Goal: Task Accomplishment & Management: Use online tool/utility

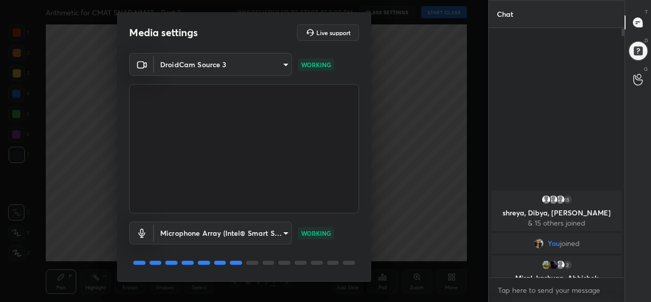
scroll to position [32, 0]
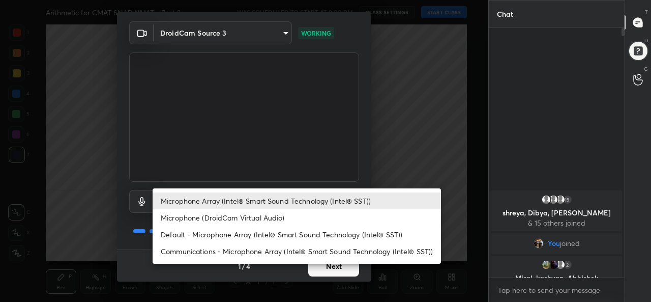
click at [249, 203] on body "1 2 3 4 5 6 7 C X Z C X Z E E Erase all H H Arithmetic for CMAT SNAP NMAT - Par…" at bounding box center [325, 151] width 651 height 302
click at [205, 235] on li "Default - Microphone Array (Intel® Smart Sound Technology (Intel® SST))" at bounding box center [297, 234] width 288 height 17
type input "default"
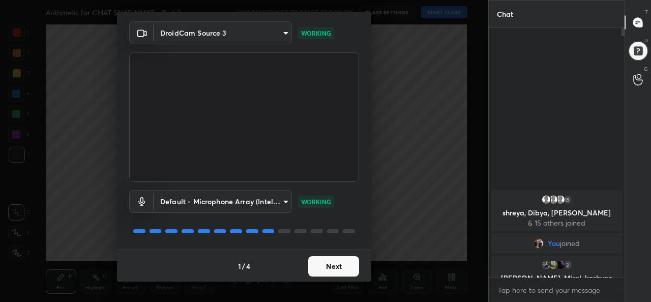
click at [333, 265] on button "Next" at bounding box center [333, 266] width 51 height 20
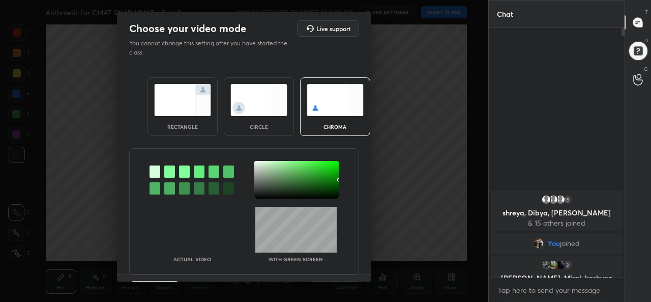
click at [179, 106] on img at bounding box center [182, 100] width 57 height 32
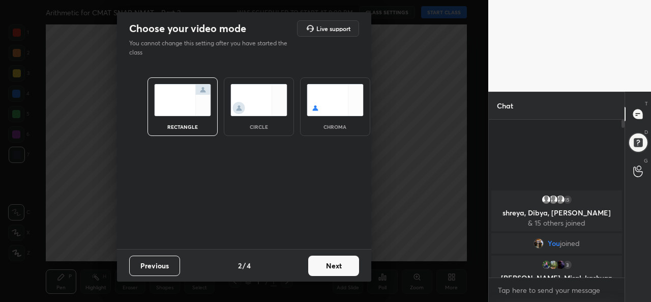
scroll to position [70, 133]
click at [330, 259] on button "Next" at bounding box center [333, 265] width 51 height 20
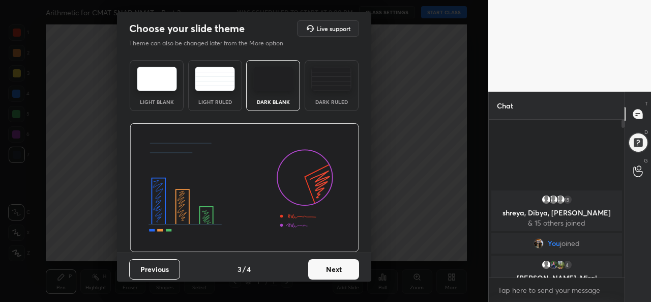
scroll to position [4, 3]
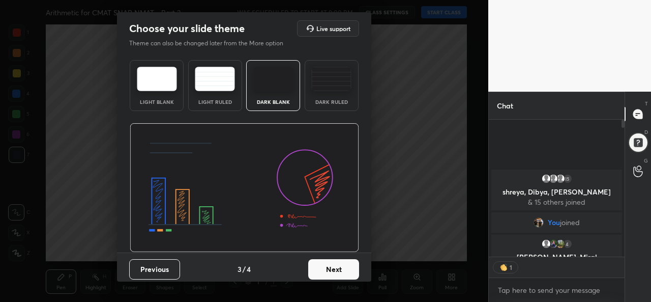
click at [344, 269] on button "Next" at bounding box center [333, 269] width 51 height 20
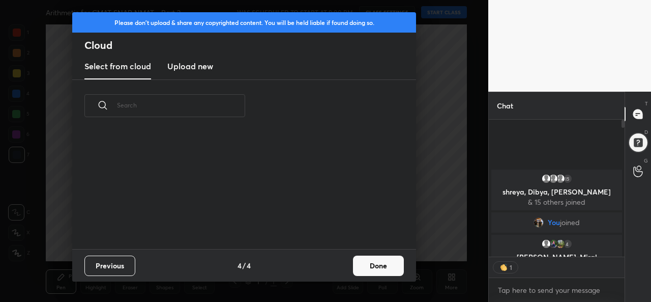
scroll to position [117, 326]
click at [386, 268] on button "Done" at bounding box center [378, 265] width 51 height 20
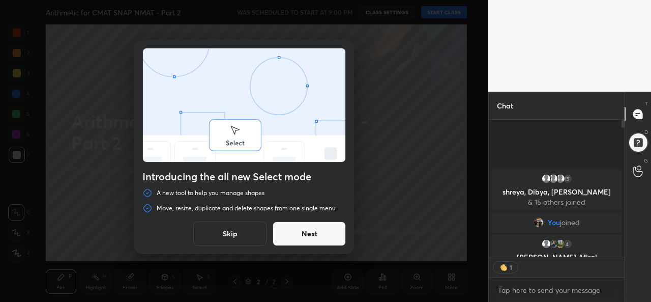
click at [237, 234] on button "Skip" at bounding box center [229, 233] width 73 height 24
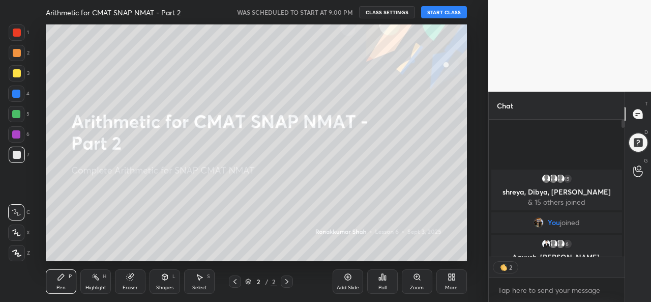
scroll to position [155, 133]
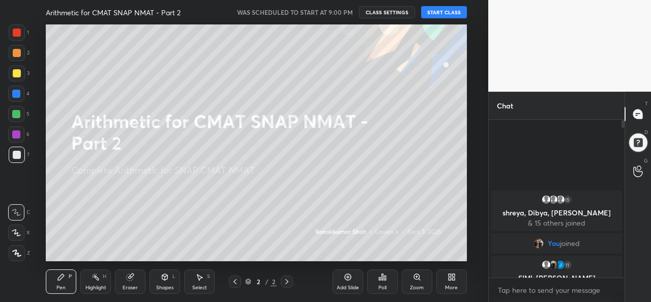
click at [451, 12] on button "START CLASS" at bounding box center [444, 12] width 46 height 12
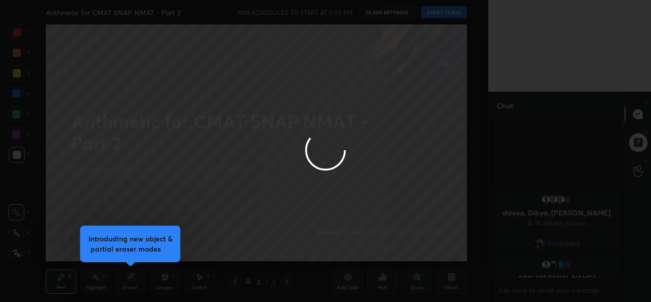
type textarea "x"
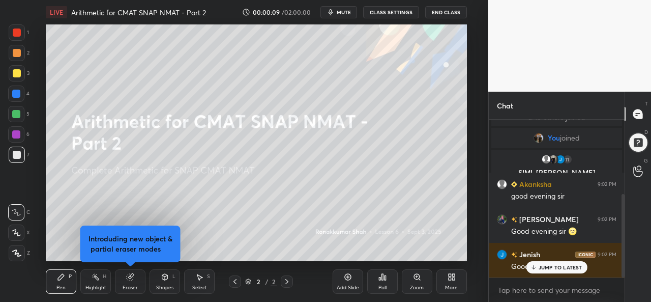
scroll to position [141, 0]
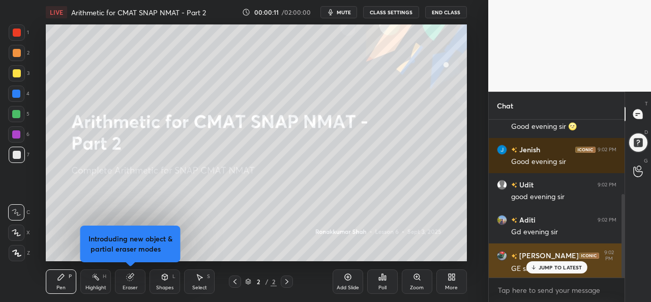
click at [552, 266] on p "JUMP TO LATEST" at bounding box center [560, 267] width 44 height 6
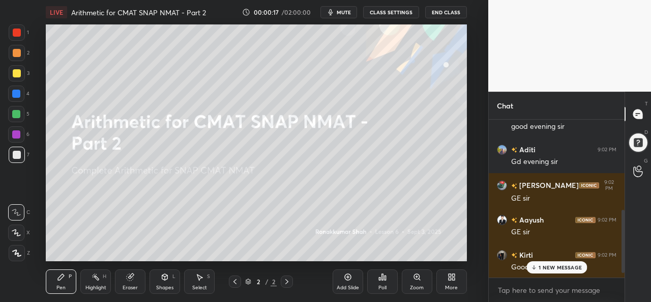
scroll to position [247, 0]
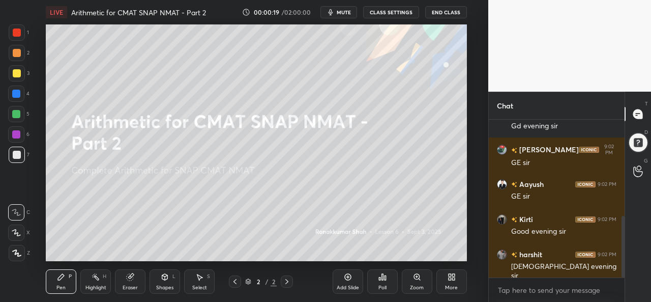
click at [12, 28] on div at bounding box center [17, 32] width 16 height 16
click at [19, 249] on icon at bounding box center [16, 252] width 9 height 7
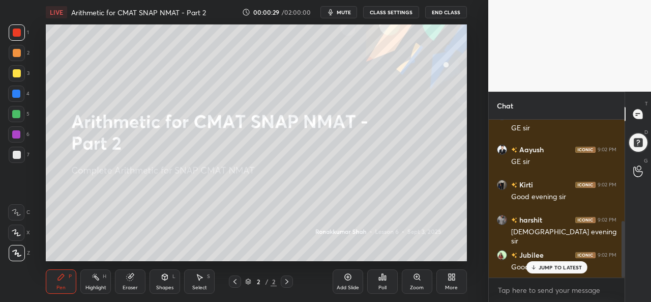
click at [555, 265] on p "JUMP TO LATEST" at bounding box center [560, 267] width 44 height 6
click at [455, 283] on div "More" at bounding box center [451, 281] width 31 height 24
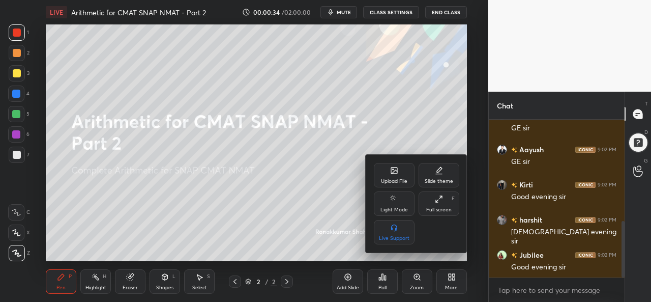
click at [392, 174] on icon at bounding box center [394, 170] width 8 height 8
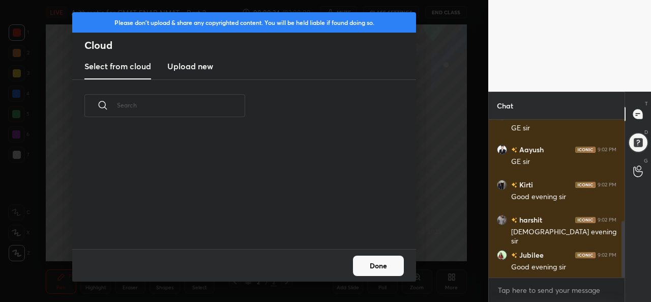
scroll to position [117, 326]
click at [190, 66] on h3 "Upload new" at bounding box center [190, 66] width 46 height 12
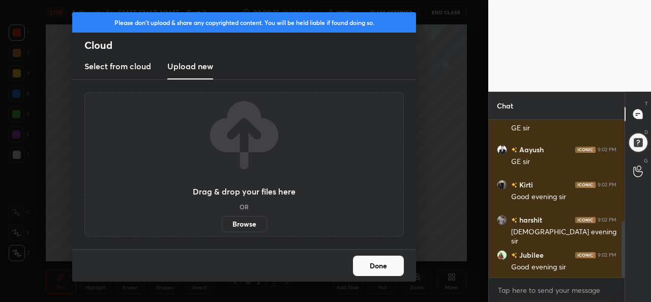
click at [249, 220] on label "Browse" at bounding box center [244, 224] width 45 height 16
click at [222, 220] on input "Browse" at bounding box center [222, 224] width 0 height 16
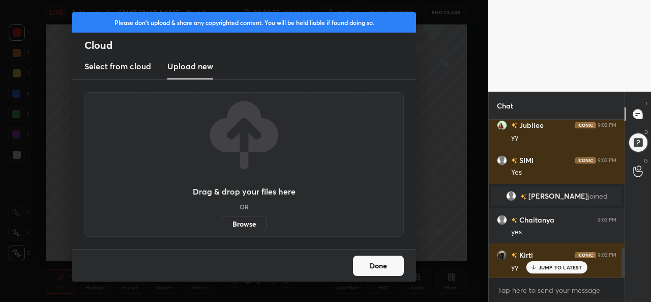
scroll to position [694, 0]
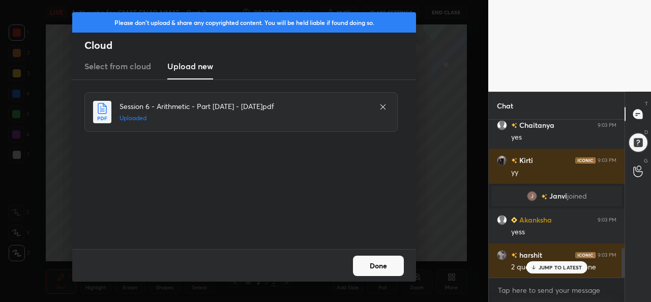
click at [377, 266] on button "Done" at bounding box center [378, 265] width 51 height 20
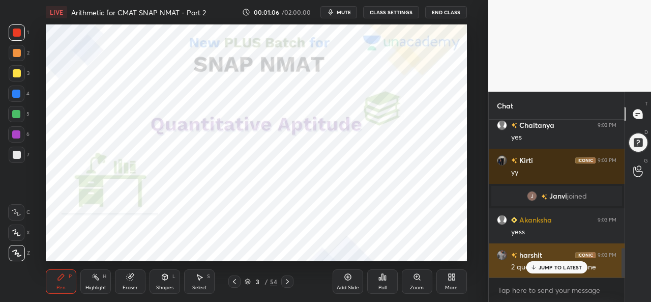
click at [545, 265] on p "JUMP TO LATEST" at bounding box center [560, 267] width 44 height 6
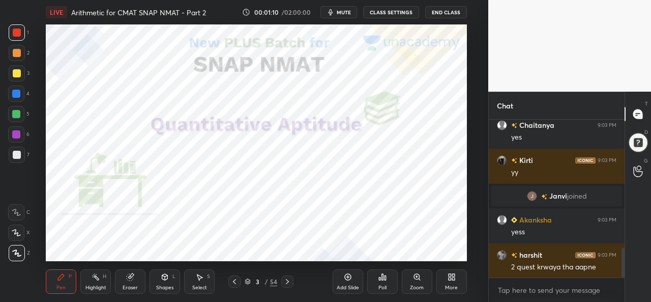
click at [13, 90] on div at bounding box center [16, 93] width 8 height 8
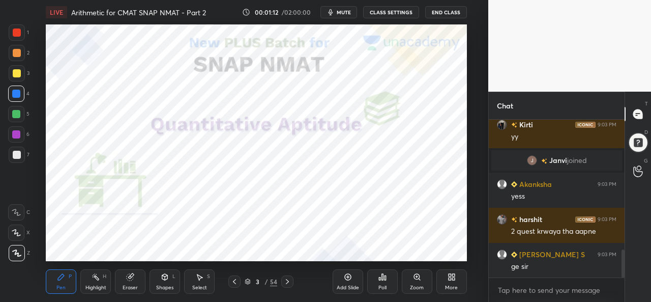
click at [21, 232] on div at bounding box center [16, 232] width 16 height 16
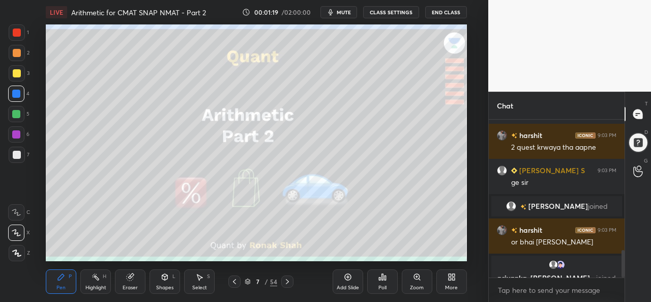
scroll to position [758, 0]
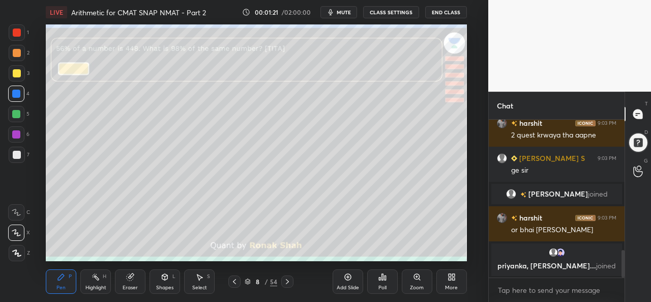
click at [17, 34] on div at bounding box center [17, 32] width 8 height 8
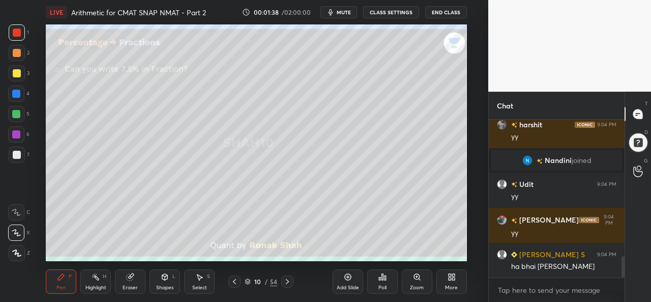
scroll to position [1033, 0]
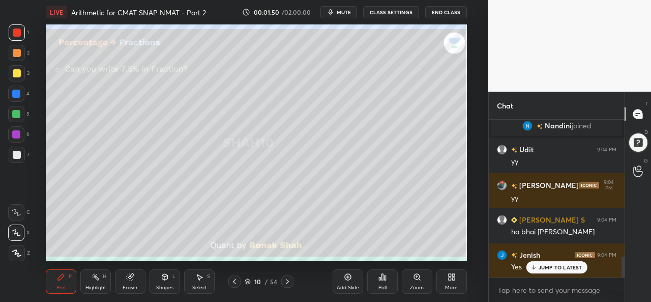
click at [20, 93] on div at bounding box center [16, 93] width 8 height 8
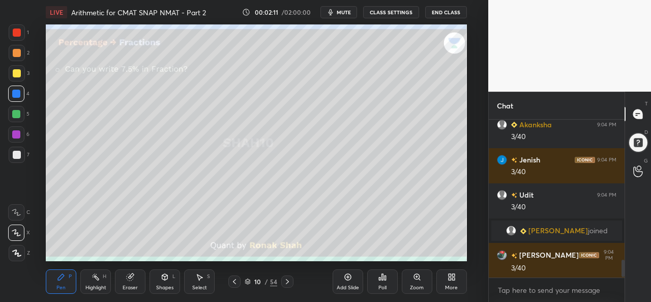
scroll to position [1258, 0]
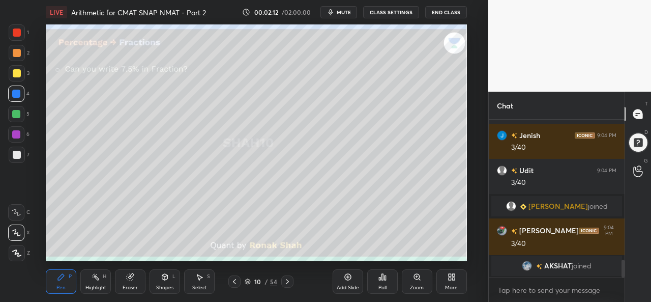
click at [414, 254] on div "Add Slide Poll Zoom More" at bounding box center [400, 281] width 134 height 57
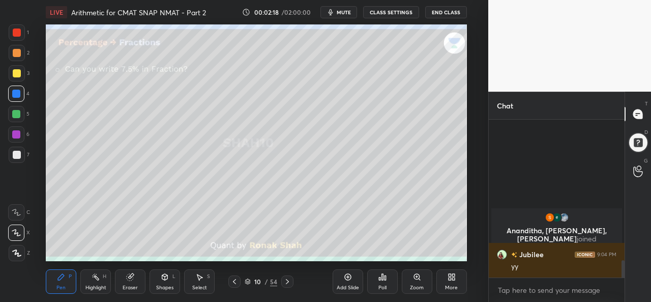
scroll to position [1181, 0]
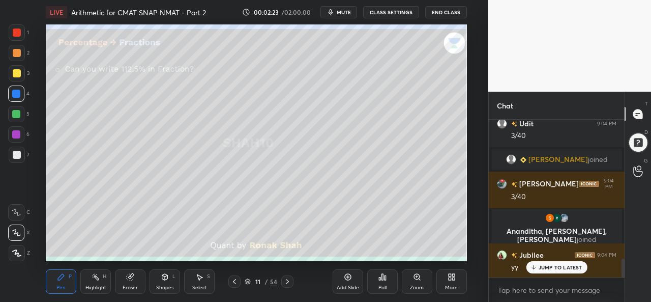
click at [13, 33] on div at bounding box center [17, 32] width 8 height 8
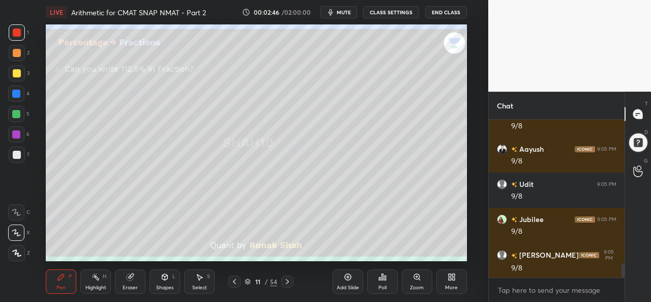
scroll to position [1607, 0]
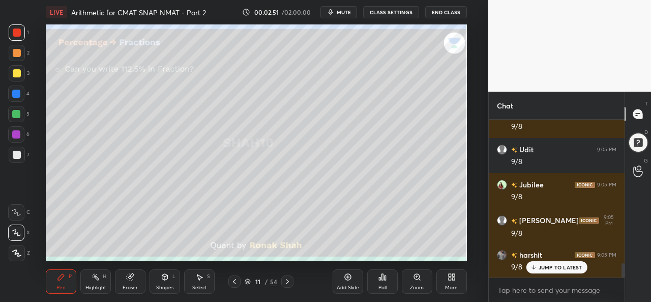
click at [22, 75] on div at bounding box center [17, 73] width 16 height 16
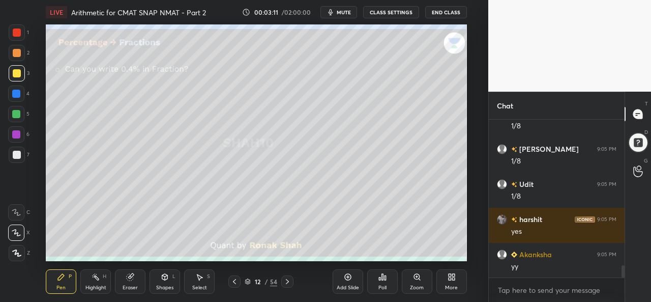
scroll to position [1902, 0]
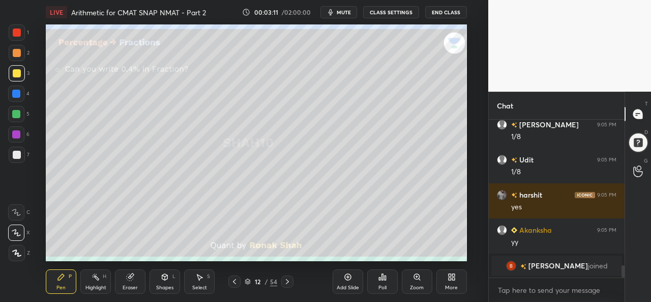
click at [13, 91] on div at bounding box center [16, 93] width 8 height 8
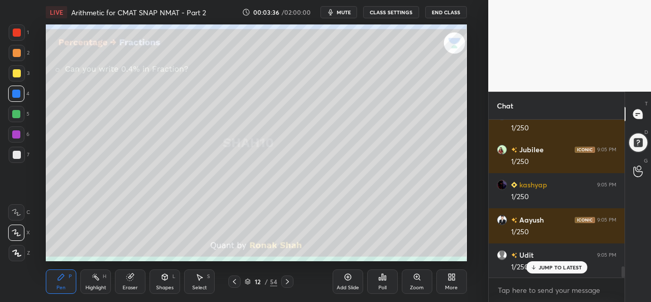
scroll to position [2115, 0]
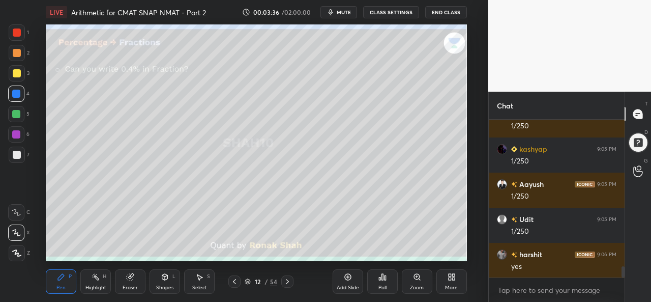
click at [346, 280] on icon at bounding box center [348, 277] width 8 height 8
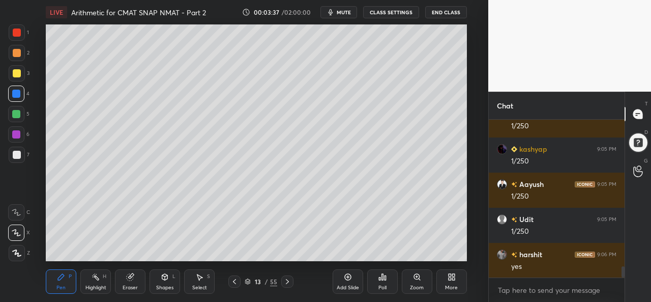
click at [15, 73] on div at bounding box center [17, 73] width 8 height 8
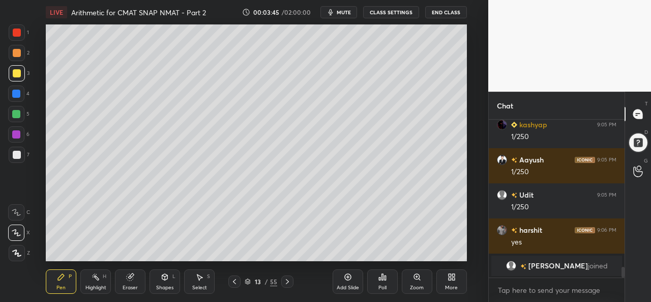
click at [203, 279] on icon at bounding box center [199, 277] width 8 height 8
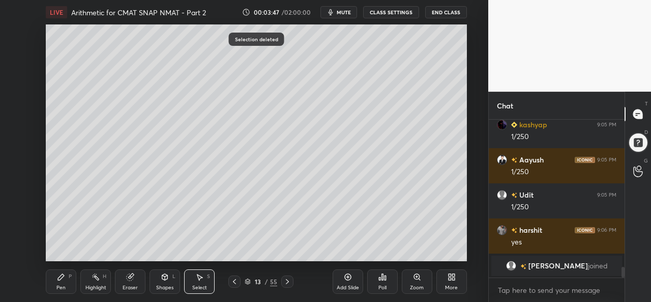
click at [62, 281] on div "Pen P" at bounding box center [61, 281] width 31 height 24
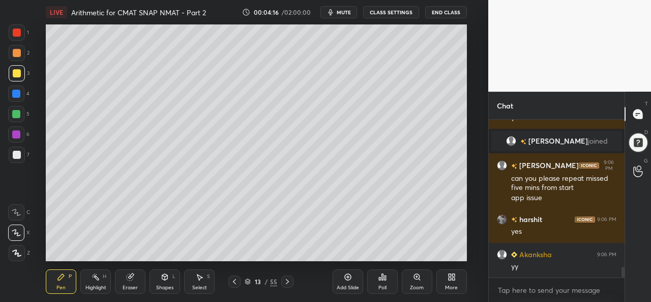
scroll to position [2183, 0]
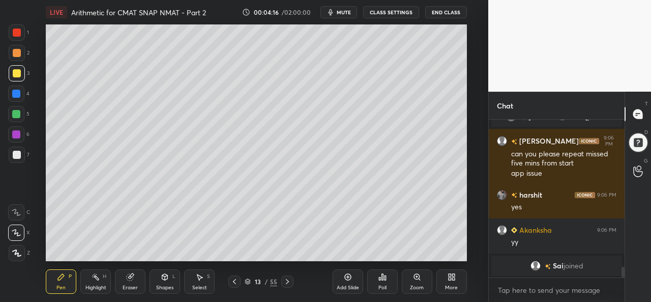
click at [18, 115] on div at bounding box center [16, 114] width 8 height 8
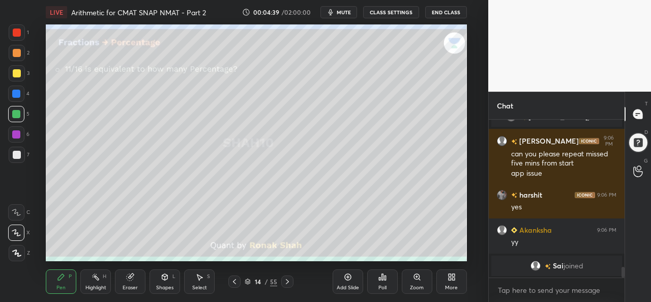
click at [15, 32] on div at bounding box center [17, 32] width 8 height 8
click at [15, 97] on div at bounding box center [16, 93] width 8 height 8
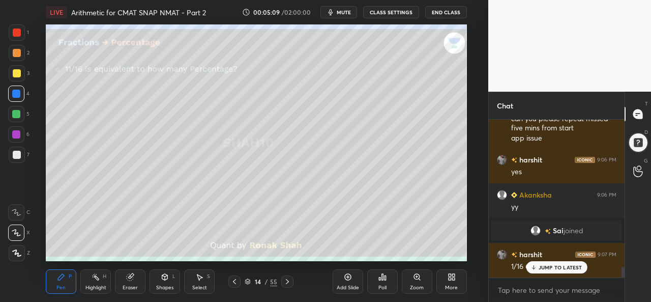
scroll to position [2224, 0]
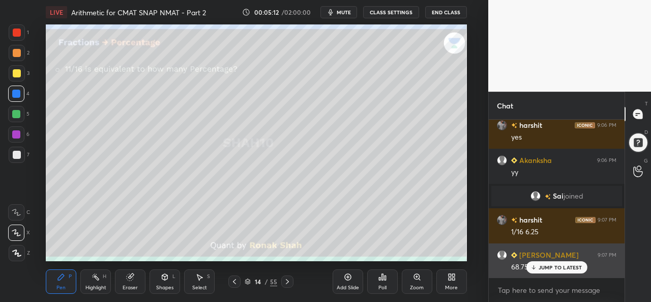
click at [555, 266] on p "JUMP TO LATEST" at bounding box center [560, 267] width 44 height 6
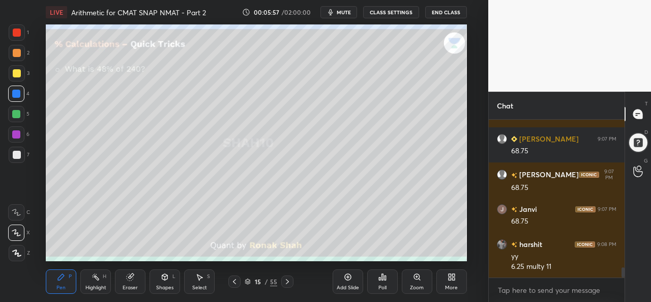
scroll to position [2374, 0]
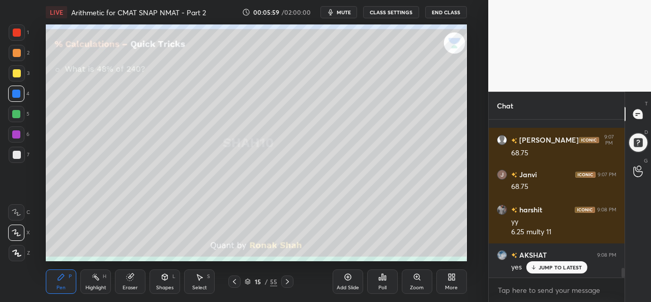
click at [17, 57] on div at bounding box center [17, 53] width 16 height 16
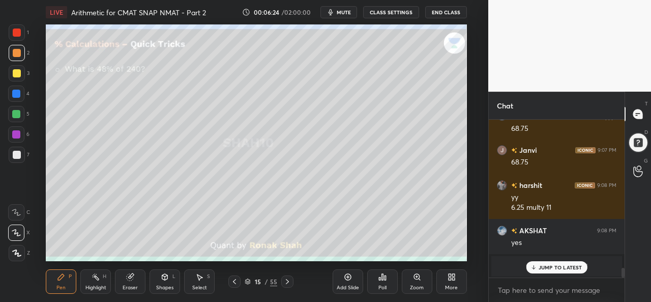
click at [21, 38] on div at bounding box center [17, 32] width 16 height 16
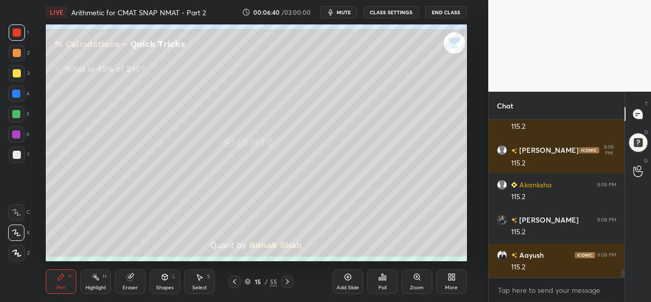
scroll to position [2715, 0]
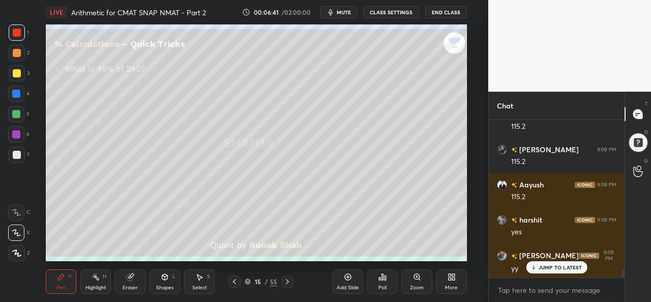
click at [17, 110] on div at bounding box center [16, 114] width 8 height 8
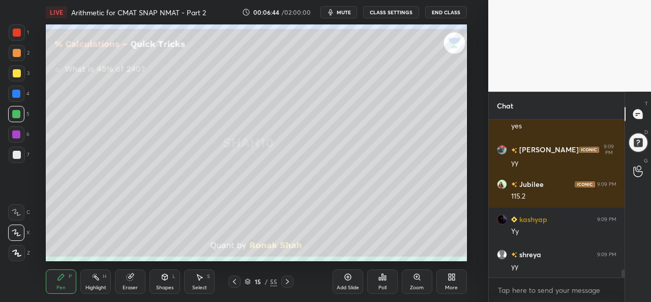
scroll to position [2880, 0]
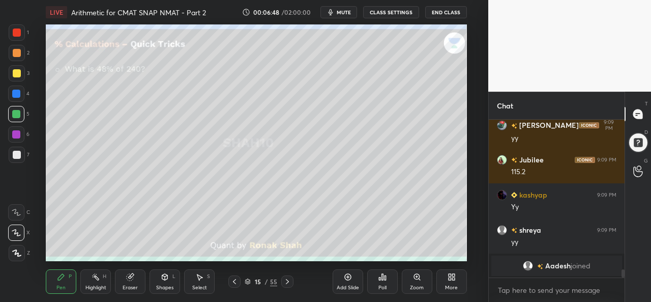
click at [346, 280] on icon at bounding box center [348, 277] width 8 height 8
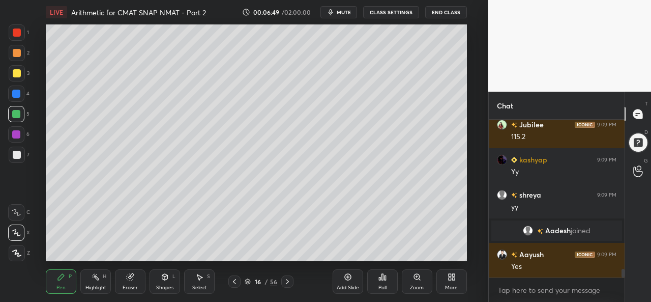
click at [13, 42] on div "1" at bounding box center [19, 34] width 20 height 20
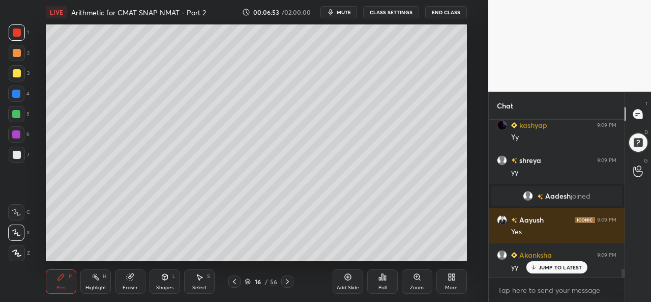
click at [14, 91] on div at bounding box center [16, 93] width 8 height 8
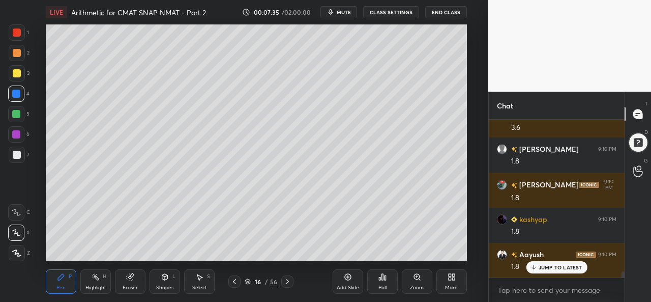
scroll to position [4006, 0]
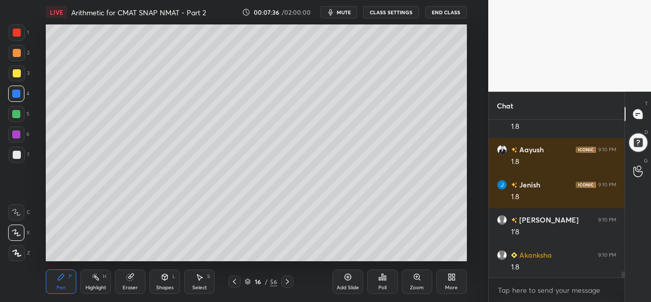
click at [18, 112] on div at bounding box center [16, 114] width 8 height 8
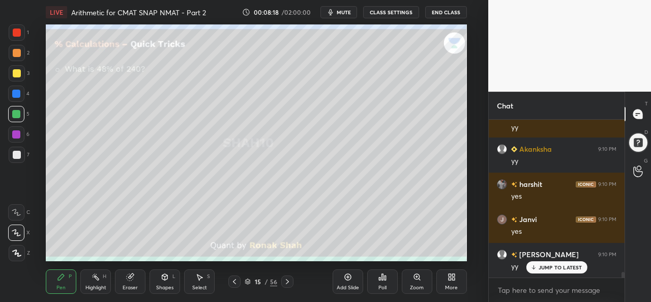
scroll to position [4392, 0]
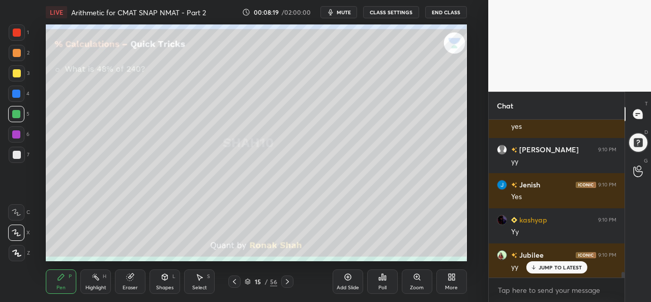
click at [14, 53] on div at bounding box center [17, 53] width 8 height 8
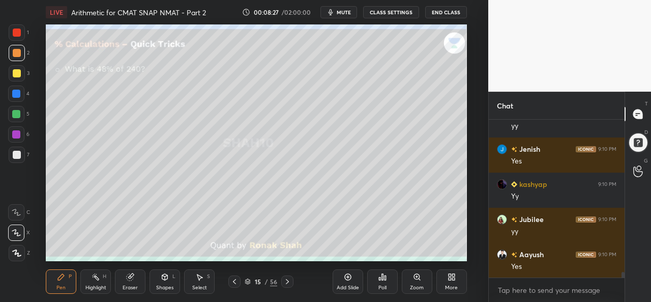
click at [17, 93] on div at bounding box center [16, 93] width 8 height 8
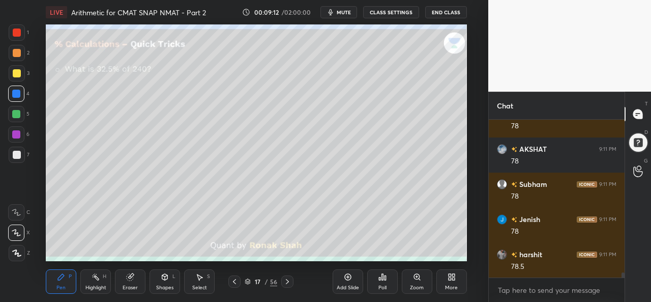
scroll to position [4819, 0]
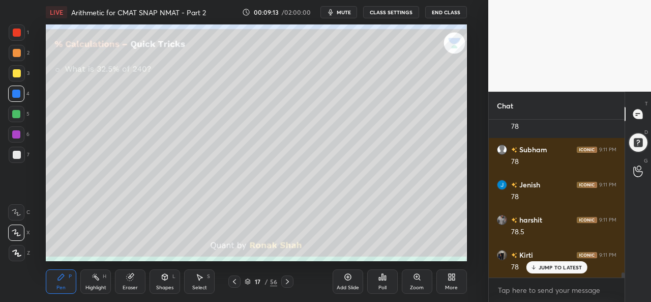
click at [13, 70] on div at bounding box center [17, 73] width 8 height 8
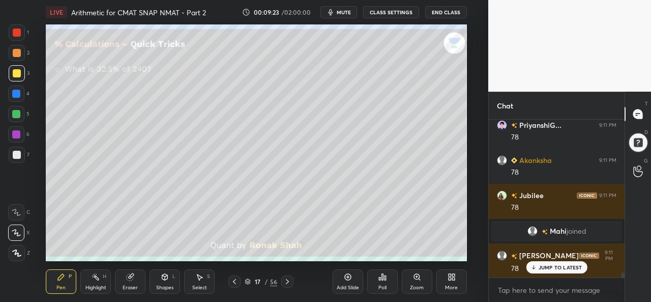
scroll to position [4885, 0]
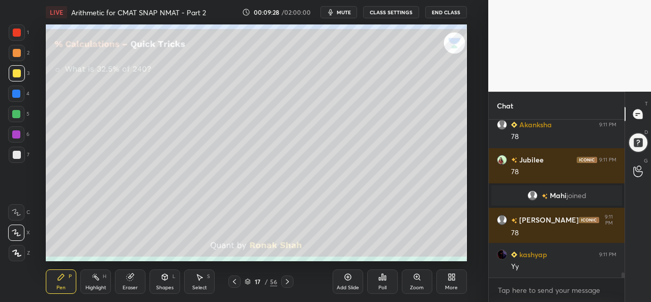
click at [15, 112] on div at bounding box center [16, 114] width 8 height 8
click at [202, 280] on icon at bounding box center [199, 277] width 8 height 8
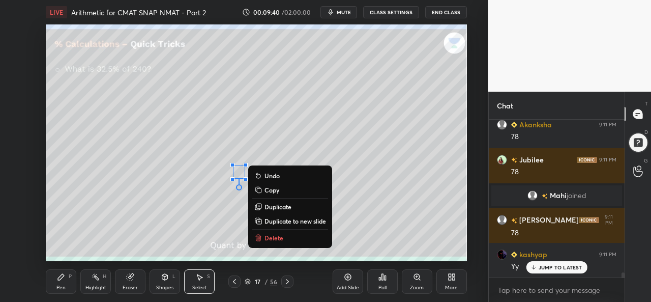
scroll to position [4920, 0]
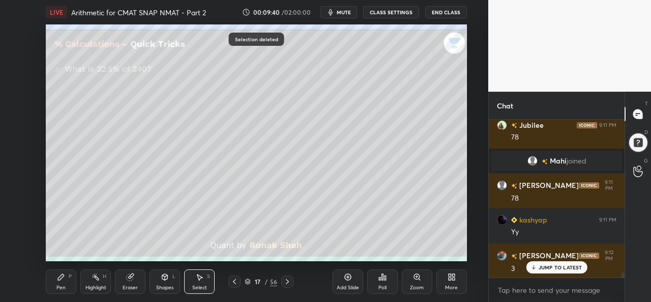
click at [60, 282] on div "Pen P" at bounding box center [61, 281] width 31 height 24
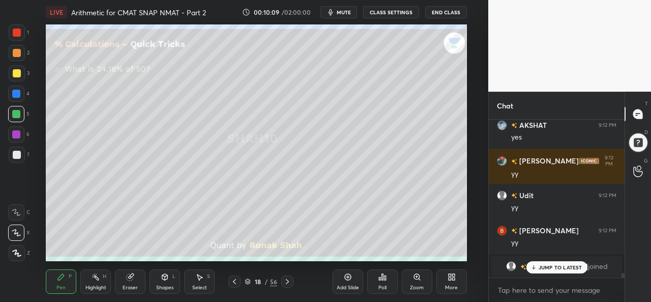
scroll to position [5120, 0]
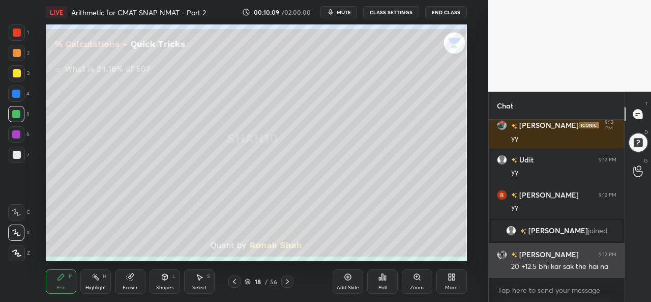
click at [558, 264] on div "20 +12.5 bhi kar sak the hai na" at bounding box center [563, 266] width 105 height 10
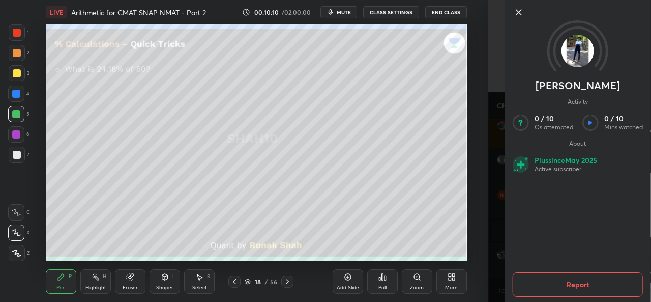
click at [518, 11] on icon at bounding box center [519, 12] width 12 height 12
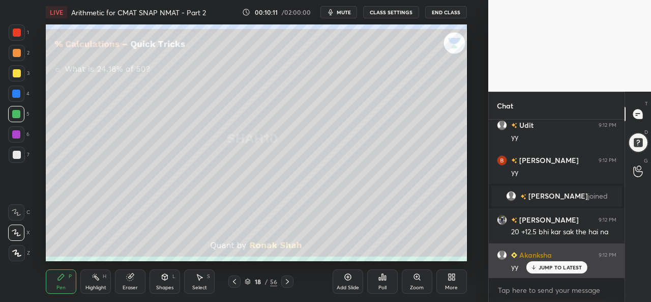
scroll to position [5190, 0]
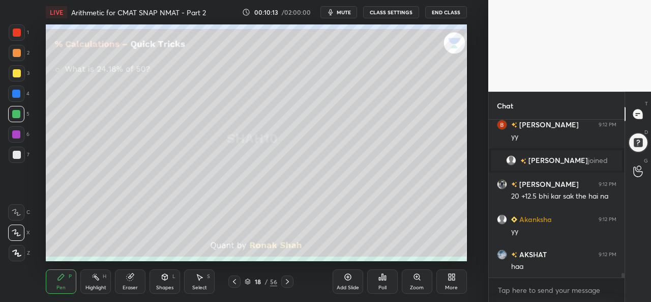
click at [16, 77] on div at bounding box center [17, 73] width 8 height 8
click at [203, 281] on div "Select S" at bounding box center [199, 281] width 31 height 24
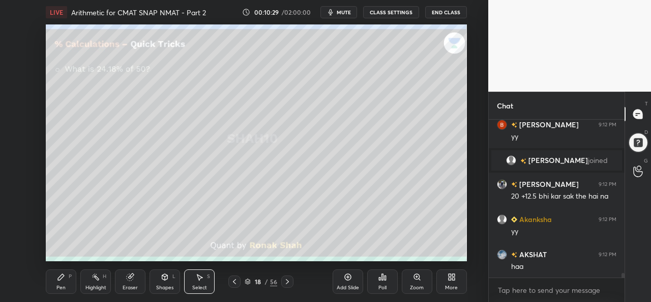
click at [60, 286] on div "Pen" at bounding box center [60, 287] width 9 height 5
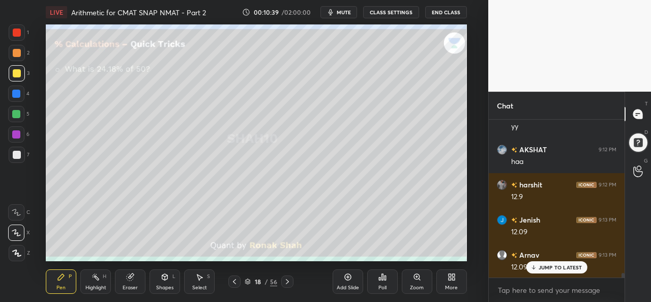
scroll to position [5331, 0]
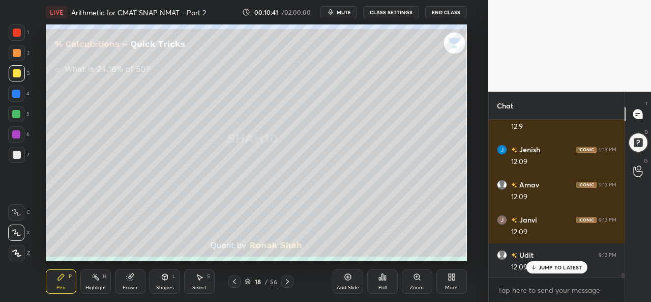
click at [16, 95] on div at bounding box center [16, 93] width 8 height 8
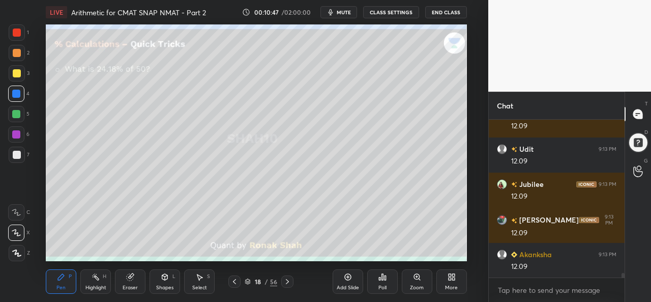
scroll to position [5505, 0]
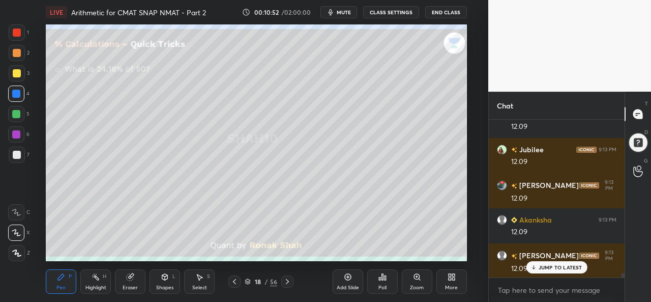
click at [16, 110] on div at bounding box center [16, 114] width 8 height 8
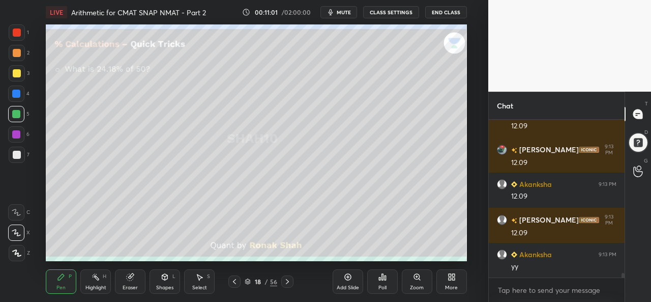
scroll to position [5576, 0]
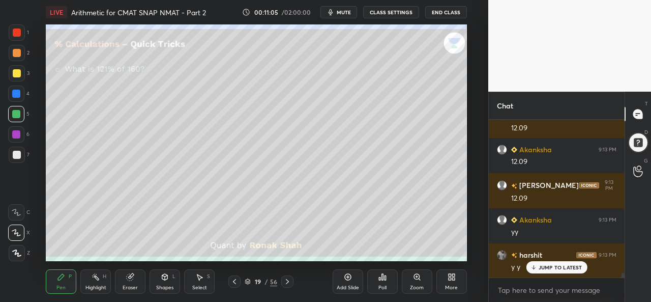
click at [20, 33] on div at bounding box center [17, 32] width 8 height 8
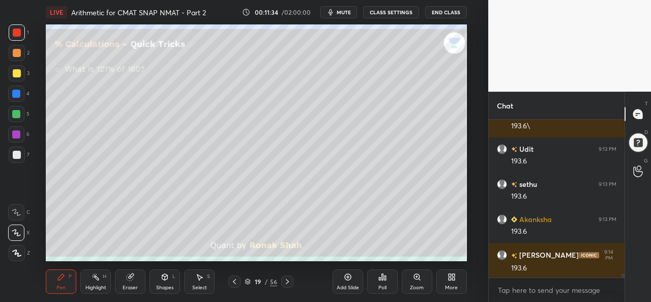
scroll to position [5811, 0]
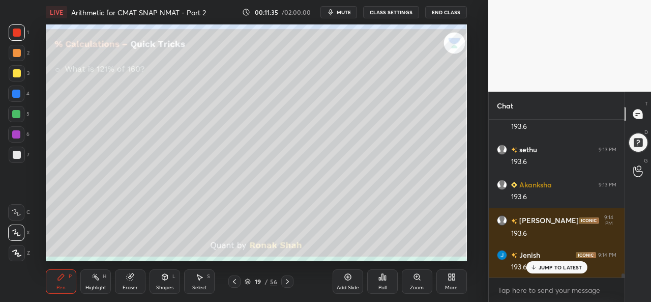
click at [16, 89] on div at bounding box center [16, 93] width 16 height 16
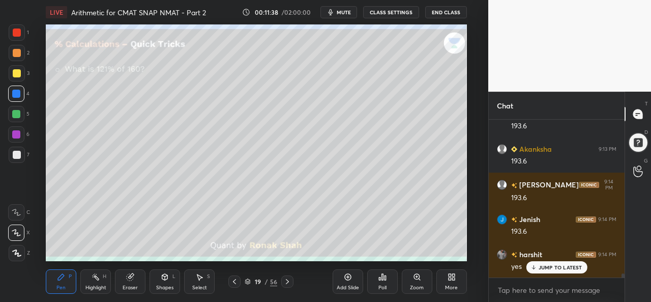
scroll to position [5951, 0]
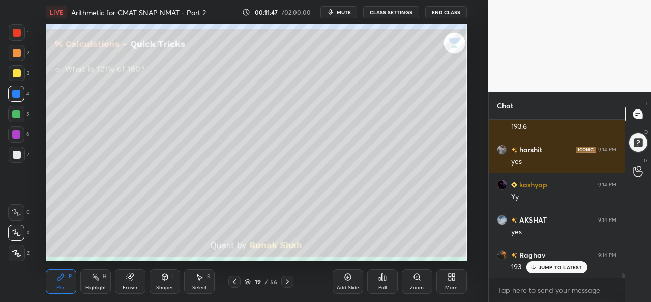
click at [17, 115] on div at bounding box center [16, 114] width 8 height 8
click at [17, 74] on div at bounding box center [17, 73] width 8 height 8
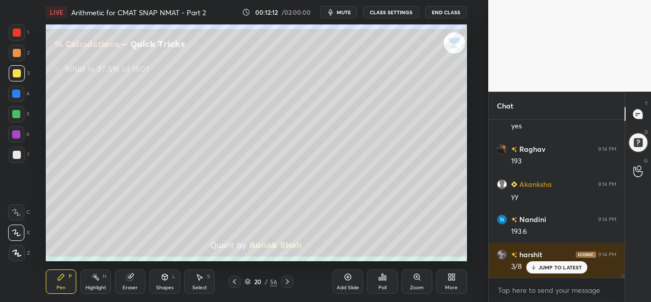
scroll to position [6091, 0]
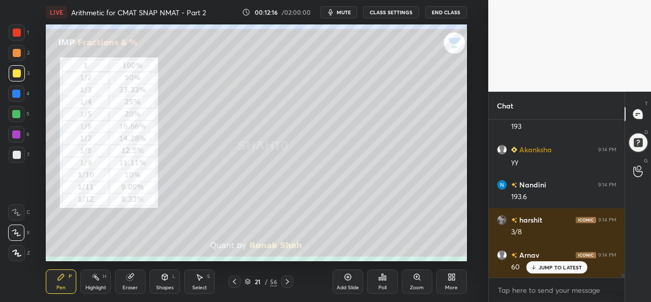
click at [16, 29] on div at bounding box center [17, 32] width 8 height 8
click at [202, 283] on div "Select S" at bounding box center [199, 281] width 31 height 24
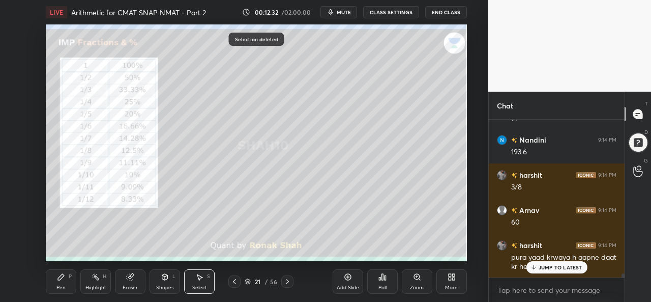
scroll to position [6171, 0]
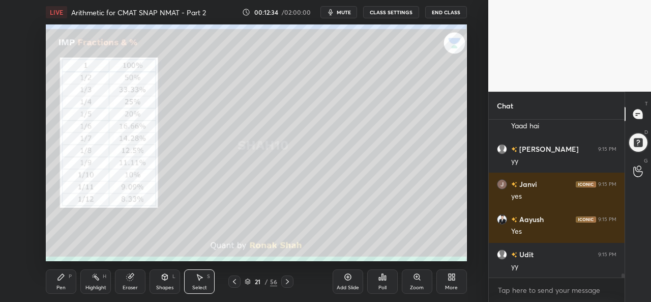
click at [70, 280] on div "Pen P" at bounding box center [61, 281] width 31 height 24
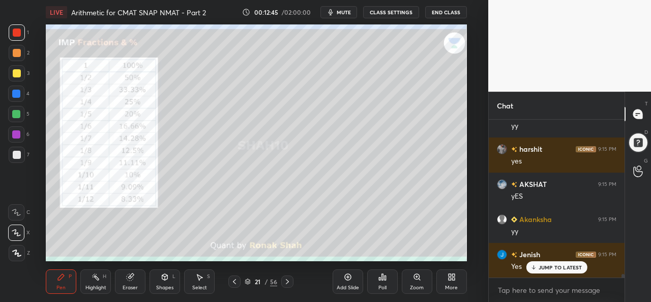
scroll to position [6732, 0]
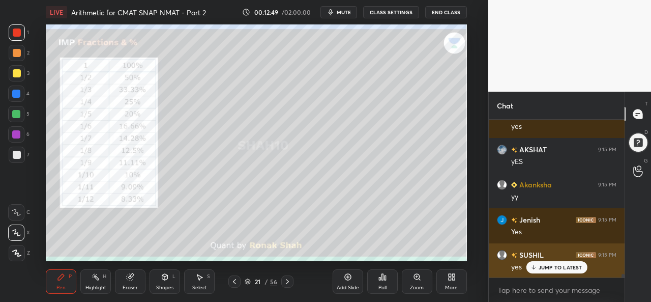
click at [547, 263] on div "JUMP TO LATEST" at bounding box center [556, 267] width 61 height 12
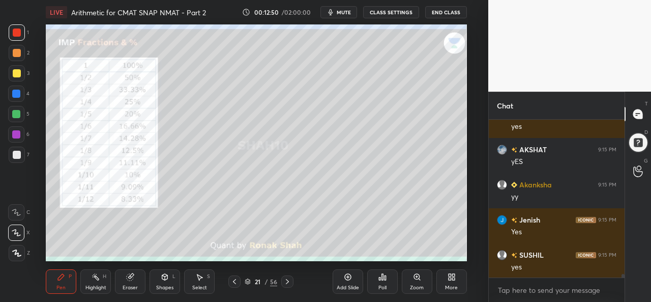
scroll to position [6767, 0]
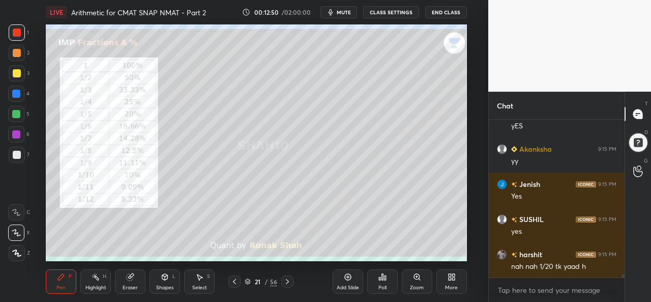
click at [17, 68] on div at bounding box center [17, 73] width 16 height 16
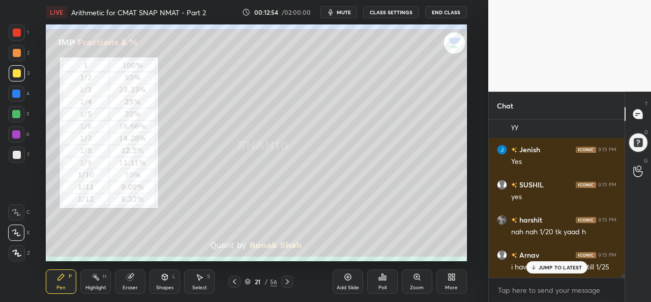
click at [564, 264] on p "JUMP TO LATEST" at bounding box center [560, 267] width 44 height 6
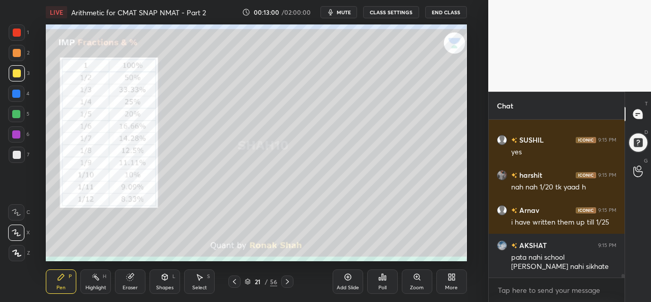
click at [19, 89] on div at bounding box center [16, 93] width 16 height 16
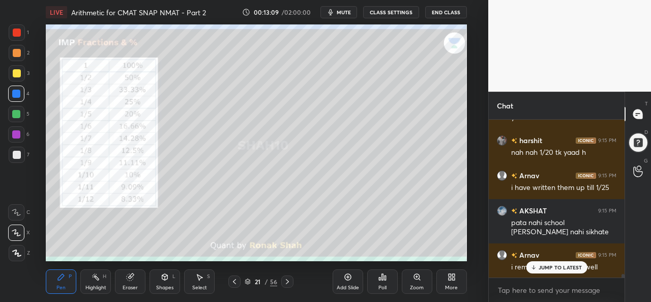
click at [201, 279] on icon at bounding box center [199, 277] width 8 height 8
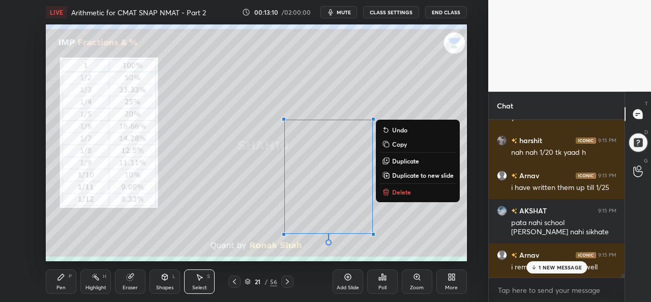
scroll to position [6926, 0]
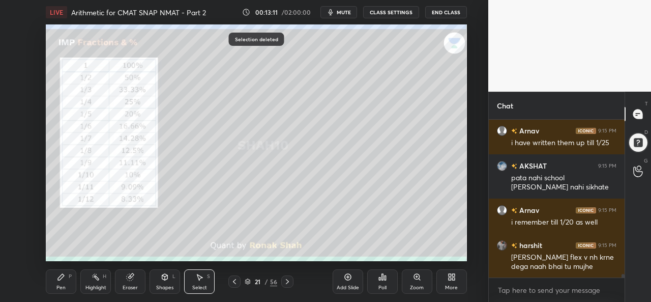
click at [61, 283] on div "Pen P" at bounding box center [61, 281] width 31 height 24
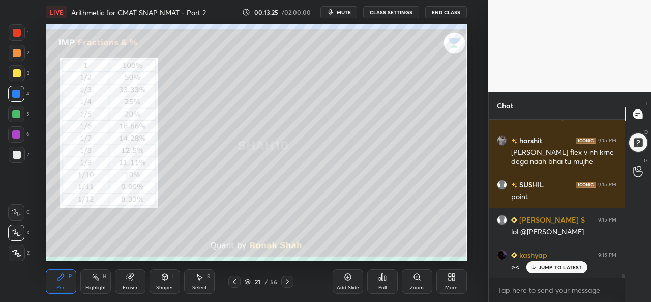
scroll to position [7066, 0]
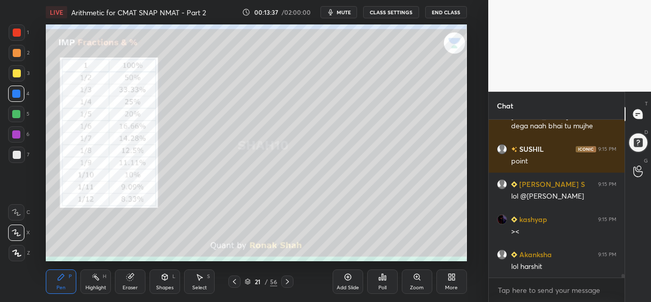
click at [15, 73] on div at bounding box center [17, 73] width 8 height 8
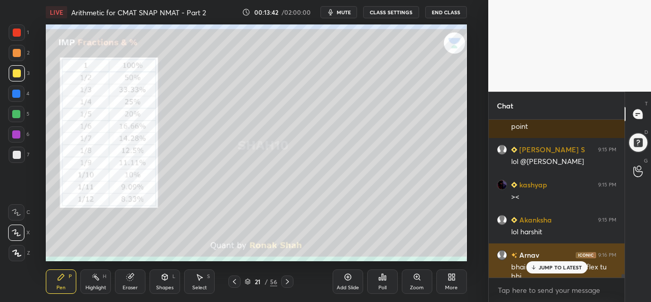
click at [549, 263] on div "JUMP TO LATEST" at bounding box center [556, 267] width 61 height 12
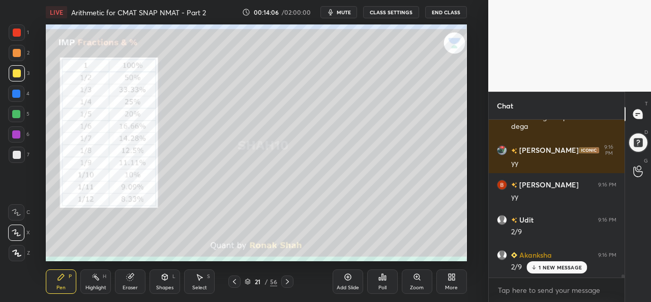
scroll to position [7506, 0]
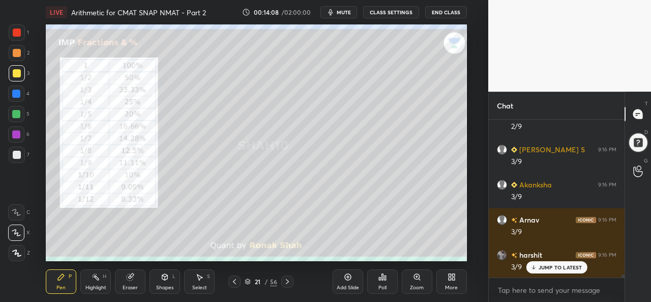
click at [13, 113] on div at bounding box center [16, 114] width 8 height 8
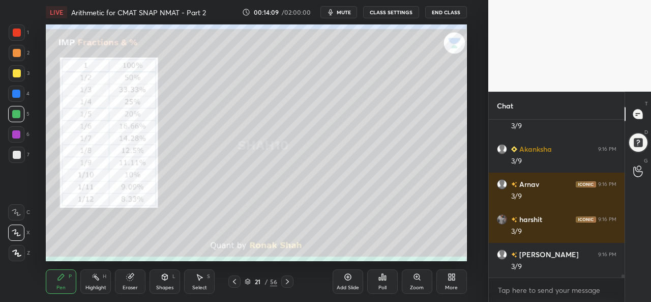
scroll to position [7681, 0]
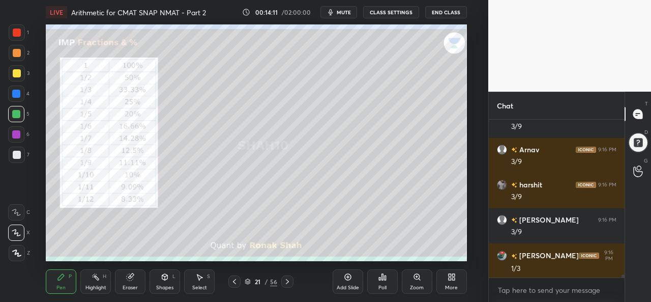
click at [14, 135] on div at bounding box center [16, 134] width 8 height 8
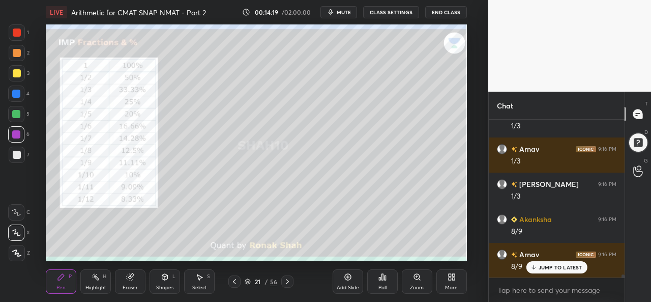
scroll to position [7891, 0]
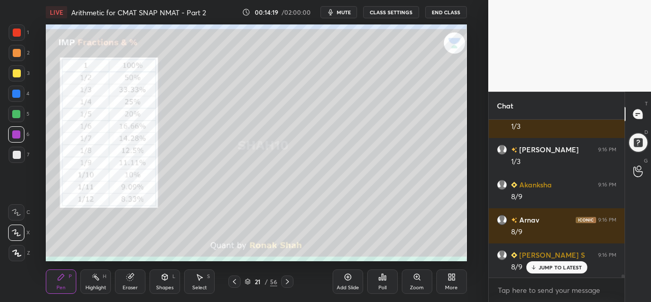
click at [348, 280] on icon at bounding box center [348, 277] width 8 height 8
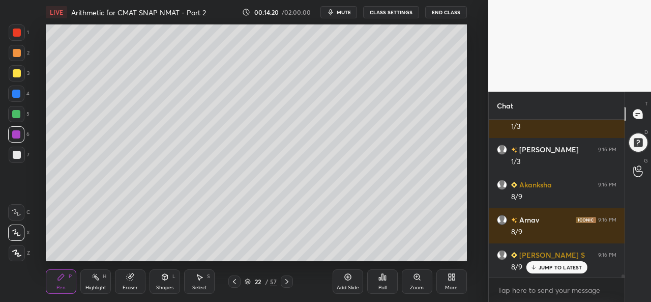
click at [20, 51] on div at bounding box center [17, 53] width 8 height 8
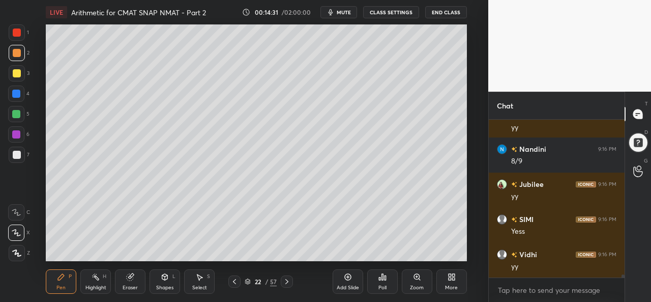
scroll to position [8172, 0]
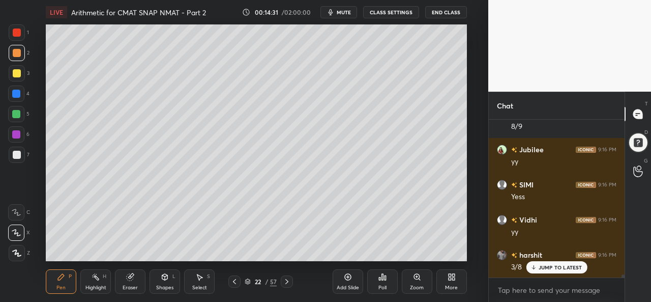
click at [13, 93] on div at bounding box center [16, 93] width 8 height 8
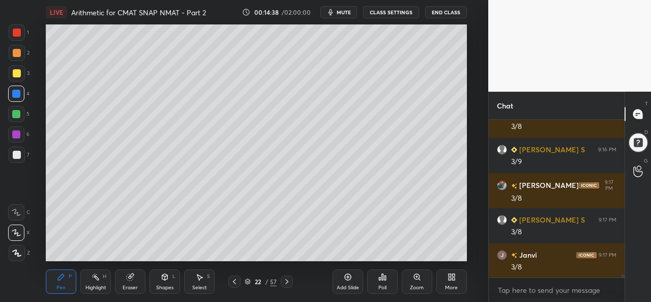
scroll to position [8348, 0]
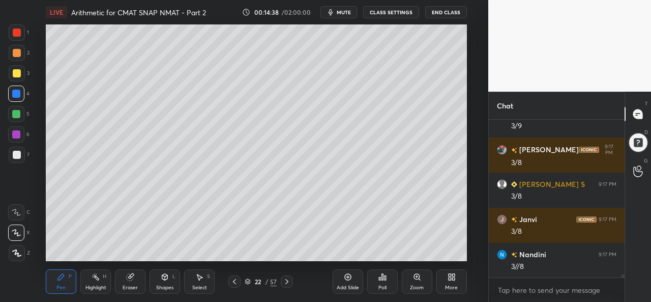
click at [19, 134] on div at bounding box center [16, 134] width 8 height 8
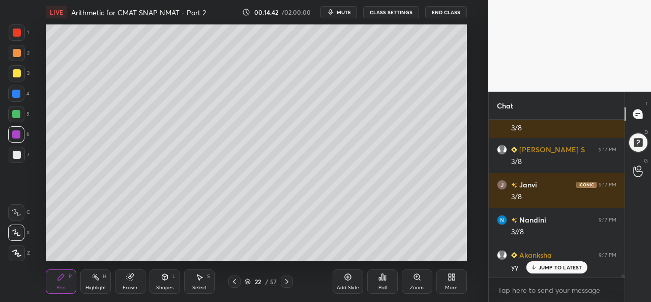
click at [196, 275] on icon at bounding box center [199, 277] width 8 height 8
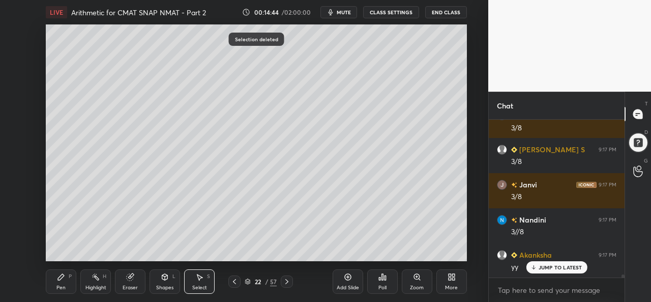
click at [63, 283] on div "Pen P" at bounding box center [61, 281] width 31 height 24
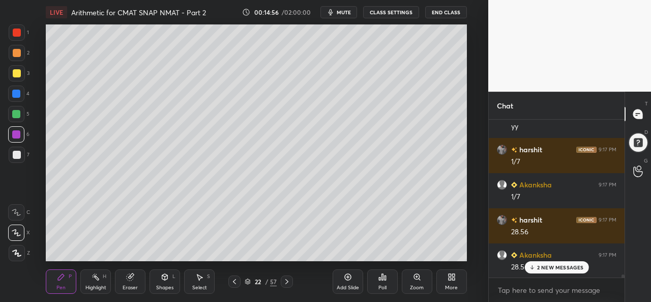
scroll to position [8593, 0]
click at [16, 112] on div at bounding box center [16, 114] width 8 height 8
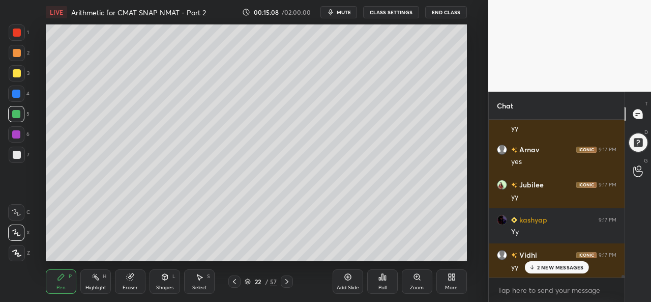
scroll to position [8944, 0]
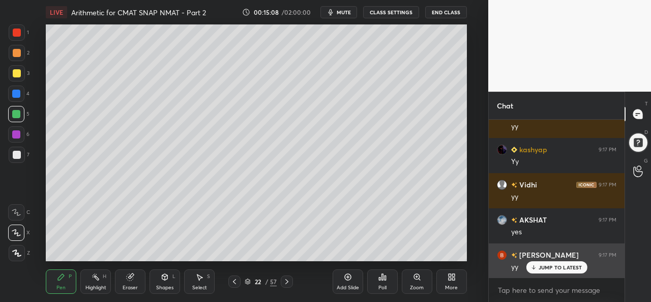
click at [547, 267] on p "JUMP TO LATEST" at bounding box center [560, 267] width 44 height 6
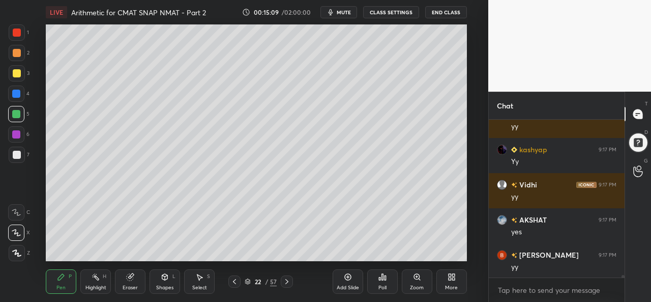
scroll to position [8979, 0]
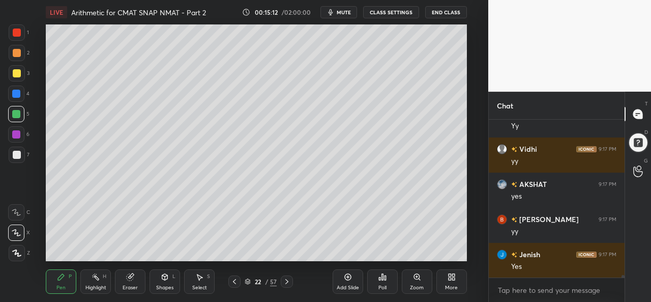
click at [14, 56] on div at bounding box center [17, 53] width 8 height 8
click at [17, 91] on div at bounding box center [16, 93] width 8 height 8
click at [17, 114] on div at bounding box center [16, 114] width 8 height 8
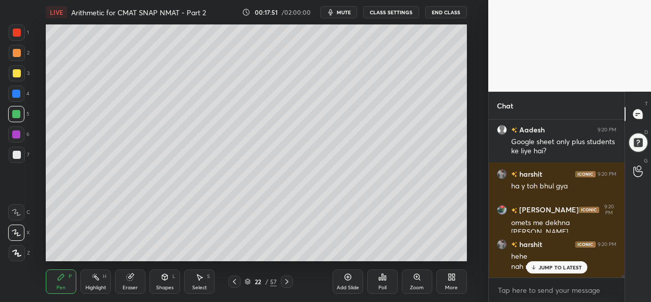
scroll to position [9992, 0]
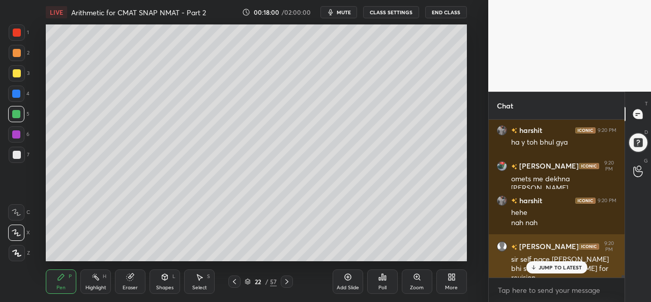
click at [570, 267] on p "JUMP TO LATEST" at bounding box center [560, 267] width 44 height 6
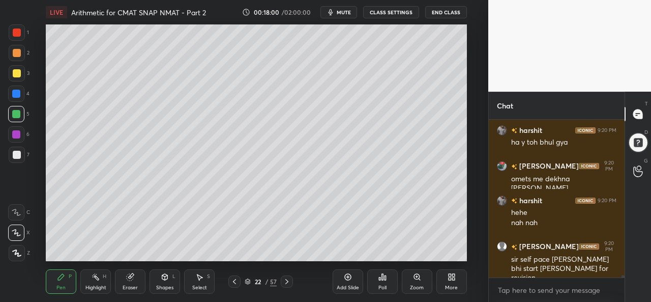
scroll to position [10037, 0]
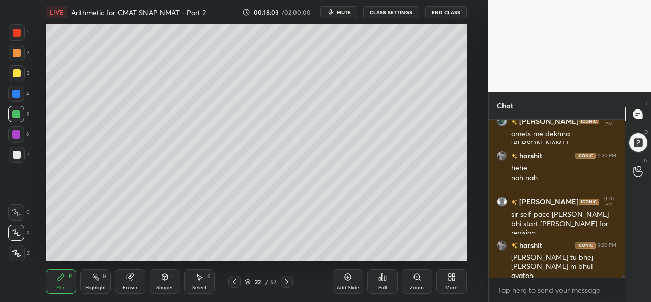
click at [14, 31] on div at bounding box center [17, 32] width 8 height 8
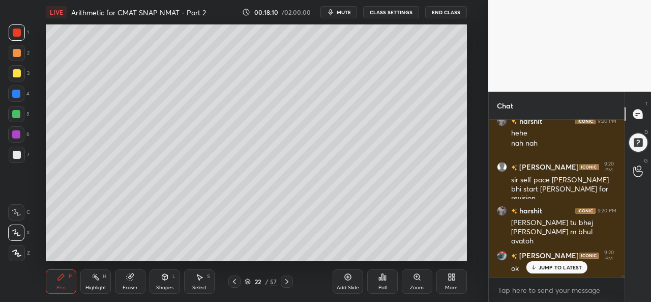
click at [17, 68] on div at bounding box center [17, 73] width 16 height 16
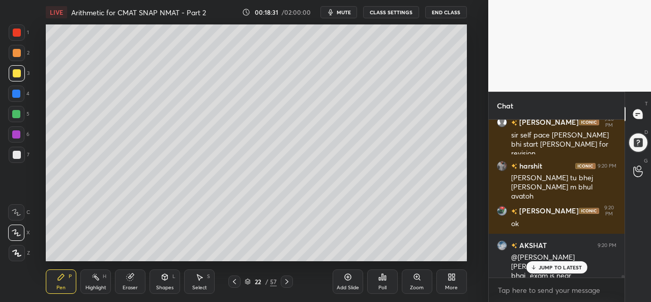
scroll to position [10151, 0]
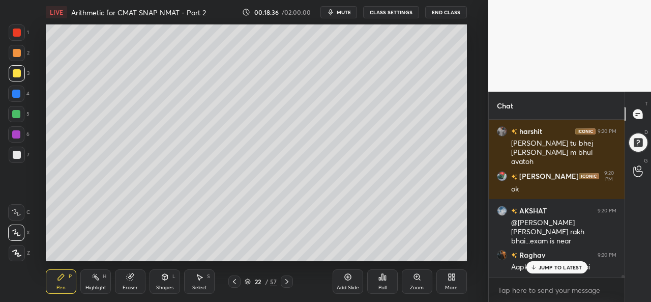
click at [553, 265] on p "JUMP TO LATEST" at bounding box center [560, 267] width 44 height 6
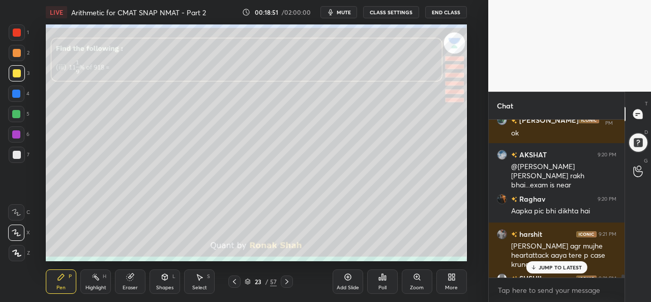
scroll to position [10284, 0]
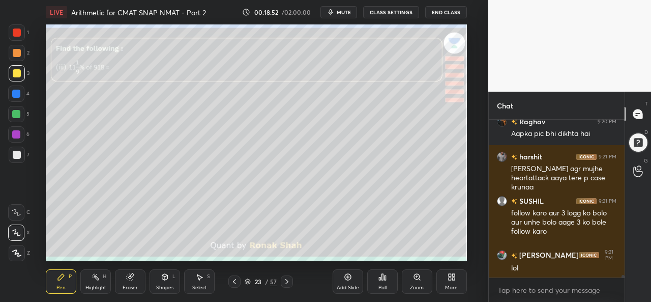
click at [15, 49] on div at bounding box center [17, 53] width 8 height 8
click at [19, 28] on div at bounding box center [17, 32] width 16 height 16
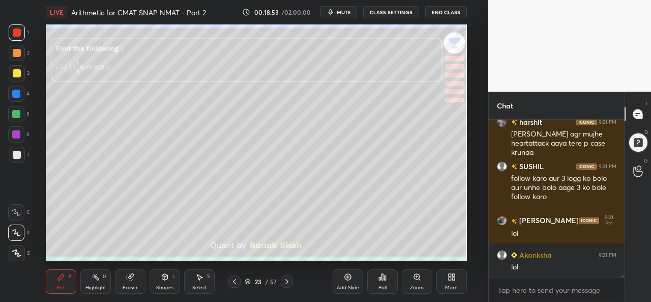
click at [19, 56] on div at bounding box center [17, 53] width 8 height 8
click at [15, 70] on div at bounding box center [17, 73] width 8 height 8
click at [18, 26] on div at bounding box center [17, 32] width 16 height 16
click at [16, 70] on div at bounding box center [17, 73] width 8 height 8
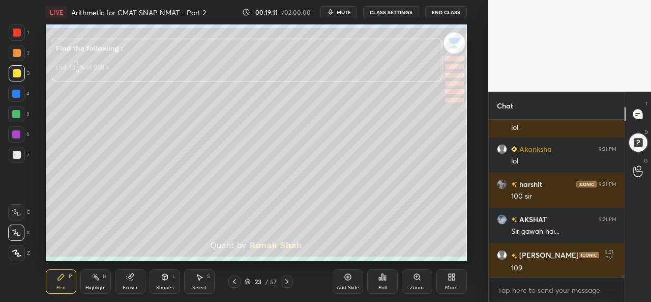
scroll to position [10459, 0]
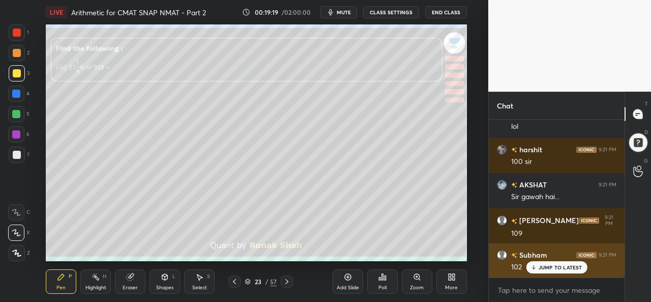
click at [565, 260] on div "102" at bounding box center [563, 266] width 105 height 12
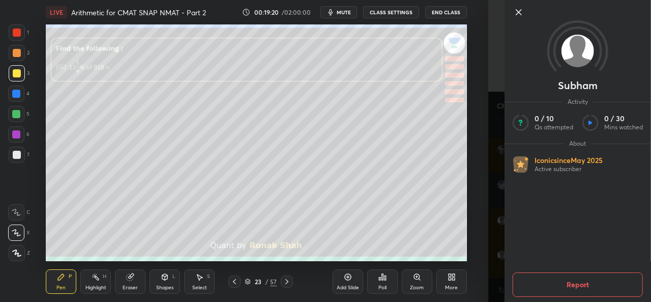
click at [517, 11] on icon at bounding box center [518, 12] width 5 height 5
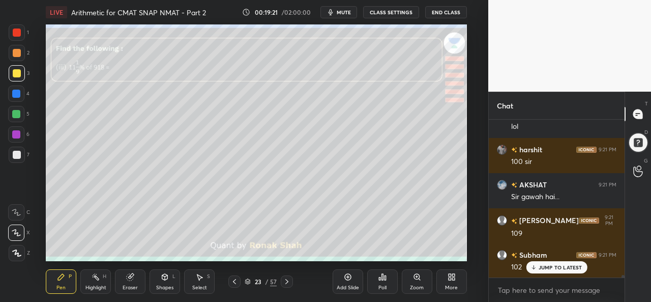
click at [16, 30] on div at bounding box center [17, 32] width 8 height 8
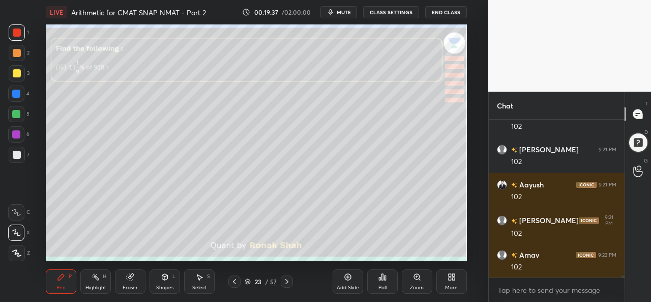
scroll to position [10845, 0]
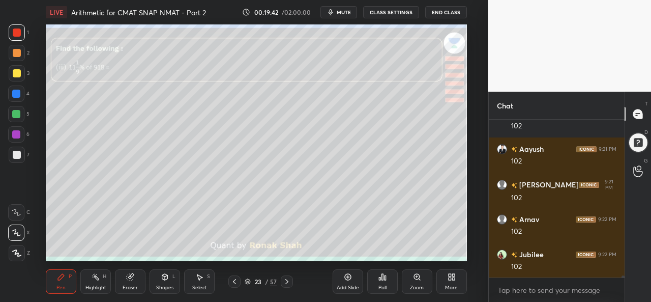
click at [15, 135] on div at bounding box center [16, 134] width 8 height 8
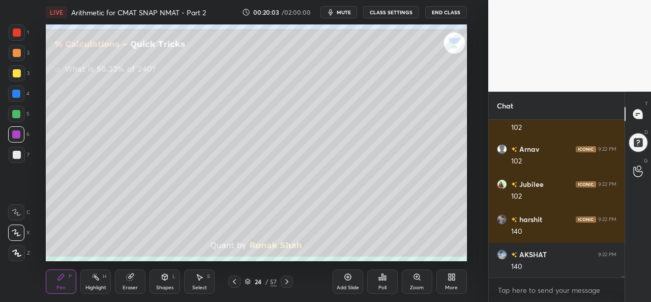
scroll to position [10950, 0]
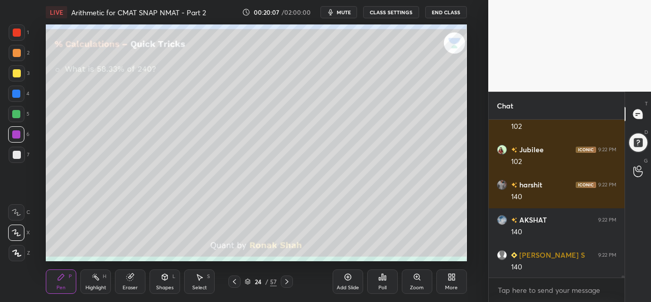
click at [11, 73] on div at bounding box center [17, 73] width 16 height 16
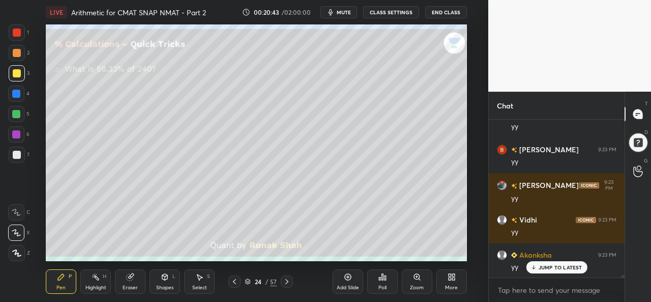
scroll to position [10253, 0]
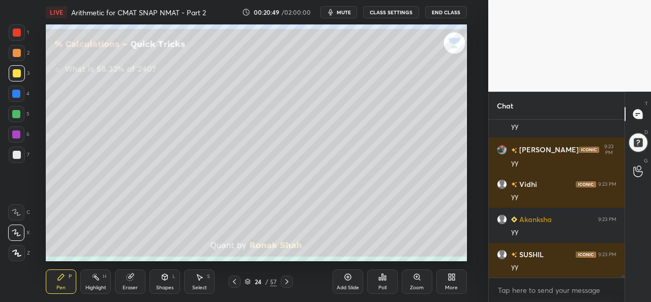
click at [287, 281] on icon at bounding box center [287, 281] width 8 height 8
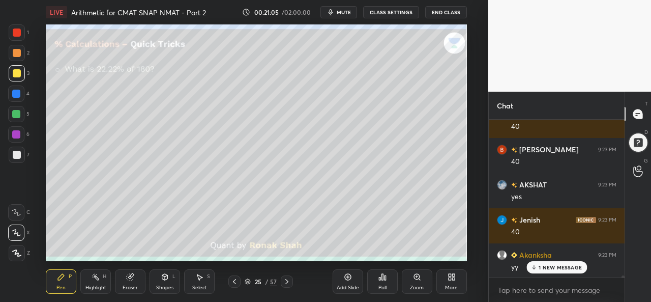
scroll to position [10815, 0]
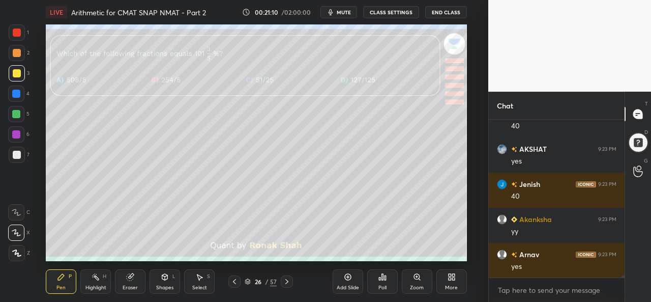
click at [16, 31] on div at bounding box center [17, 32] width 8 height 8
click at [12, 92] on div at bounding box center [16, 93] width 16 height 16
click at [12, 34] on div at bounding box center [17, 32] width 16 height 16
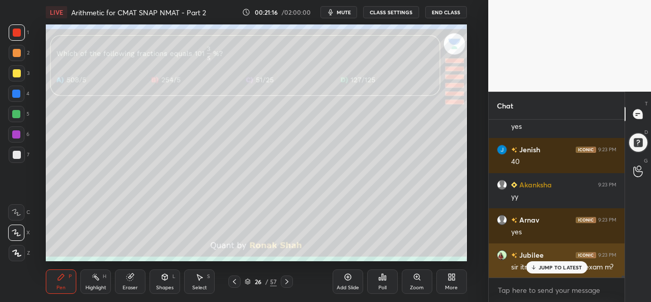
click at [547, 263] on div "JUMP TO LATEST" at bounding box center [556, 267] width 61 height 12
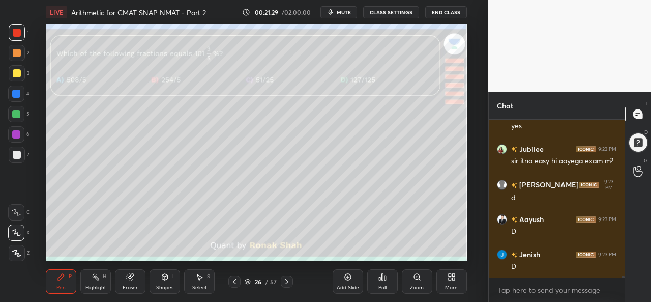
scroll to position [11025, 0]
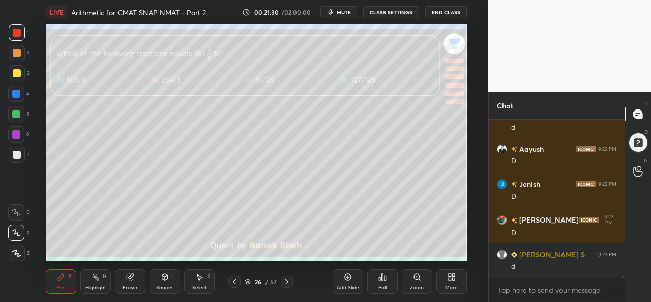
click at [206, 276] on div "Select S" at bounding box center [199, 281] width 31 height 24
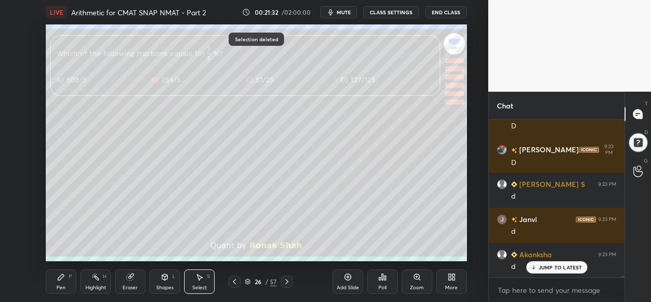
scroll to position [11130, 0]
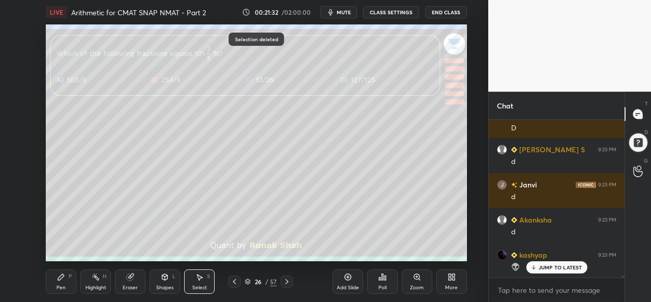
click at [67, 282] on div "Pen P" at bounding box center [61, 281] width 31 height 24
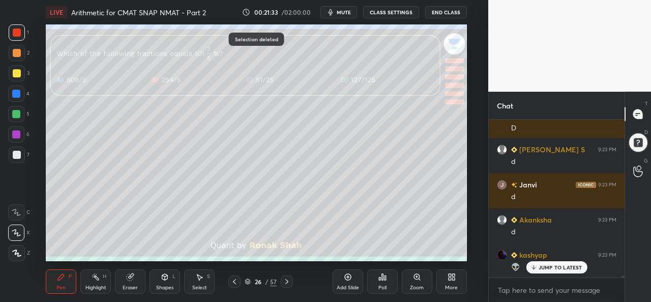
click at [382, 282] on div "Poll" at bounding box center [382, 281] width 31 height 24
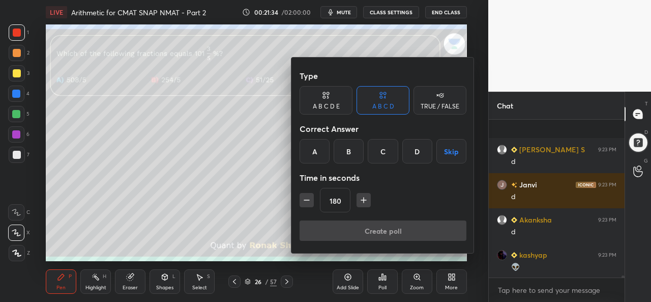
scroll to position [11184, 0]
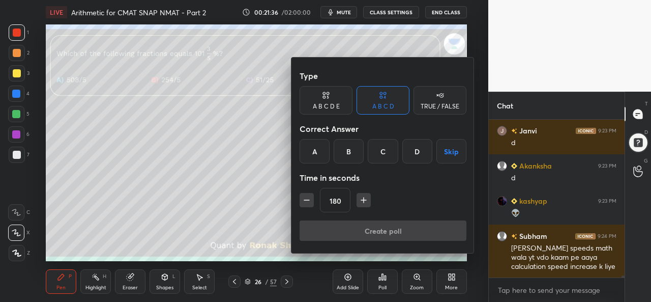
click at [417, 150] on div "D" at bounding box center [417, 151] width 30 height 24
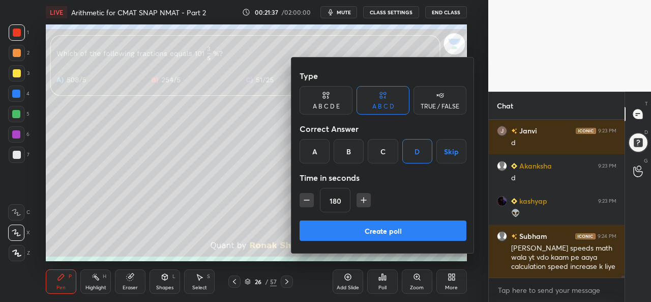
click at [302, 200] on icon "button" at bounding box center [307, 200] width 10 height 10
click at [303, 201] on icon "button" at bounding box center [307, 200] width 10 height 10
click at [304, 200] on icon "button" at bounding box center [306, 200] width 5 height 0
click at [302, 200] on icon "button" at bounding box center [307, 200] width 10 height 10
click at [305, 200] on icon "button" at bounding box center [306, 200] width 5 height 0
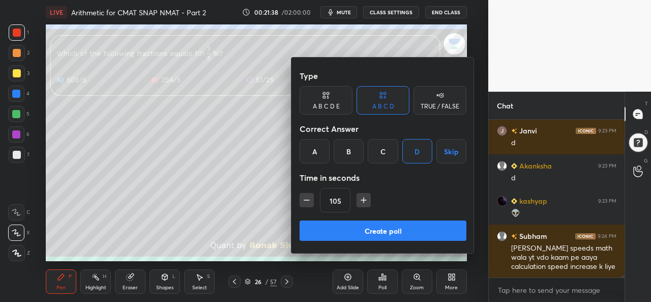
click at [302, 200] on icon "button" at bounding box center [307, 200] width 10 height 10
click at [308, 201] on icon "button" at bounding box center [307, 200] width 10 height 10
type input "75"
click at [393, 226] on button "Create poll" at bounding box center [382, 230] width 167 height 20
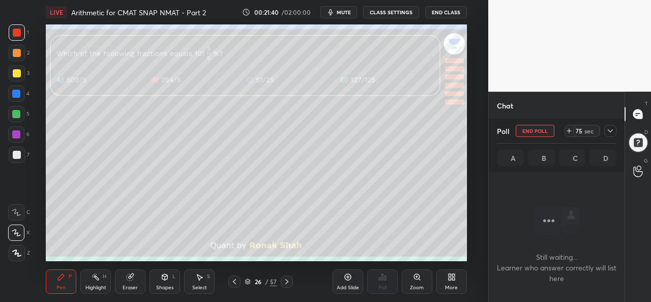
scroll to position [4, 3]
click at [609, 132] on icon at bounding box center [610, 131] width 8 height 8
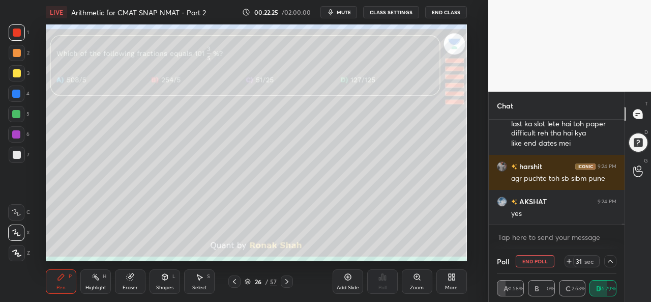
scroll to position [11440, 0]
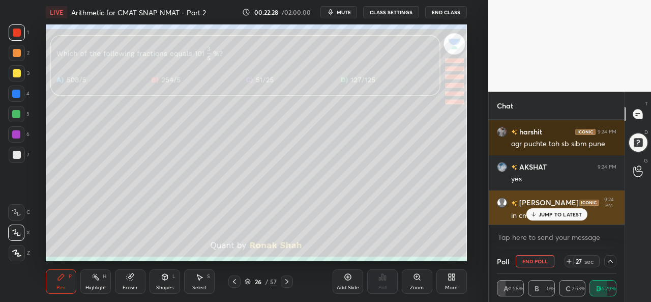
click at [542, 210] on div "JUMP TO LATEST" at bounding box center [556, 214] width 61 height 12
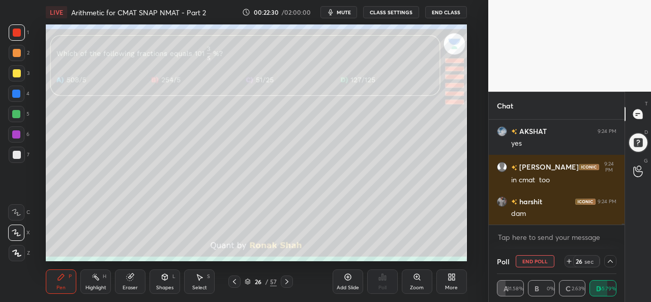
click at [16, 50] on div at bounding box center [17, 53] width 8 height 8
click at [200, 278] on icon at bounding box center [199, 277] width 8 height 8
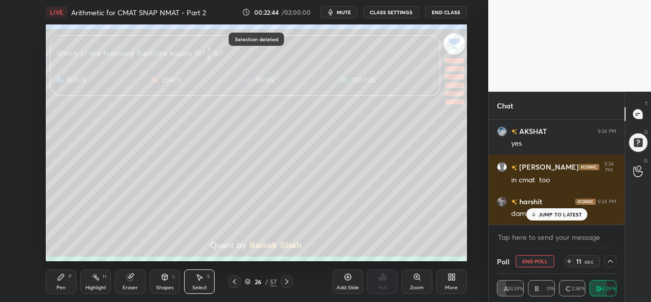
scroll to position [11510, 0]
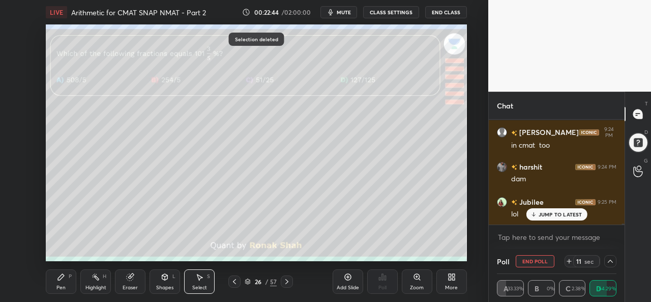
click at [63, 285] on div "Pen" at bounding box center [60, 287] width 9 height 5
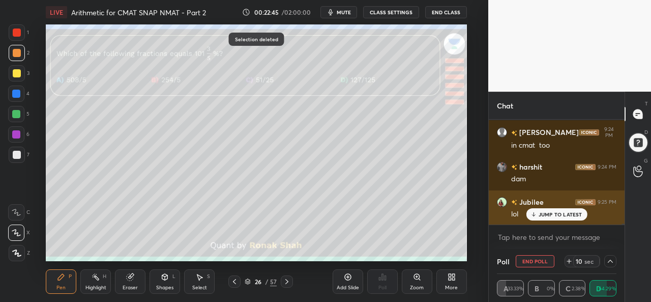
click at [551, 214] on p "JUMP TO LATEST" at bounding box center [560, 214] width 44 height 6
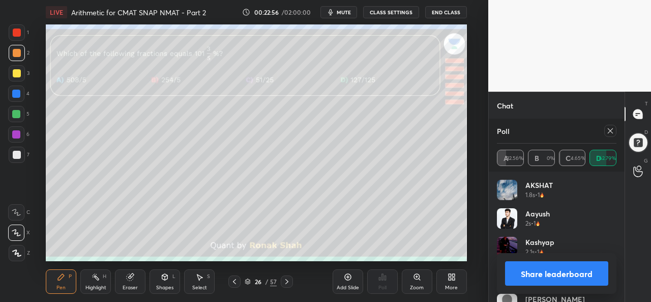
scroll to position [119, 116]
click at [610, 123] on div "Poll" at bounding box center [556, 130] width 119 height 24
click at [609, 133] on icon at bounding box center [610, 131] width 8 height 8
type textarea "x"
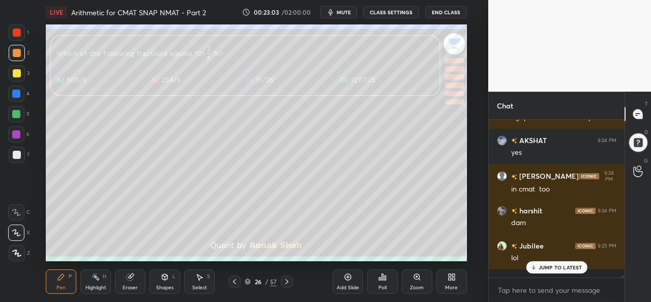
scroll to position [154, 133]
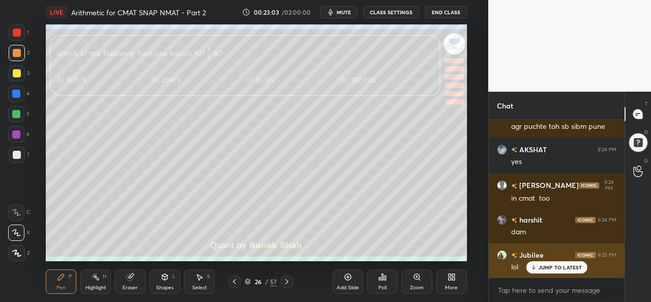
click at [567, 264] on p "JUMP TO LATEST" at bounding box center [560, 267] width 44 height 6
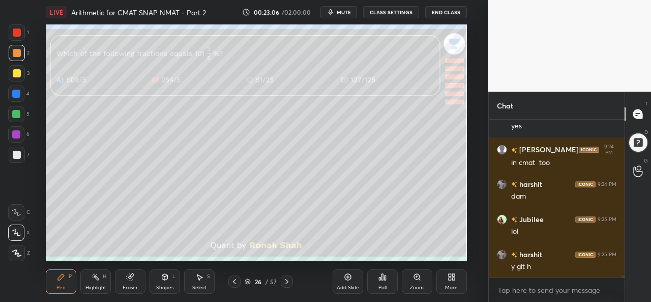
click at [199, 283] on div "Select S" at bounding box center [199, 281] width 31 height 24
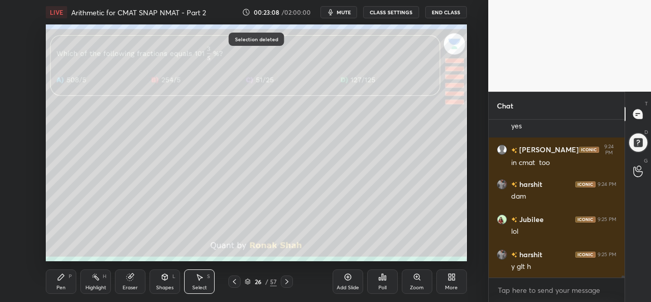
click at [61, 280] on icon at bounding box center [61, 277] width 8 height 8
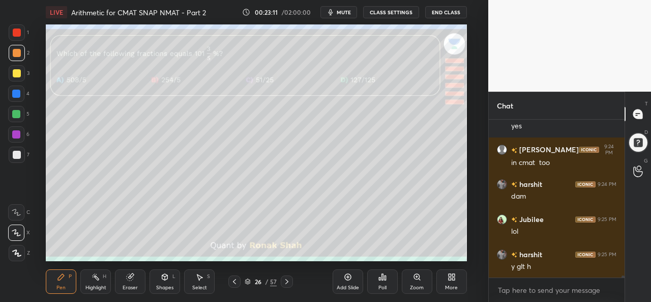
click at [13, 69] on div at bounding box center [17, 73] width 8 height 8
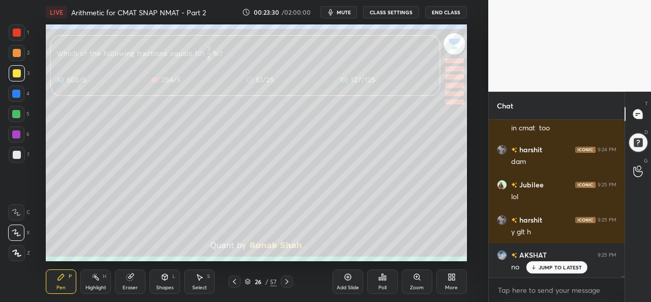
click at [196, 274] on icon at bounding box center [199, 277] width 8 height 8
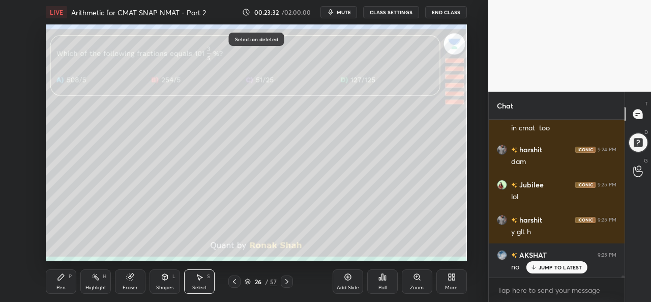
click at [63, 285] on div "Pen" at bounding box center [60, 287] width 9 height 5
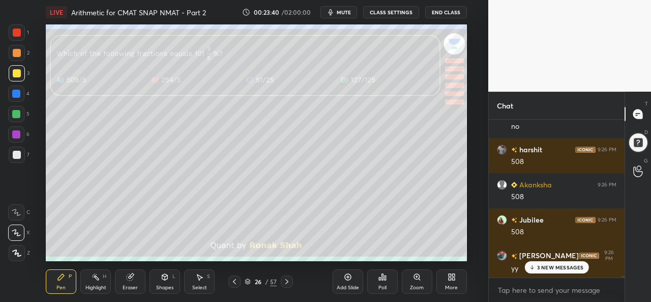
scroll to position [11774, 0]
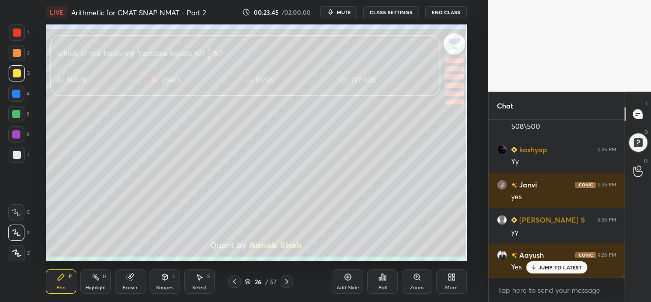
click at [345, 281] on div "Add Slide" at bounding box center [348, 281] width 31 height 24
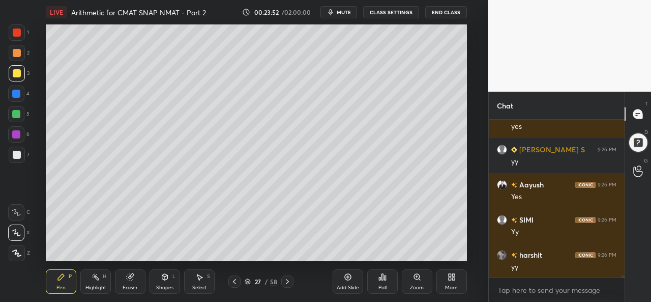
click at [13, 115] on div at bounding box center [16, 114] width 8 height 8
click at [19, 27] on div at bounding box center [17, 32] width 16 height 16
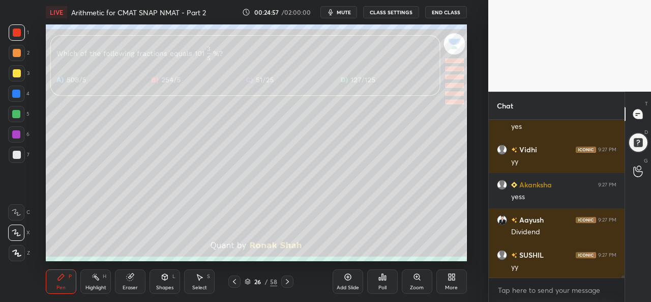
scroll to position [12626, 0]
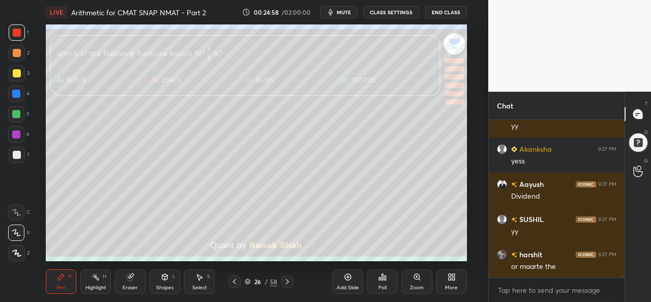
click at [10, 72] on div at bounding box center [17, 73] width 16 height 16
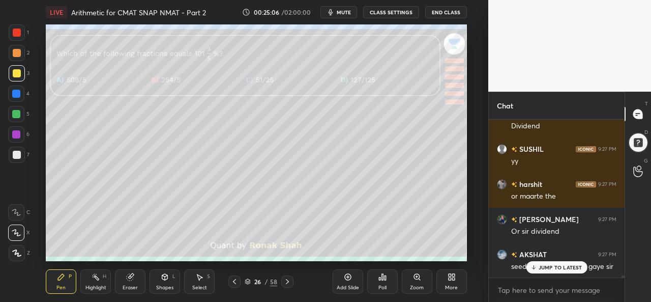
scroll to position [12730, 0]
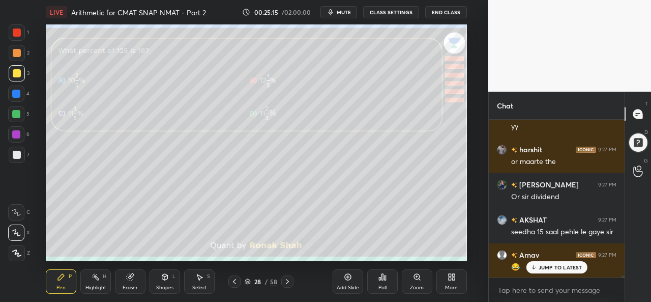
click at [2, 29] on div "1 2 3 4 5 6 7 C X Z C X Z E E Erase all H H" at bounding box center [16, 142] width 33 height 236
click at [24, 35] on div at bounding box center [17, 32] width 16 height 16
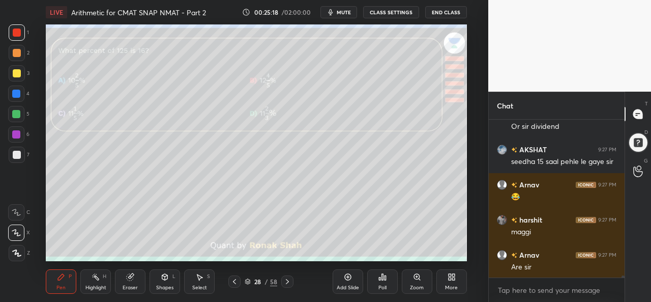
scroll to position [12836, 0]
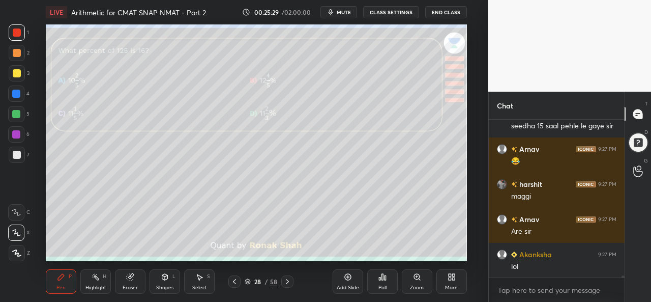
click at [200, 281] on icon at bounding box center [199, 277] width 8 height 8
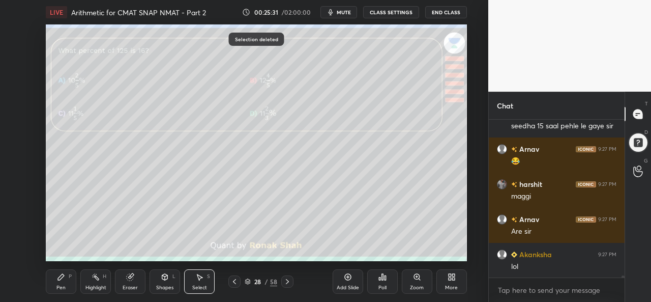
click at [67, 281] on div "Pen P" at bounding box center [61, 281] width 31 height 24
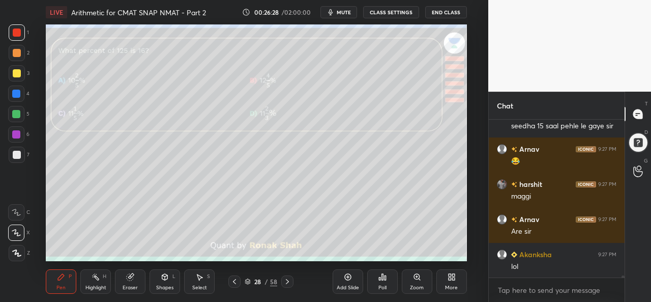
click at [379, 282] on div "Poll" at bounding box center [382, 281] width 31 height 24
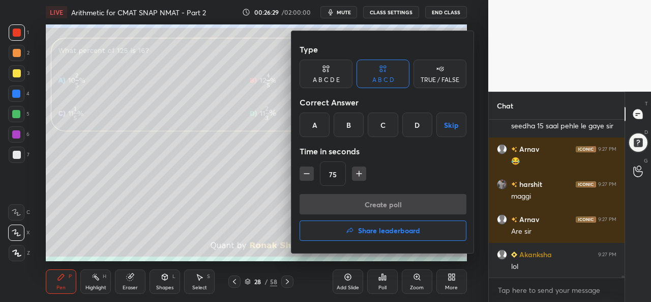
click at [346, 123] on div "B" at bounding box center [349, 124] width 30 height 24
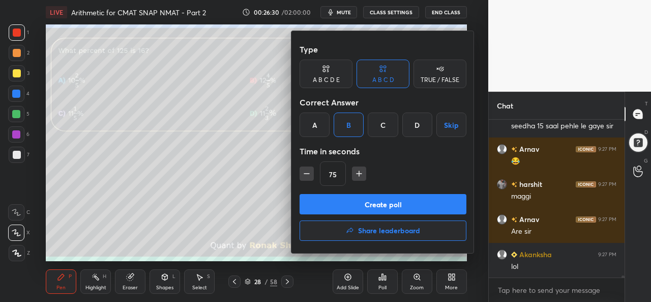
click at [303, 172] on icon "button" at bounding box center [307, 173] width 10 height 10
click at [303, 171] on icon "button" at bounding box center [307, 173] width 10 height 10
click at [302, 171] on icon "button" at bounding box center [307, 173] width 10 height 10
type input "30"
click at [369, 199] on button "Create poll" at bounding box center [382, 204] width 167 height 20
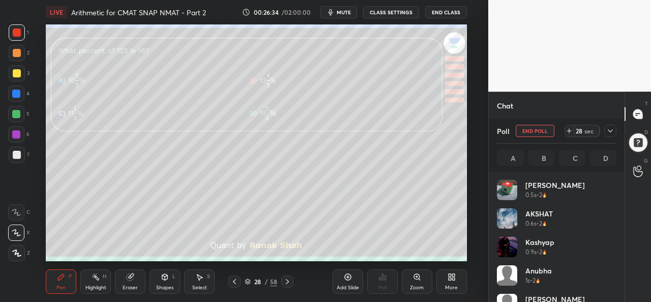
scroll to position [119, 116]
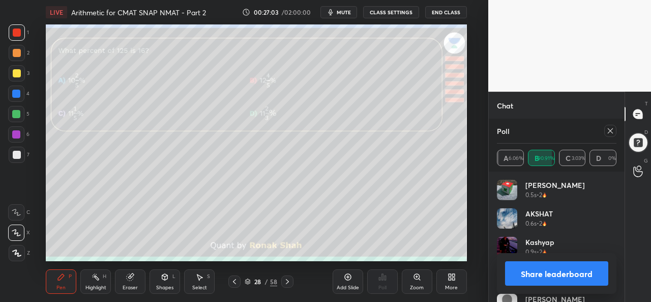
click at [611, 131] on icon at bounding box center [610, 130] width 5 height 5
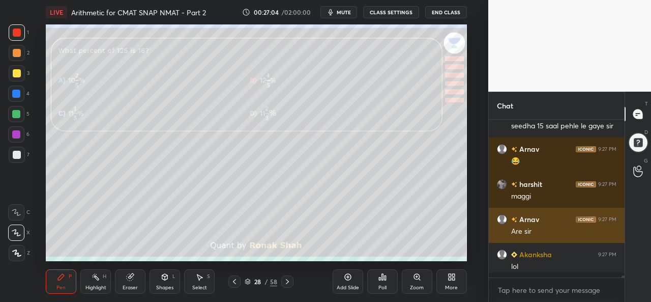
scroll to position [155, 133]
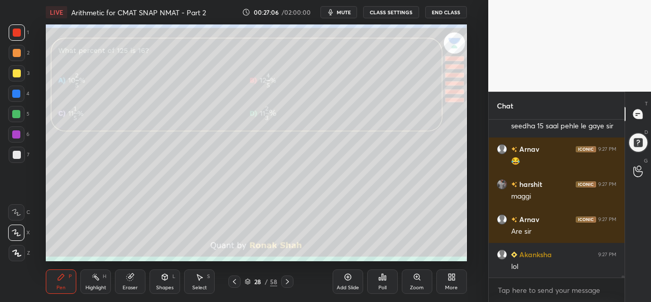
click at [346, 281] on div "Add Slide" at bounding box center [348, 281] width 31 height 24
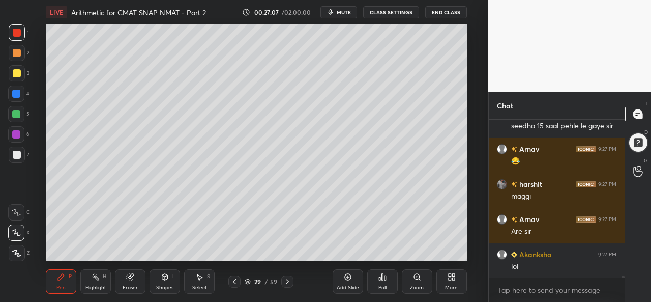
click at [14, 73] on div at bounding box center [17, 73] width 8 height 8
click at [14, 29] on div at bounding box center [17, 32] width 8 height 8
click at [197, 279] on icon at bounding box center [199, 277] width 8 height 8
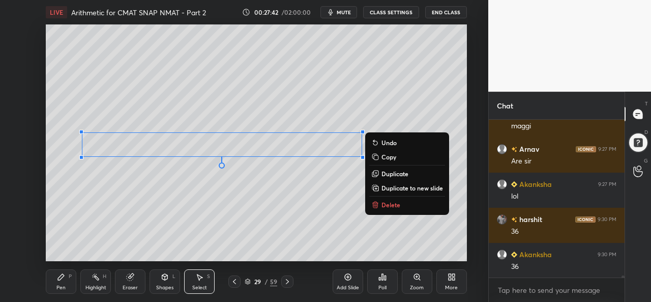
scroll to position [12941, 0]
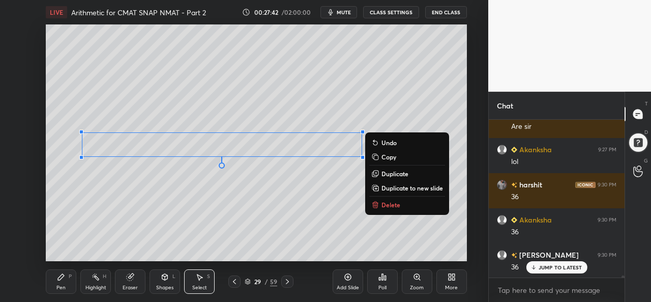
click at [62, 285] on div "Pen" at bounding box center [60, 287] width 9 height 5
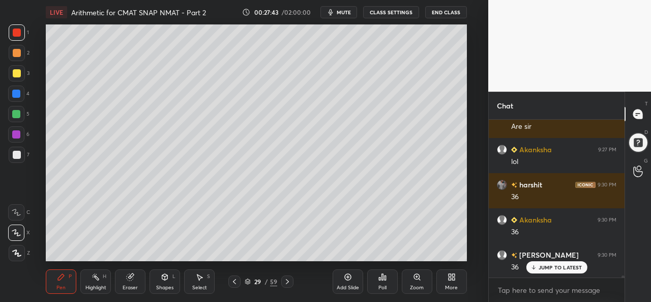
click at [14, 92] on div at bounding box center [16, 93] width 8 height 8
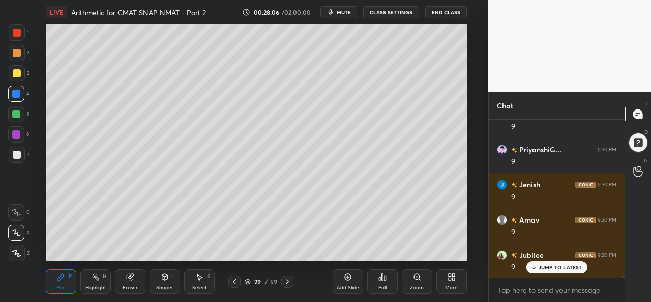
scroll to position [13853, 0]
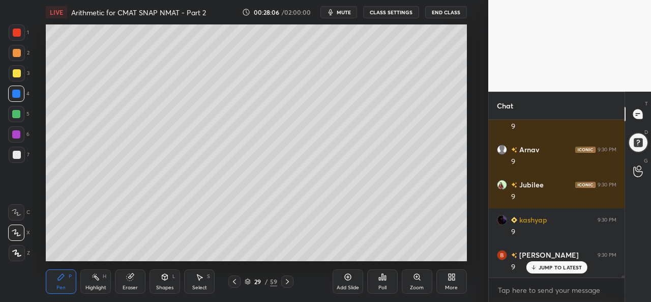
click at [12, 112] on div at bounding box center [16, 114] width 8 height 8
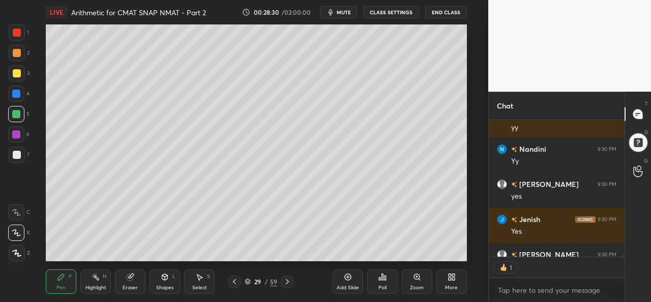
scroll to position [134, 133]
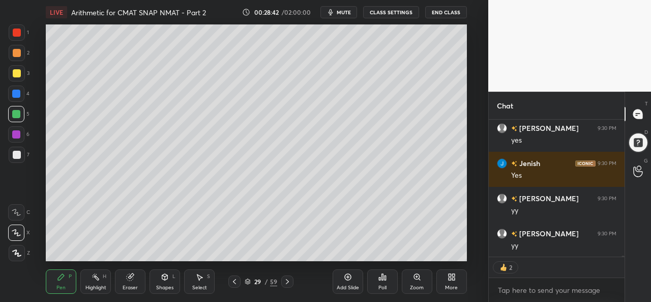
click at [19, 72] on div at bounding box center [17, 73] width 8 height 8
click at [205, 280] on div "Select S" at bounding box center [199, 281] width 31 height 24
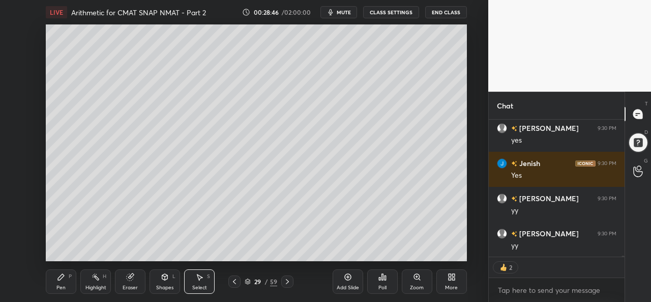
scroll to position [155, 133]
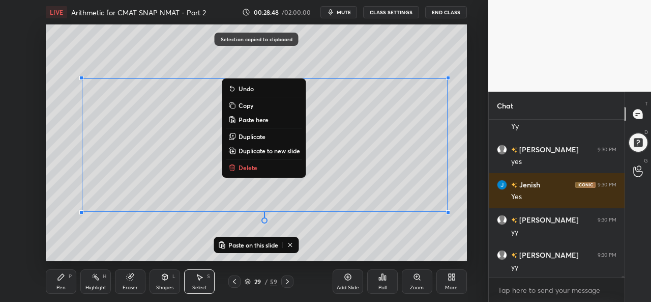
click at [349, 282] on div "Add Slide" at bounding box center [348, 281] width 31 height 24
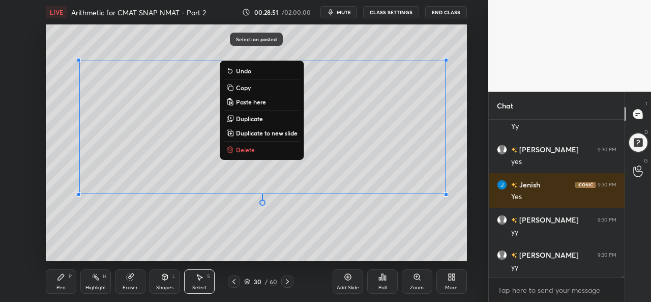
click at [354, 236] on div "0 ° Undo Copy Paste here Duplicate Duplicate to new slide Delete" at bounding box center [256, 142] width 420 height 236
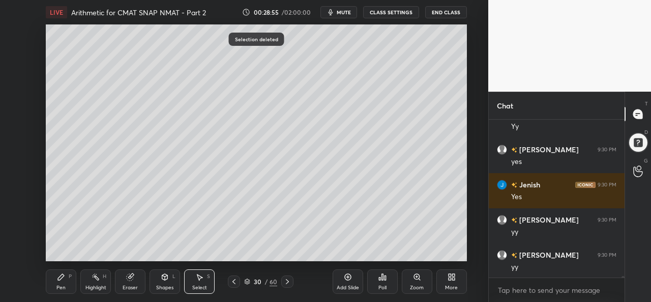
click at [59, 288] on div "Pen" at bounding box center [60, 287] width 9 height 5
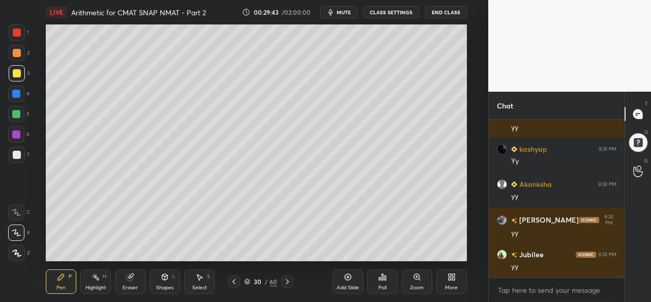
scroll to position [15467, 0]
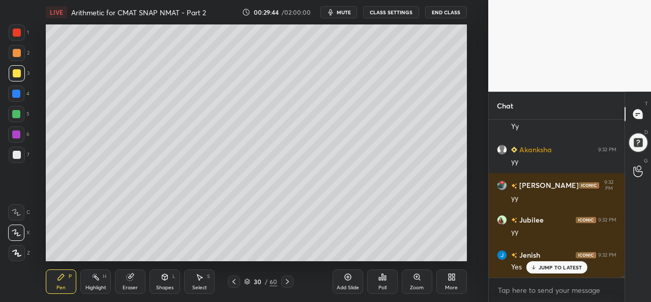
click at [22, 109] on div at bounding box center [16, 114] width 16 height 16
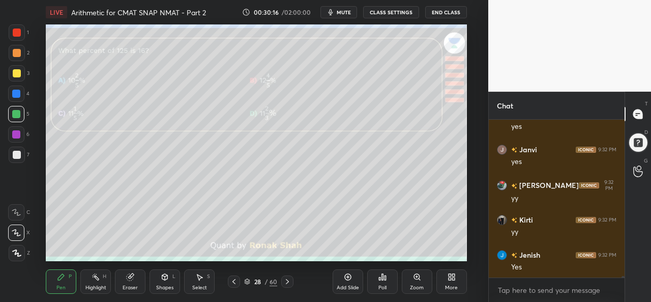
scroll to position [15783, 0]
click at [17, 91] on div at bounding box center [16, 93] width 8 height 8
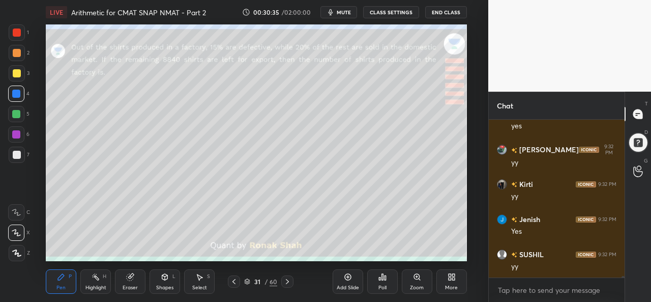
click at [12, 30] on div at bounding box center [17, 32] width 16 height 16
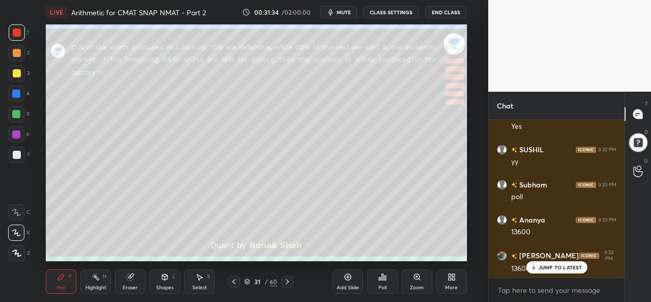
scroll to position [15924, 0]
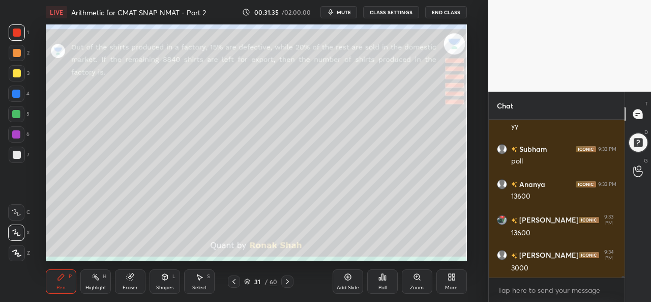
click at [198, 279] on icon at bounding box center [199, 277] width 8 height 8
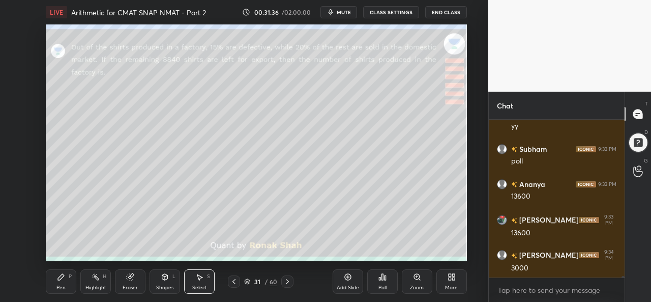
scroll to position [15958, 0]
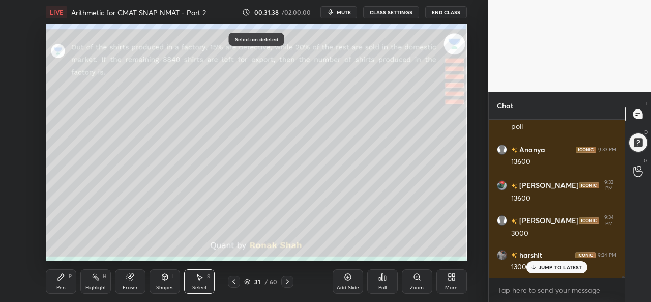
click at [57, 293] on div "Pen P Highlight H Eraser Shapes L Select S 31 / 60 Add Slide Poll Zoom More" at bounding box center [256, 281] width 420 height 41
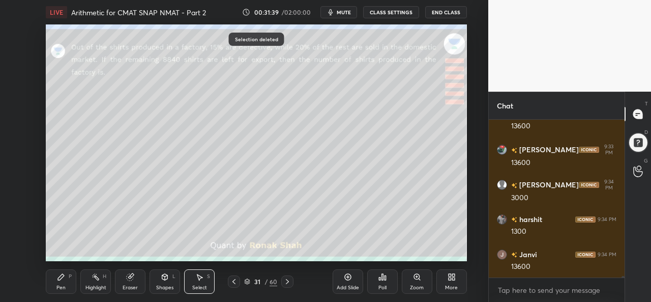
scroll to position [16028, 0]
click at [64, 277] on icon at bounding box center [61, 277] width 8 height 8
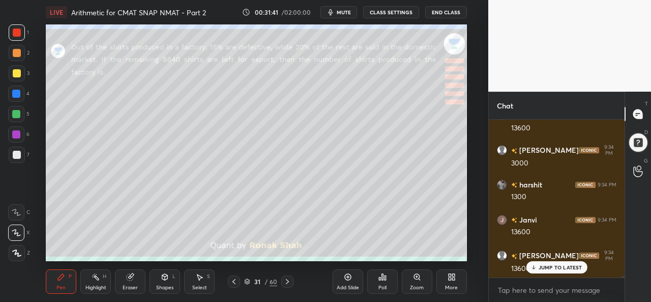
scroll to position [16098, 0]
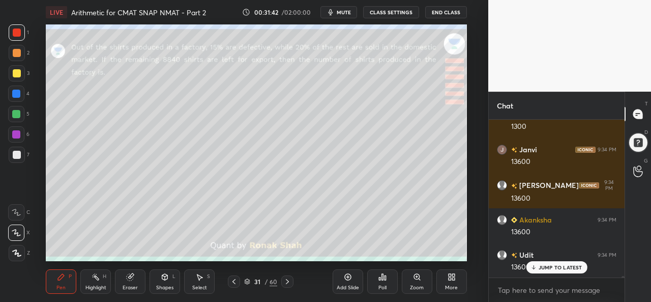
click at [19, 70] on div at bounding box center [17, 73] width 8 height 8
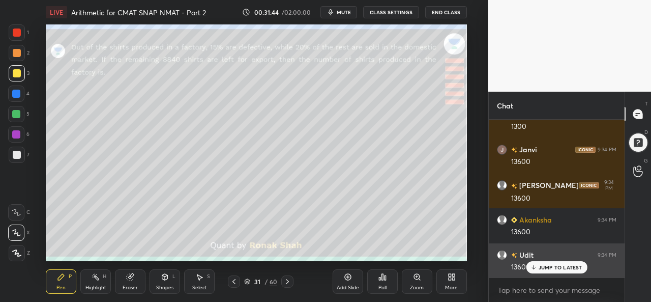
click at [558, 265] on p "JUMP TO LATEST" at bounding box center [560, 267] width 44 height 6
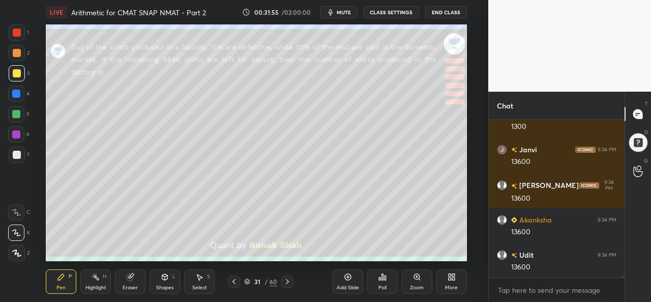
click at [14, 94] on div at bounding box center [16, 93] width 8 height 8
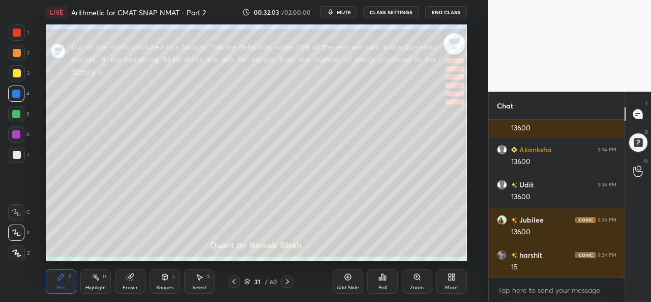
scroll to position [16204, 0]
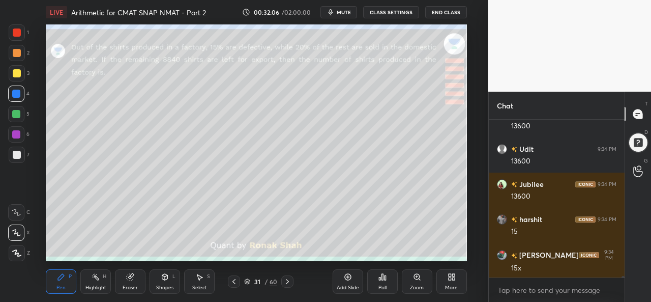
click at [16, 113] on div at bounding box center [16, 114] width 8 height 8
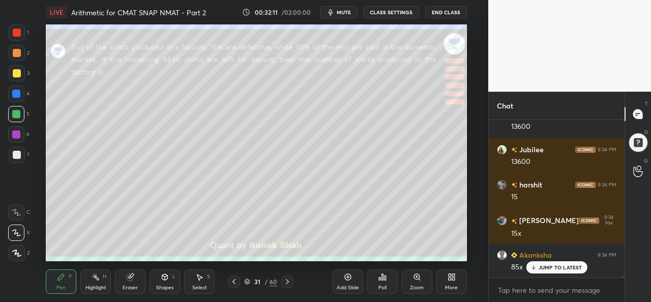
scroll to position [16274, 0]
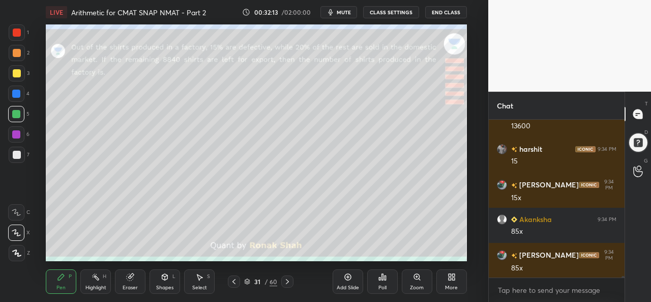
click at [16, 134] on div at bounding box center [16, 134] width 8 height 8
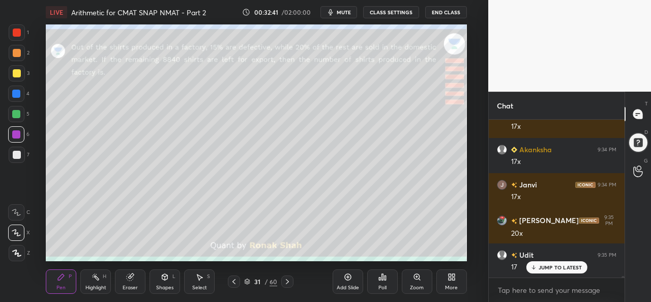
scroll to position [16485, 0]
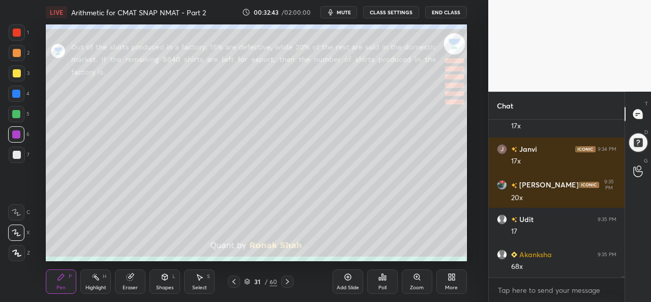
click at [18, 153] on div at bounding box center [17, 155] width 8 height 8
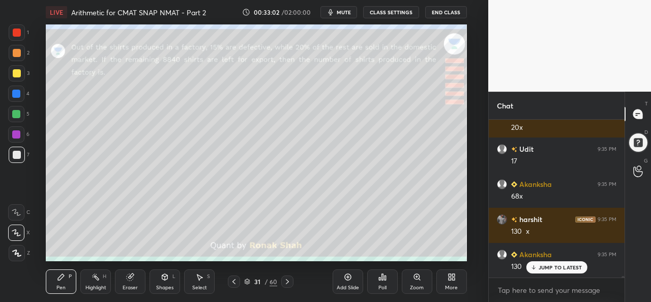
scroll to position [16590, 0]
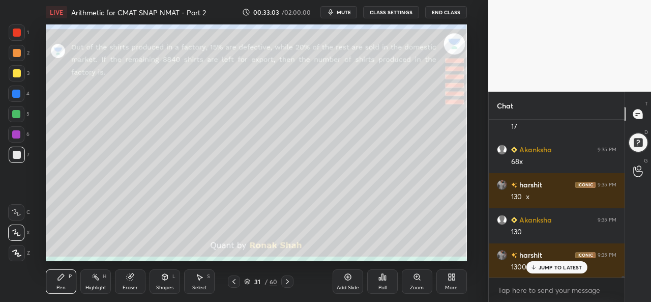
click at [543, 263] on div "JUMP TO LATEST" at bounding box center [556, 267] width 61 height 12
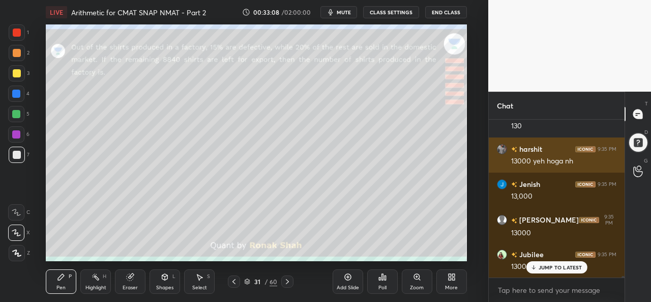
scroll to position [16730, 0]
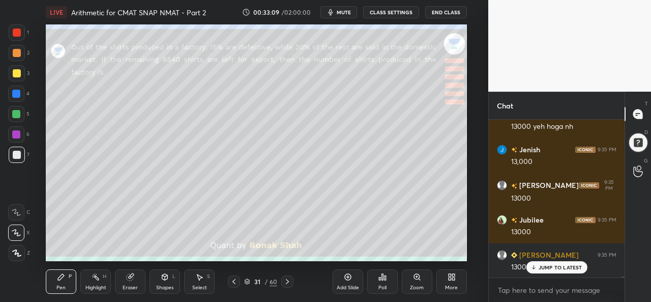
click at [137, 284] on div "Eraser" at bounding box center [130, 281] width 31 height 24
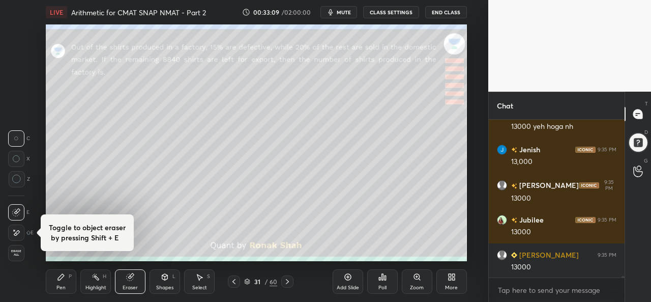
scroll to position [16766, 0]
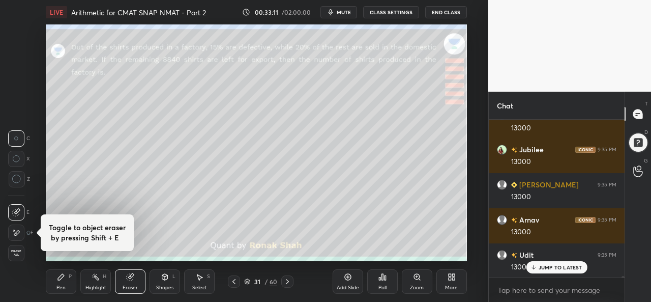
click at [64, 282] on div "Pen P" at bounding box center [61, 281] width 31 height 24
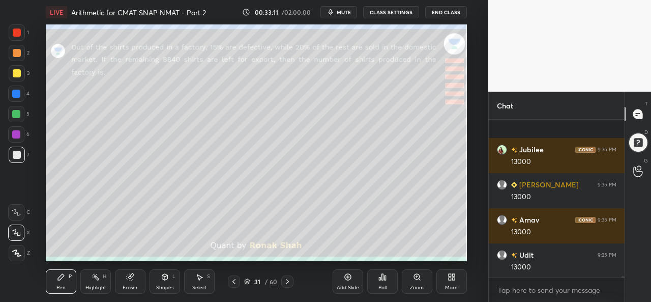
scroll to position [16870, 0]
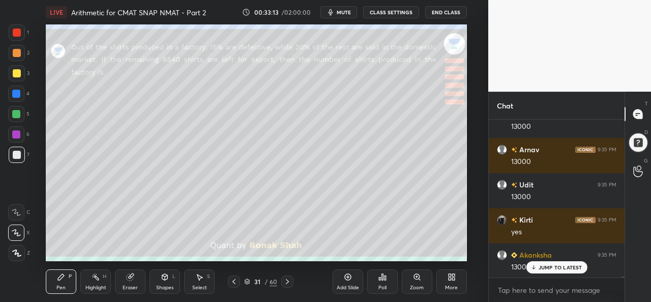
click at [17, 32] on div at bounding box center [17, 32] width 8 height 8
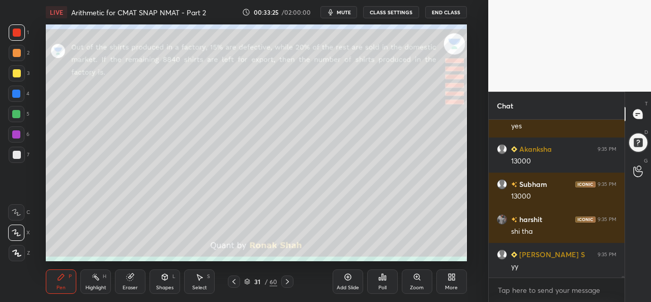
scroll to position [17011, 0]
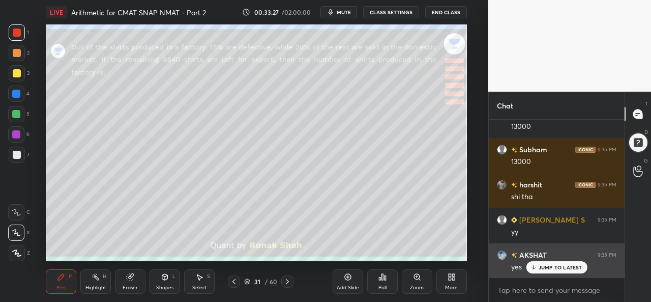
click at [551, 265] on p "JUMP TO LATEST" at bounding box center [560, 267] width 44 height 6
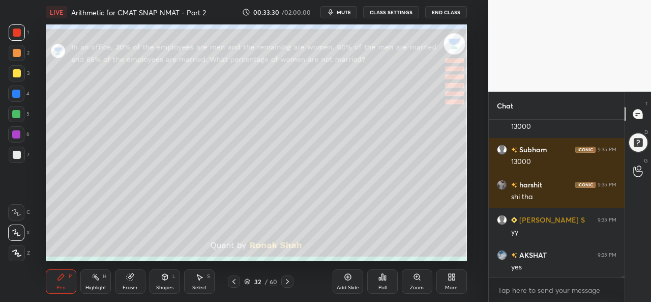
click at [19, 33] on div at bounding box center [17, 32] width 8 height 8
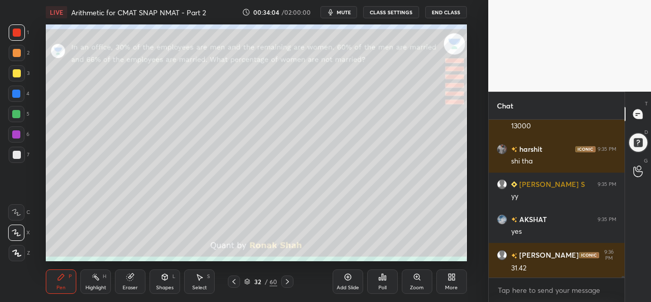
click at [18, 114] on div at bounding box center [16, 114] width 8 height 8
click at [19, 116] on div at bounding box center [16, 114] width 8 height 8
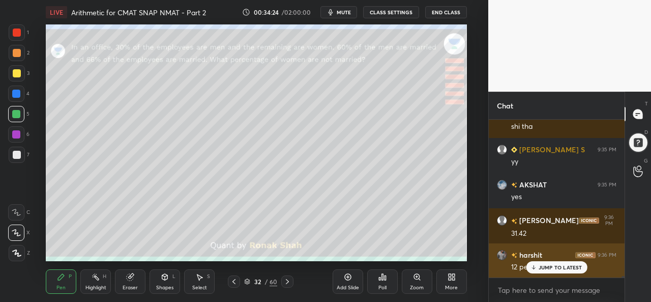
click at [560, 268] on p "JUMP TO LATEST" at bounding box center [560, 267] width 44 height 6
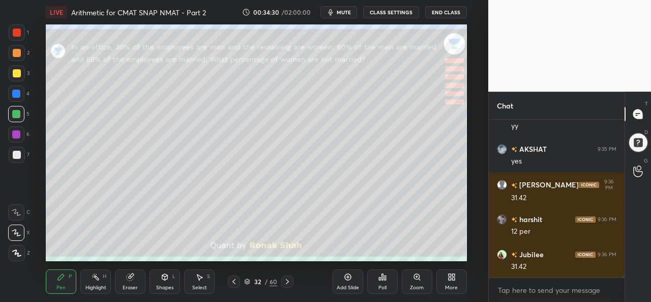
scroll to position [17151, 0]
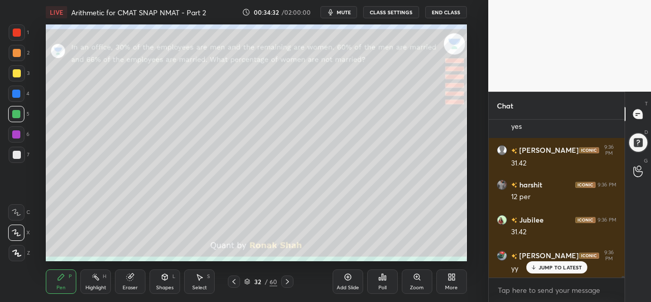
click at [547, 264] on p "JUMP TO LATEST" at bounding box center [560, 267] width 44 height 6
click at [166, 283] on div "Shapes L" at bounding box center [164, 281] width 31 height 24
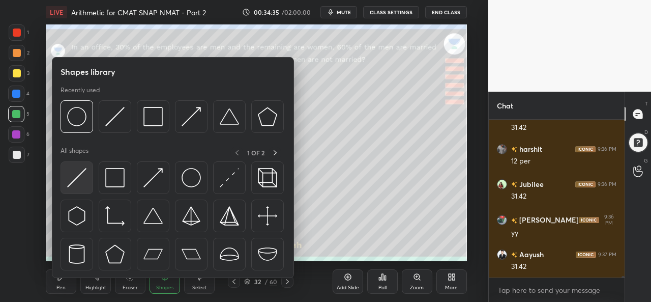
click at [80, 175] on img at bounding box center [76, 177] width 19 height 19
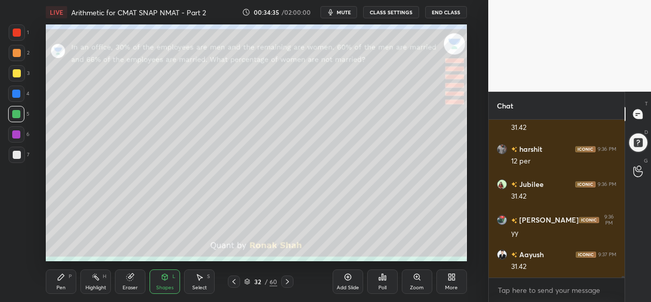
click at [18, 70] on div at bounding box center [17, 73] width 8 height 8
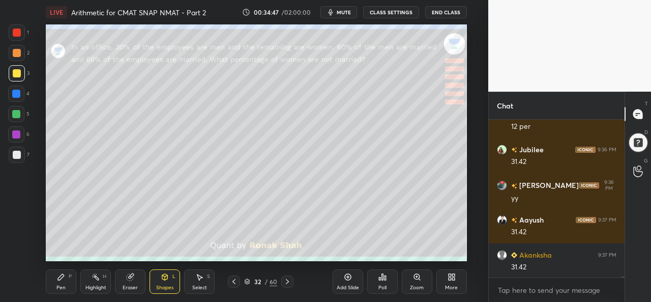
click at [52, 289] on div "Pen P" at bounding box center [61, 281] width 31 height 24
click at [22, 35] on div at bounding box center [17, 32] width 16 height 16
click at [14, 89] on div at bounding box center [16, 93] width 16 height 16
click at [18, 29] on div at bounding box center [17, 32] width 8 height 8
click at [17, 92] on div at bounding box center [16, 93] width 8 height 8
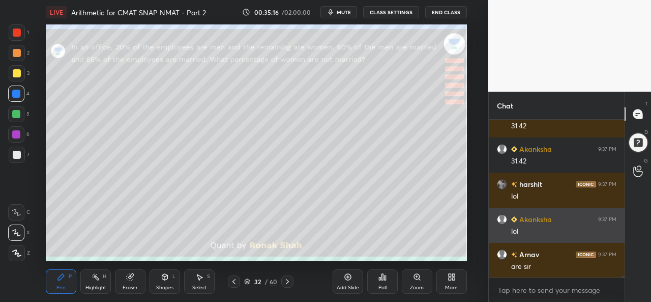
scroll to position [17361, 0]
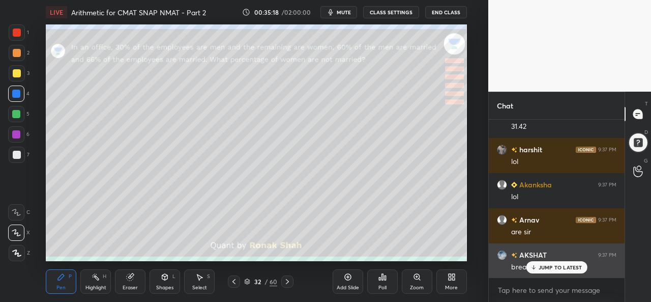
click at [548, 266] on p "JUMP TO LATEST" at bounding box center [560, 267] width 44 height 6
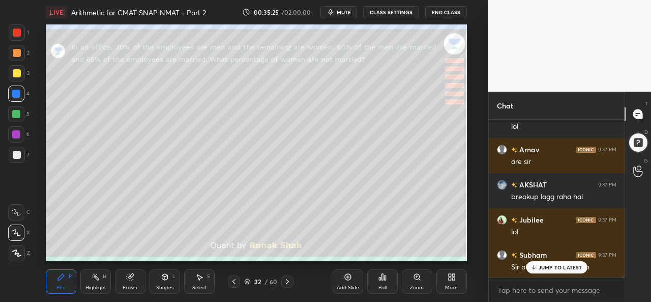
scroll to position [17502, 0]
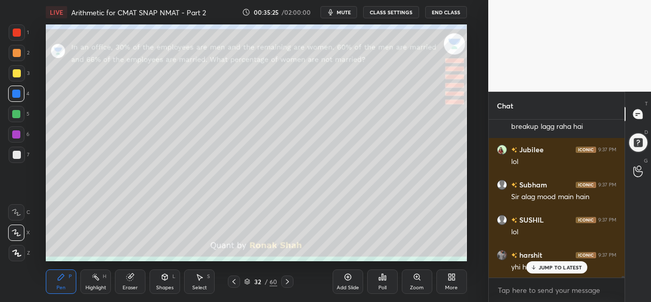
click at [541, 267] on p "JUMP TO LATEST" at bounding box center [560, 267] width 44 height 6
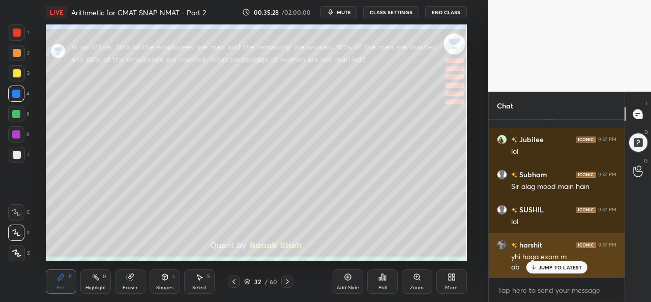
click at [556, 266] on p "JUMP TO LATEST" at bounding box center [560, 267] width 44 height 6
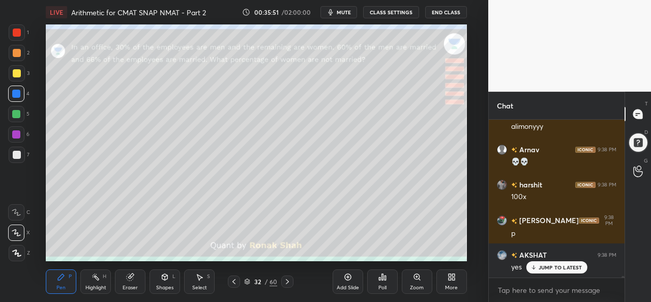
scroll to position [17828, 0]
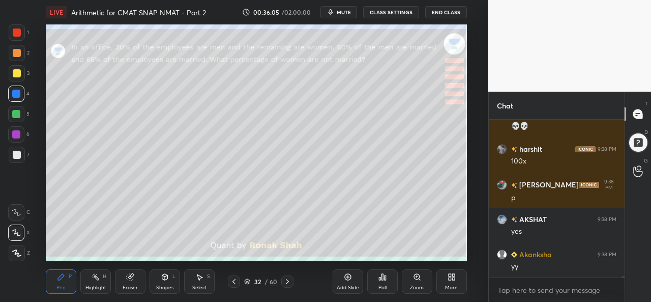
click at [17, 113] on div at bounding box center [16, 114] width 8 height 8
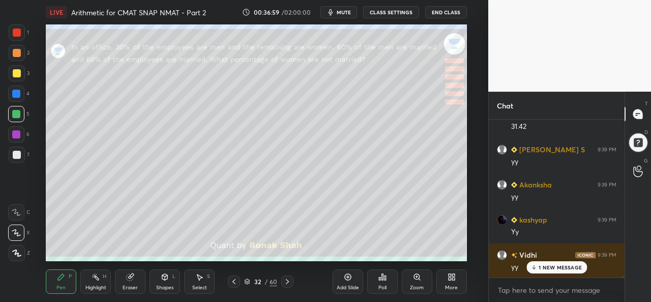
scroll to position [18600, 0]
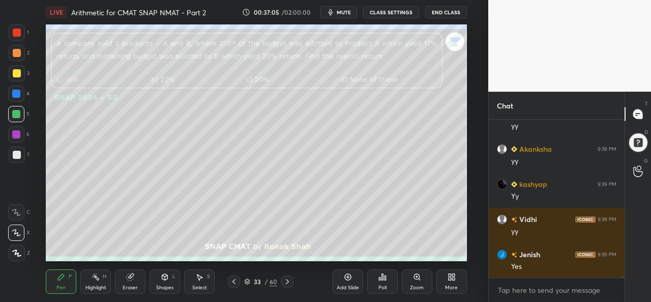
click at [17, 35] on div at bounding box center [17, 32] width 8 height 8
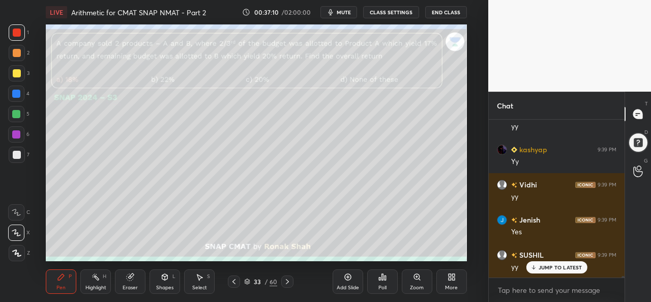
click at [558, 264] on p "JUMP TO LATEST" at bounding box center [560, 267] width 44 height 6
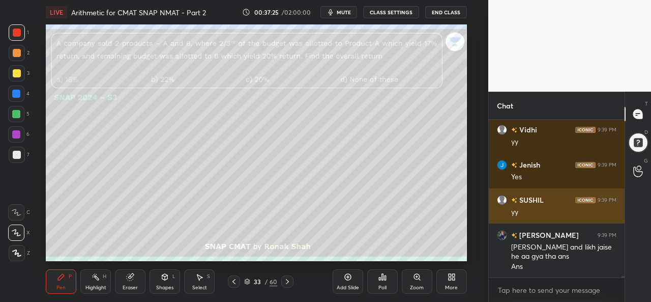
scroll to position [18724, 0]
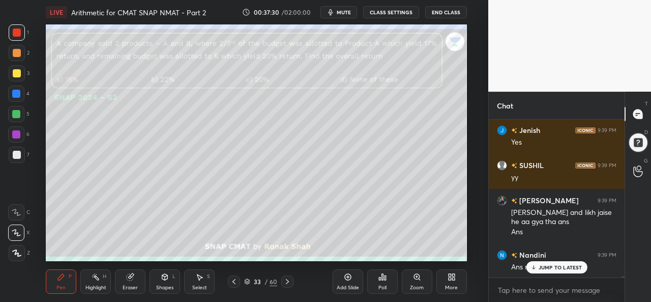
click at [554, 265] on p "JUMP TO LATEST" at bounding box center [560, 267] width 44 height 6
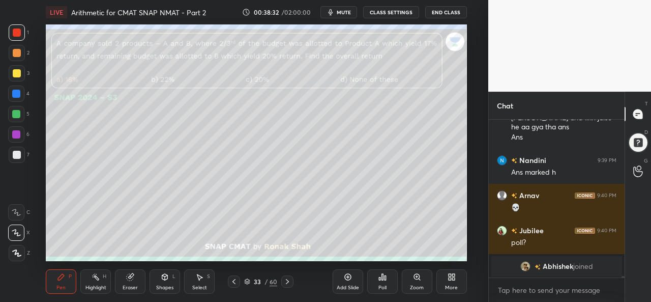
scroll to position [18854, 0]
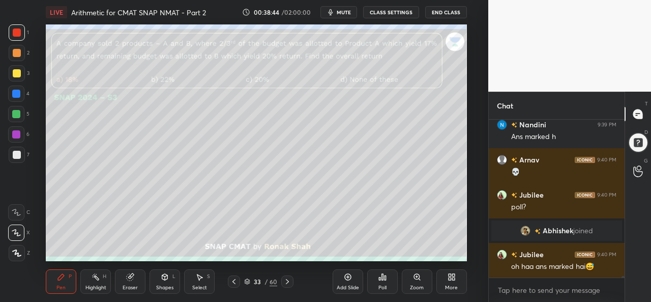
click at [17, 75] on div at bounding box center [17, 73] width 8 height 8
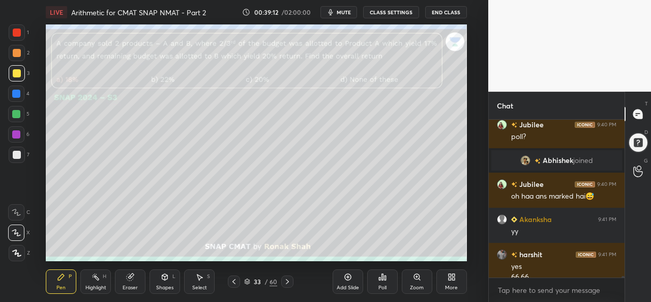
scroll to position [18935, 0]
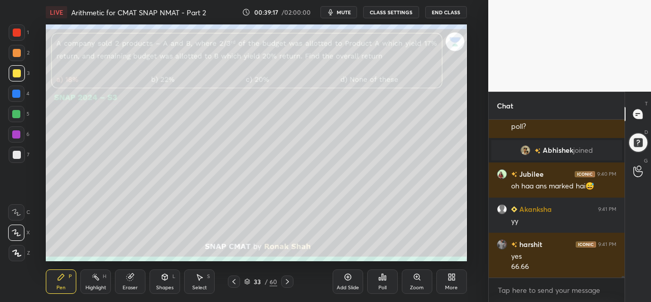
click at [11, 111] on div at bounding box center [16, 114] width 16 height 16
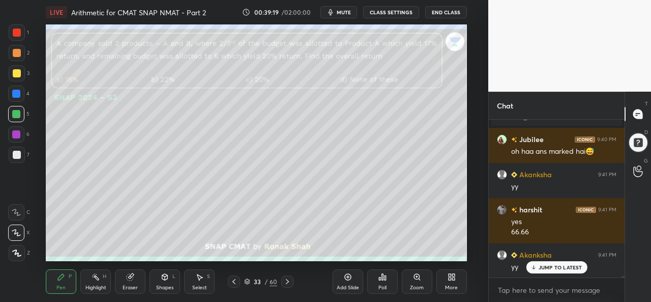
scroll to position [19005, 0]
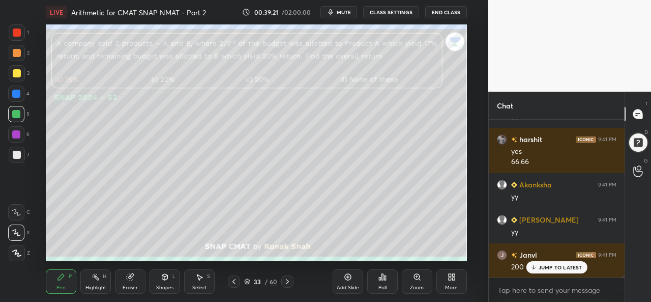
click at [9, 92] on div at bounding box center [16, 93] width 16 height 16
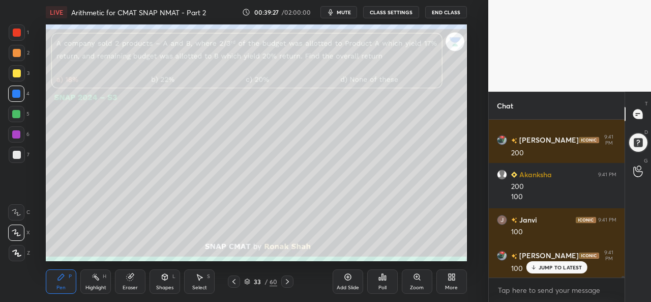
scroll to position [19214, 0]
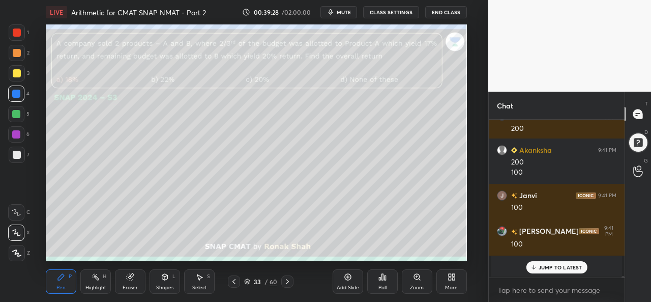
click at [15, 73] on div at bounding box center [17, 73] width 8 height 8
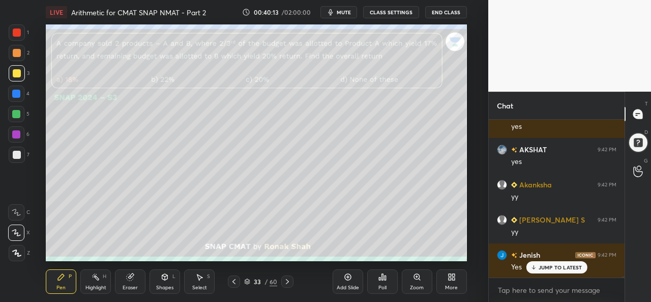
scroll to position [19751, 0]
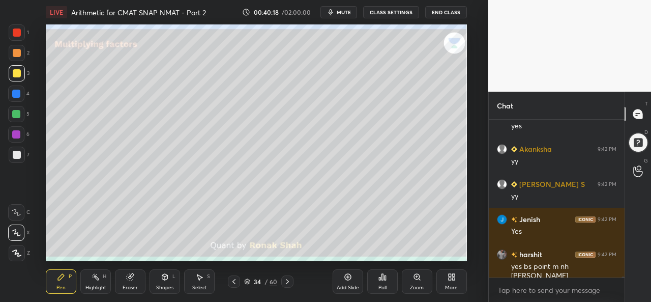
click at [20, 27] on div at bounding box center [17, 32] width 16 height 16
click at [258, 283] on div "34" at bounding box center [257, 281] width 10 height 6
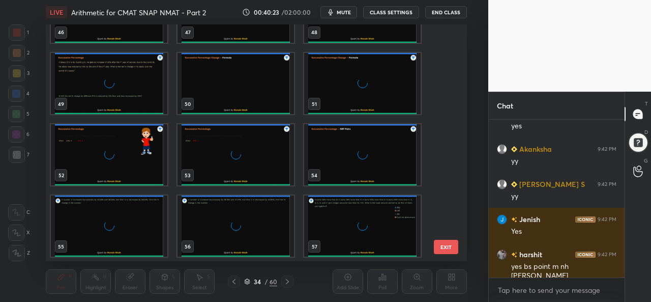
scroll to position [1188, 0]
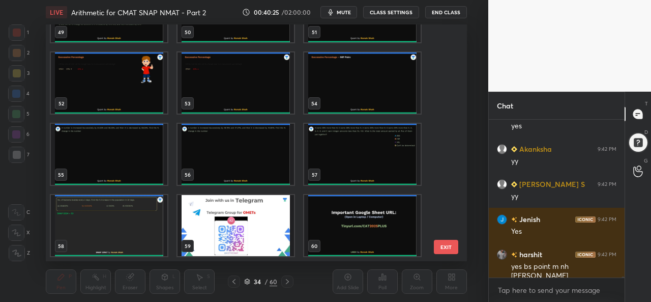
click at [356, 154] on img "grid" at bounding box center [362, 154] width 116 height 61
click at [356, 151] on img "grid" at bounding box center [362, 154] width 116 height 61
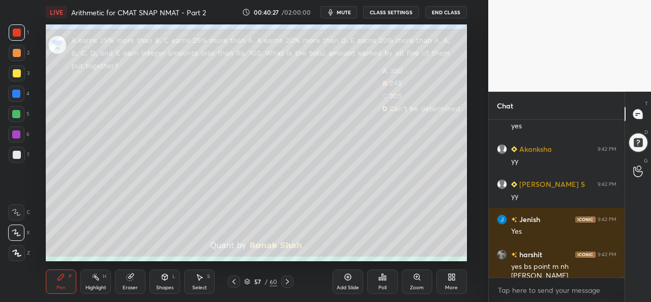
click at [449, 281] on div "More" at bounding box center [451, 281] width 31 height 24
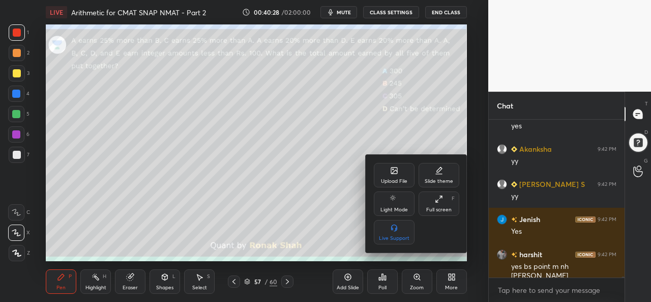
click at [395, 173] on icon at bounding box center [394, 170] width 6 height 6
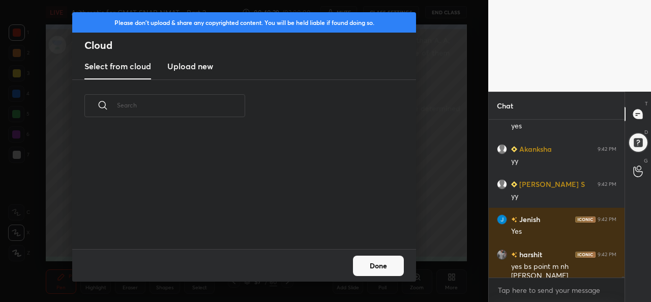
scroll to position [117, 326]
click at [200, 70] on h3 "Upload new" at bounding box center [190, 66] width 46 height 12
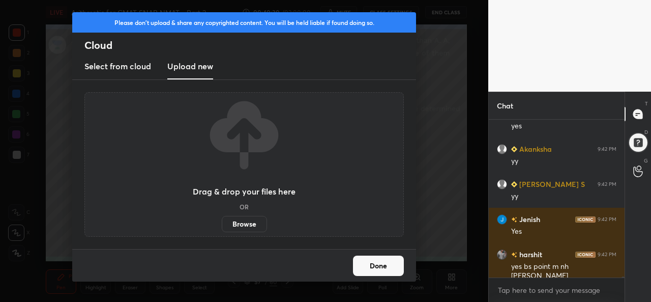
click at [246, 222] on label "Browse" at bounding box center [244, 224] width 45 height 16
click at [222, 222] on input "Browse" at bounding box center [222, 224] width 0 height 16
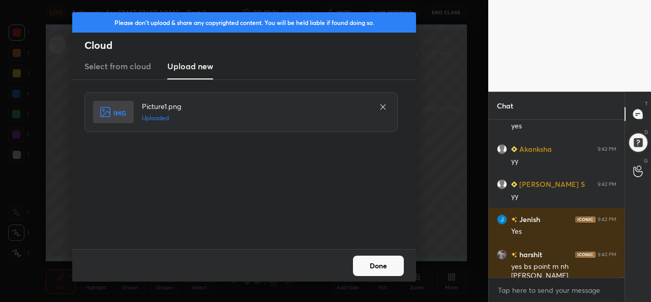
click at [387, 259] on button "Done" at bounding box center [378, 265] width 51 height 20
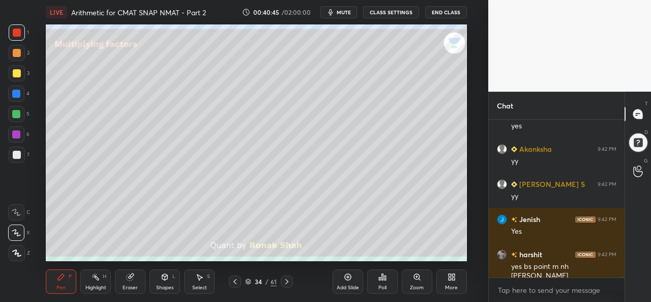
click at [18, 113] on div at bounding box center [16, 114] width 8 height 8
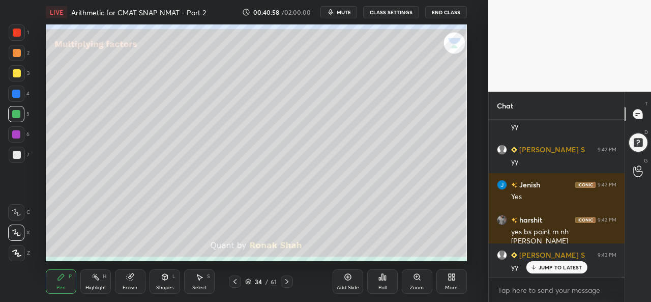
click at [18, 71] on div at bounding box center [17, 73] width 8 height 8
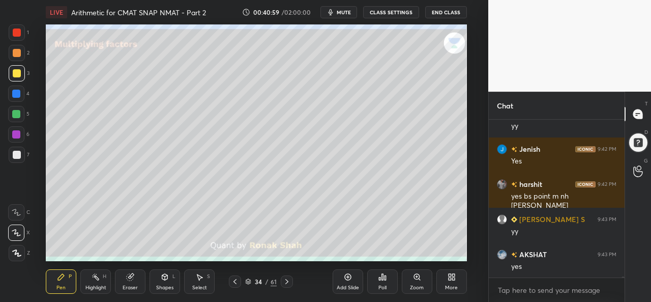
scroll to position [19856, 0]
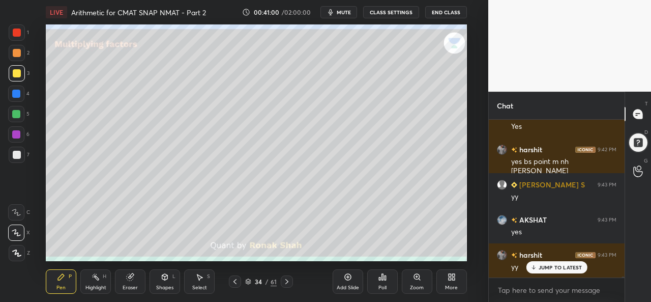
click at [200, 282] on div "Select S" at bounding box center [199, 281] width 31 height 24
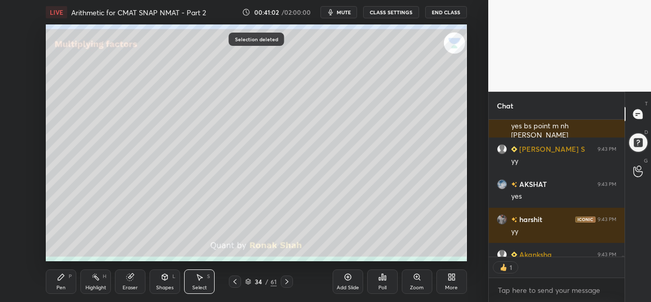
scroll to position [19947, 0]
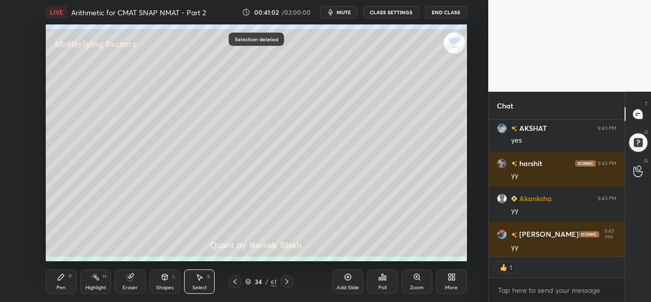
click at [56, 284] on div "Pen P" at bounding box center [61, 281] width 31 height 24
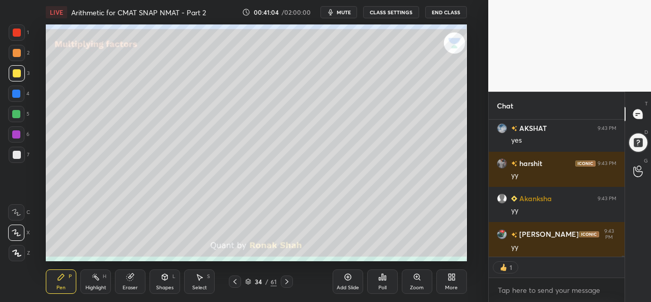
click at [20, 34] on div at bounding box center [17, 32] width 8 height 8
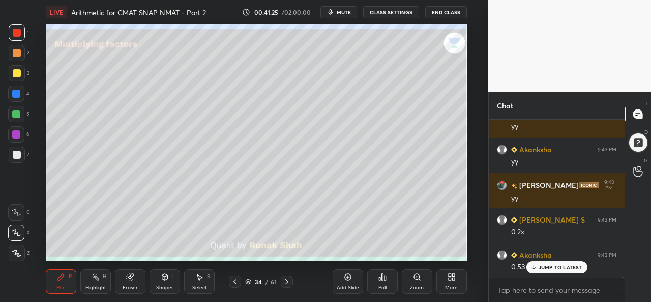
scroll to position [20032, 0]
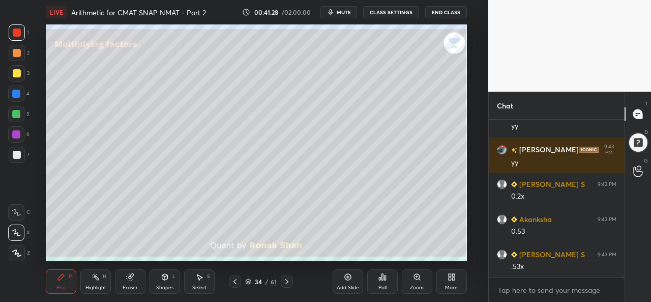
click at [14, 110] on div at bounding box center [16, 114] width 8 height 8
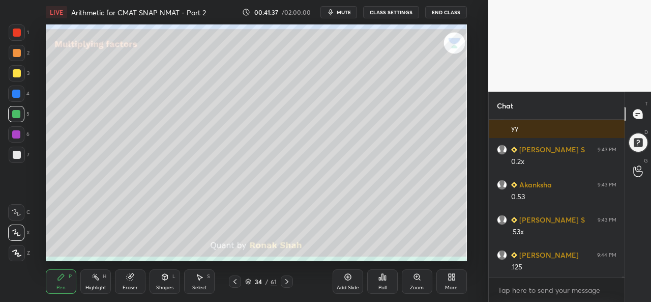
scroll to position [20102, 0]
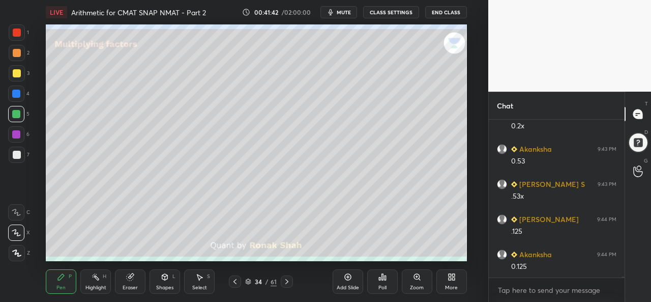
click at [17, 130] on div at bounding box center [16, 134] width 16 height 16
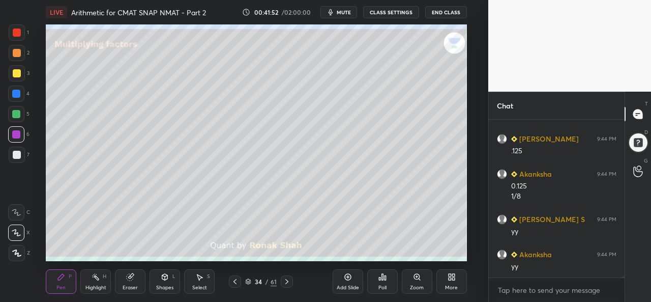
scroll to position [20252, 0]
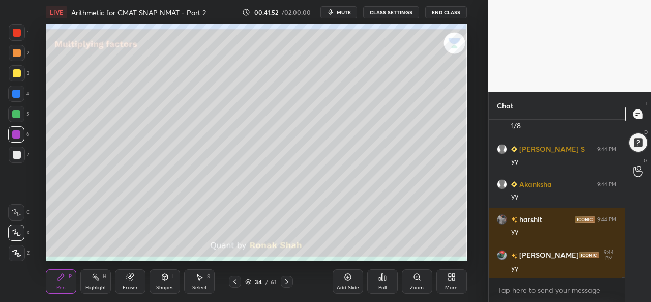
click at [20, 77] on div at bounding box center [17, 73] width 16 height 16
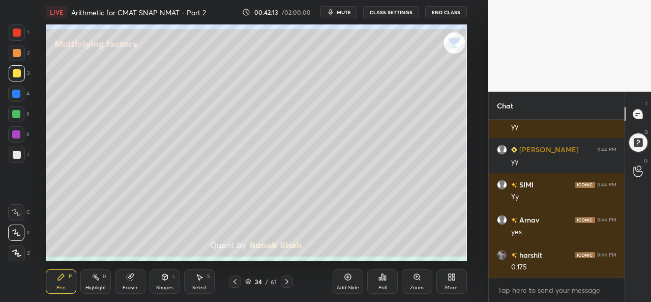
scroll to position [20463, 0]
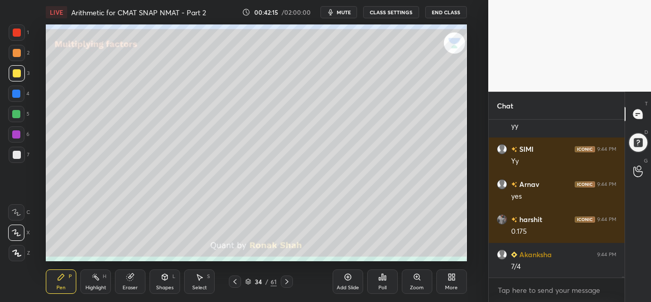
click at [384, 260] on div "Poll" at bounding box center [382, 281] width 31 height 57
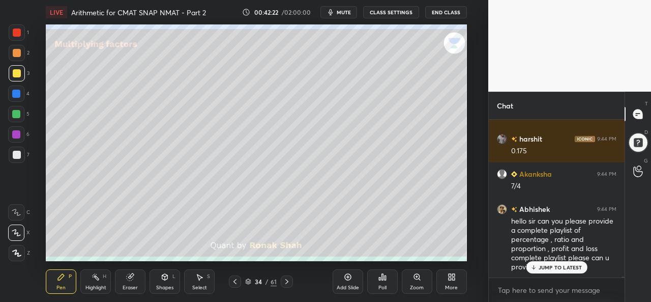
click at [560, 260] on div "hello sir can you please provide a complete playlist of percentage , ratio and …" at bounding box center [563, 244] width 105 height 56
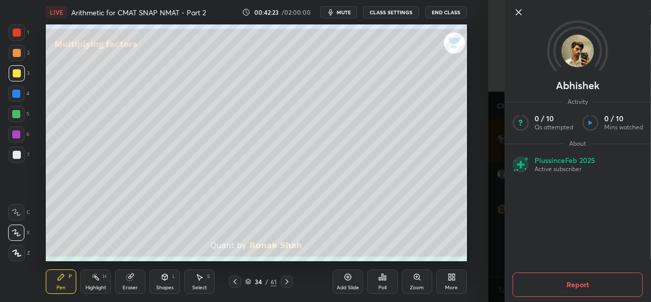
click at [522, 12] on icon at bounding box center [519, 12] width 12 height 12
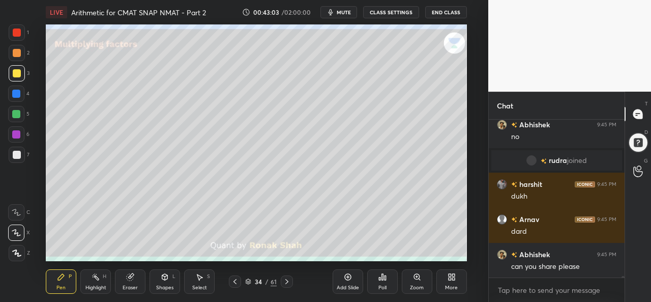
scroll to position [17716, 0]
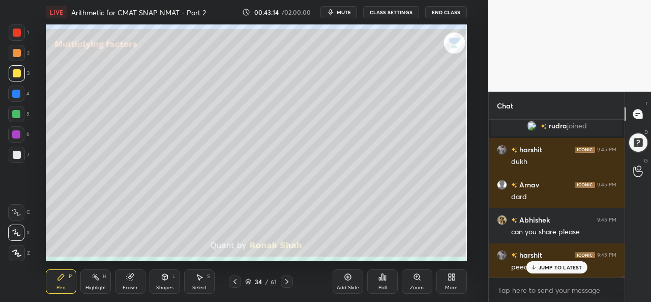
click at [549, 264] on p "JUMP TO LATEST" at bounding box center [560, 267] width 44 height 6
click at [531, 294] on body "1 2 3 4 5 6 7 C X Z C X Z E E Erase all H H LIVE Arithmetic for CMAT SNAP NMAT …" at bounding box center [325, 151] width 651 height 302
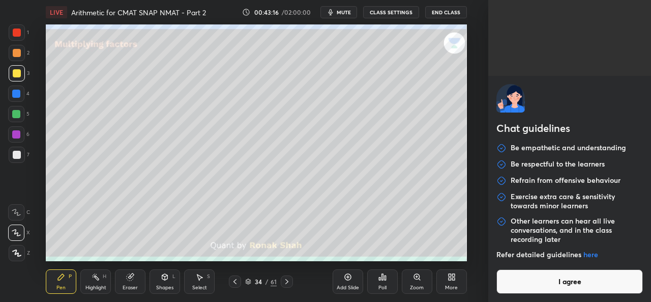
click at [556, 275] on button "I agree" at bounding box center [569, 281] width 146 height 24
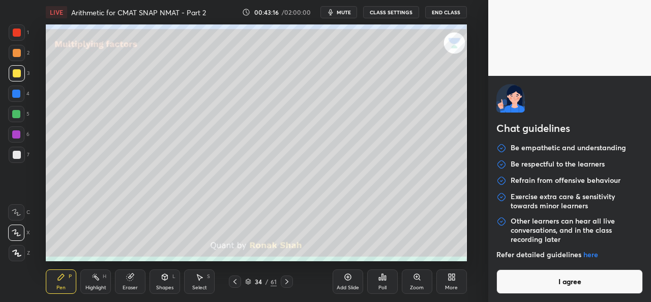
type textarea "x"
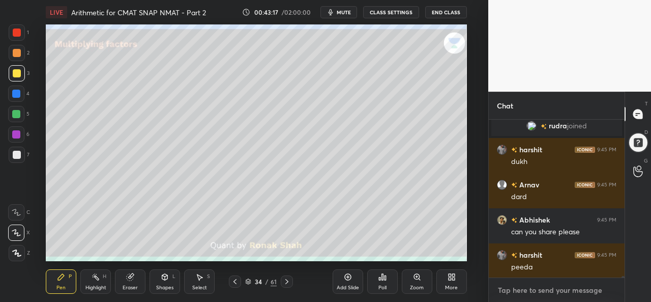
paste textarea "[URL][DOMAIN_NAME]"
type textarea "[URL][DOMAIN_NAME]"
type textarea "x"
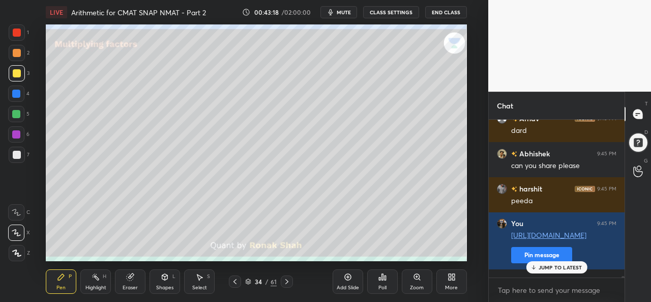
click at [553, 268] on p "JUMP TO LATEST" at bounding box center [560, 267] width 44 height 6
click at [540, 261] on button "Pin message" at bounding box center [541, 255] width 61 height 16
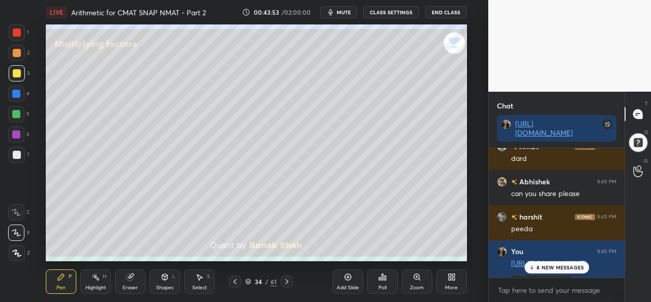
click at [562, 266] on p "8 NEW MESSAGES" at bounding box center [559, 267] width 47 height 6
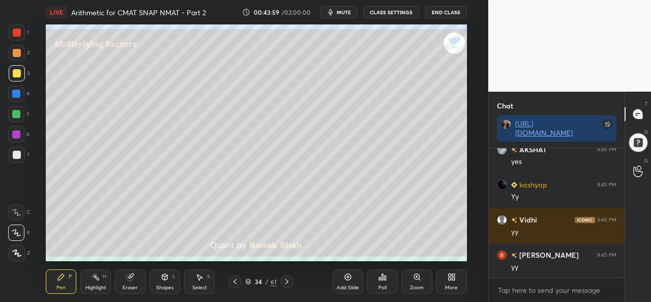
scroll to position [18127, 0]
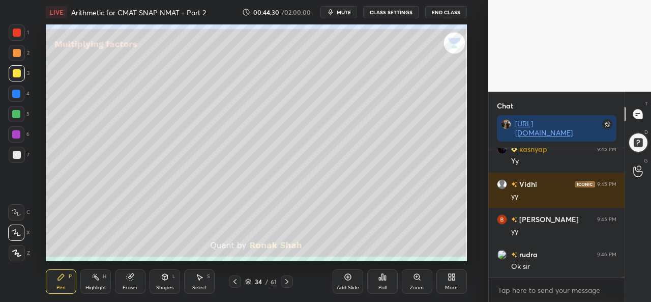
click at [349, 281] on div "Add Slide" at bounding box center [348, 281] width 31 height 24
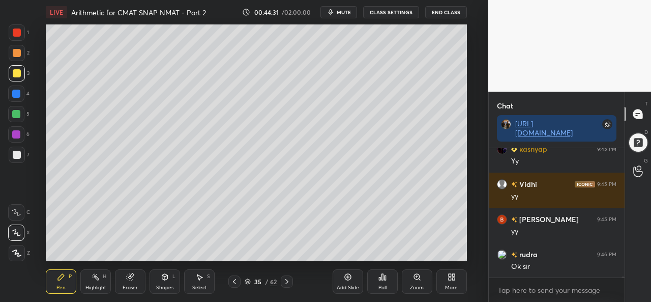
click at [17, 94] on div at bounding box center [16, 93] width 8 height 8
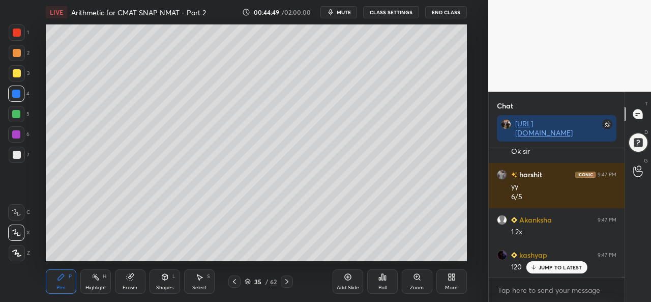
scroll to position [18278, 0]
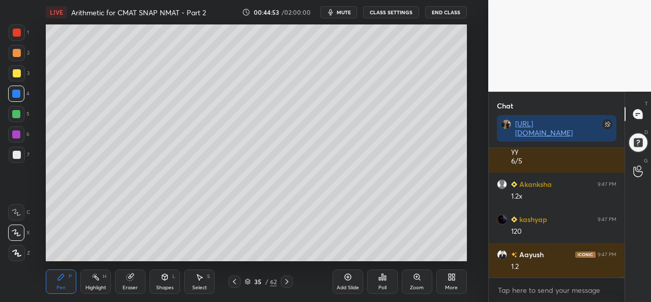
click at [17, 111] on div at bounding box center [16, 114] width 8 height 8
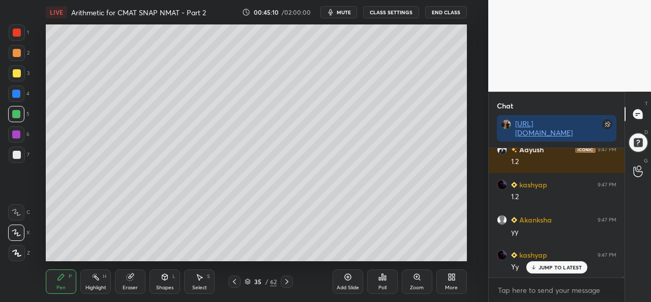
scroll to position [18418, 0]
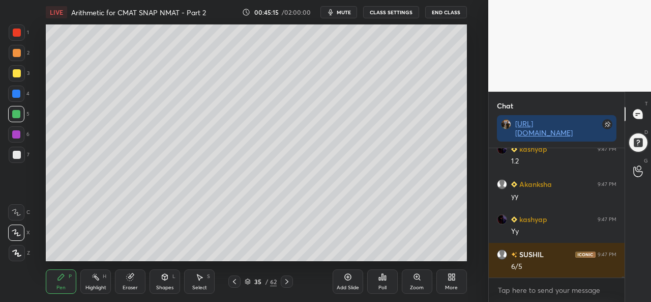
click at [188, 283] on div "Select S" at bounding box center [199, 281] width 31 height 24
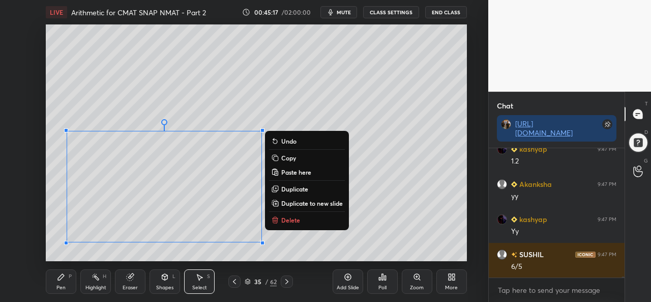
click at [54, 287] on div "Pen P" at bounding box center [61, 281] width 31 height 24
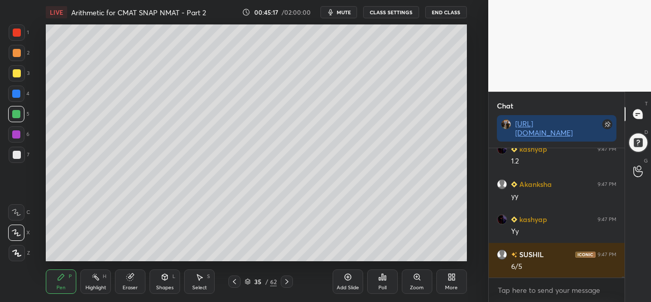
scroll to position [18453, 0]
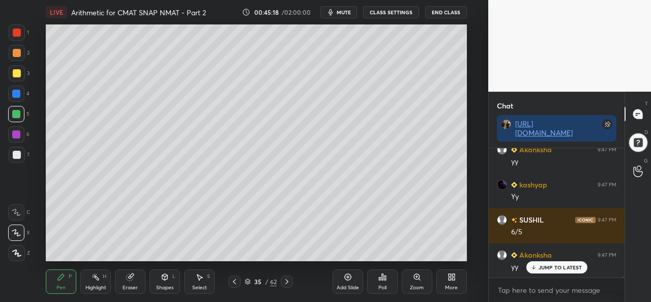
click at [168, 282] on div "Shapes L" at bounding box center [164, 281] width 31 height 24
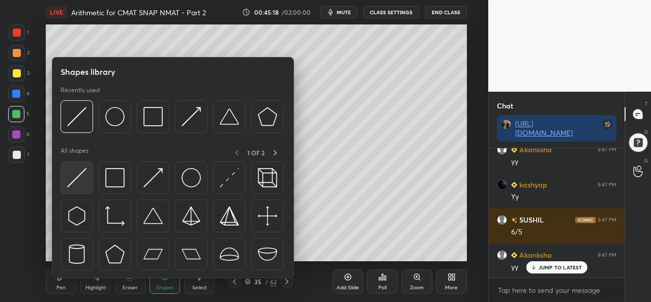
click at [82, 172] on img at bounding box center [76, 177] width 19 height 19
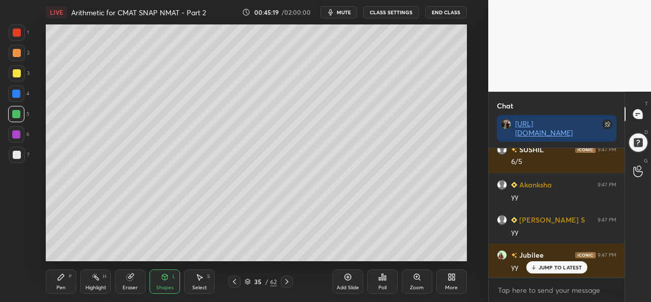
click at [17, 148] on div at bounding box center [17, 154] width 16 height 16
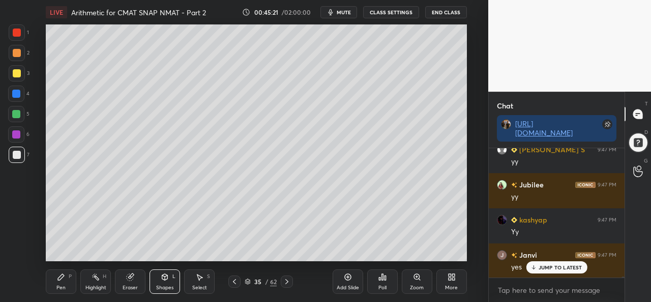
scroll to position [18663, 0]
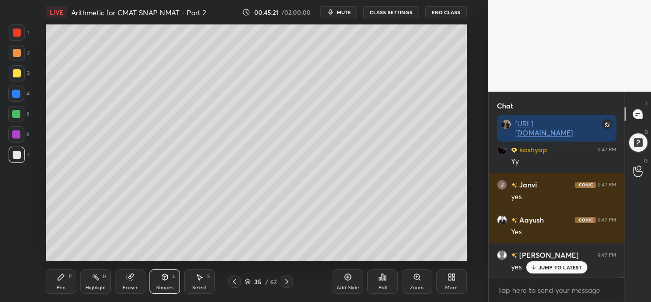
click at [59, 281] on icon at bounding box center [61, 277] width 8 height 8
click at [14, 69] on div at bounding box center [17, 73] width 16 height 16
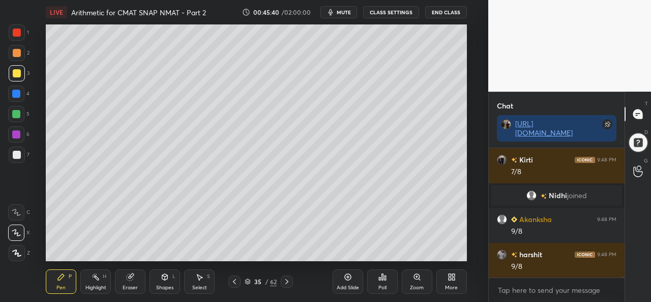
scroll to position [18480, 0]
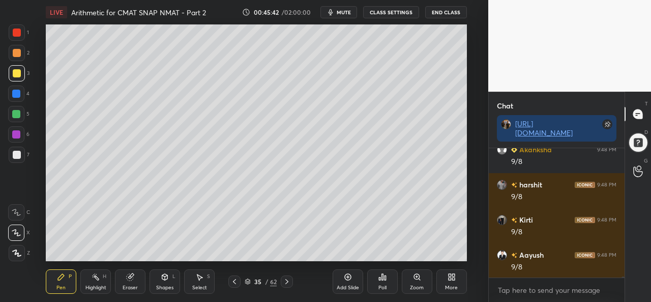
click at [421, 253] on div "Add Slide Poll Zoom More" at bounding box center [400, 281] width 134 height 57
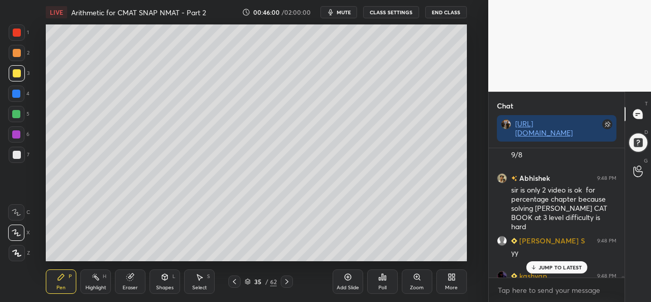
scroll to position [18799, 0]
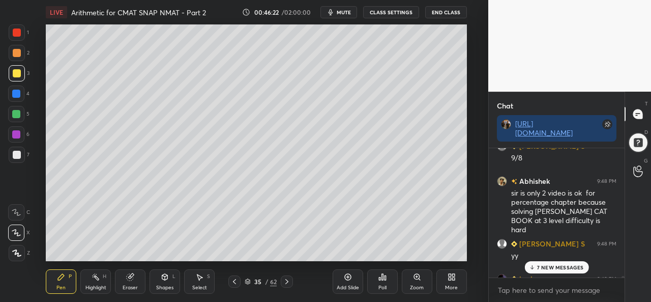
click at [554, 267] on p "7 NEW MESSAGES" at bounding box center [560, 267] width 47 height 6
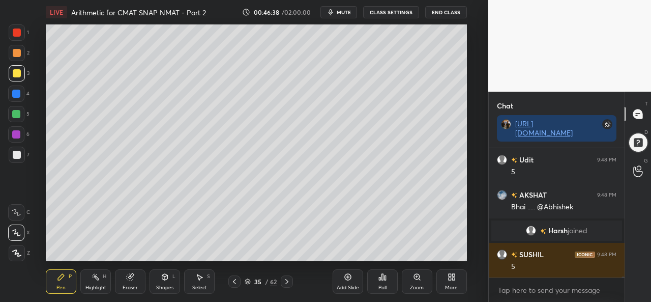
scroll to position [19044, 0]
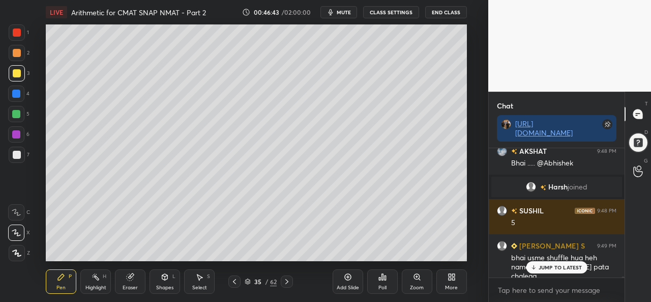
click at [547, 266] on p "JUMP TO LATEST" at bounding box center [560, 267] width 44 height 6
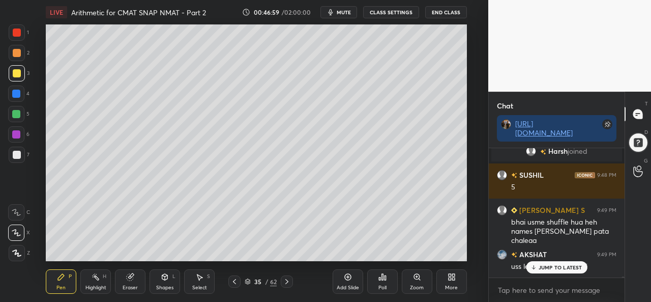
scroll to position [19124, 0]
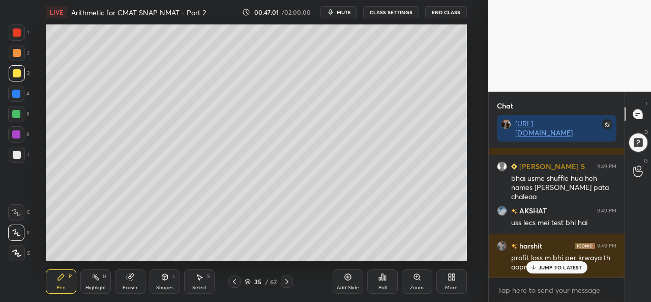
click at [552, 266] on p "JUMP TO LATEST" at bounding box center [560, 267] width 44 height 6
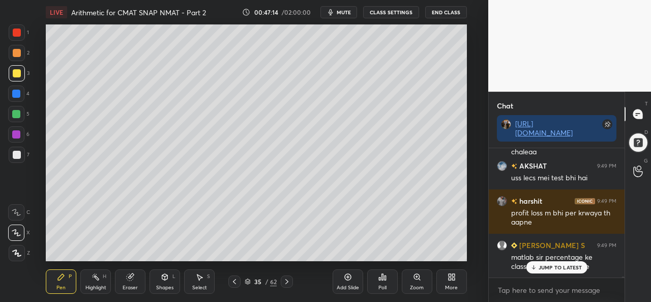
scroll to position [19212, 0]
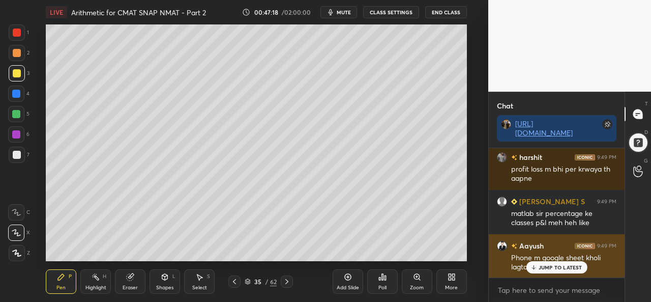
click at [544, 264] on p "JUMP TO LATEST" at bounding box center [560, 267] width 44 height 6
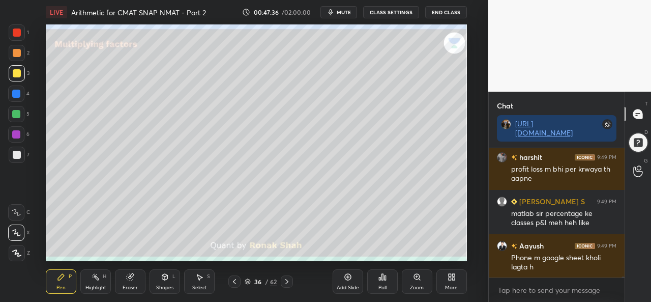
click at [13, 32] on div at bounding box center [17, 32] width 8 height 8
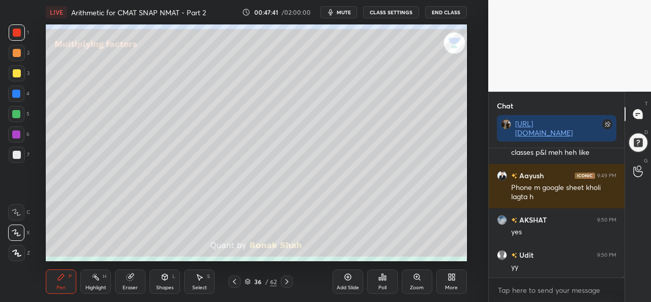
scroll to position [19318, 0]
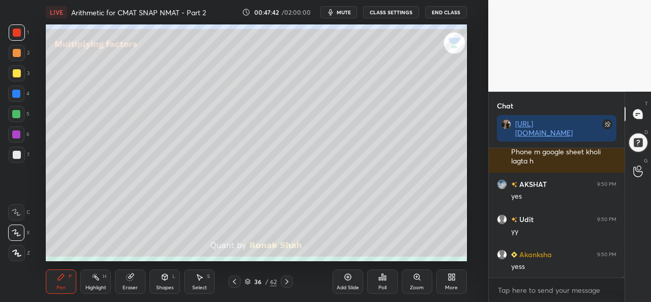
click at [15, 71] on div at bounding box center [17, 73] width 8 height 8
click at [162, 281] on div "Shapes L" at bounding box center [164, 281] width 31 height 24
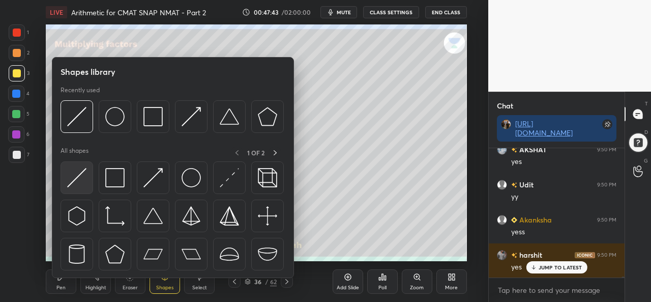
click at [77, 174] on img at bounding box center [76, 177] width 19 height 19
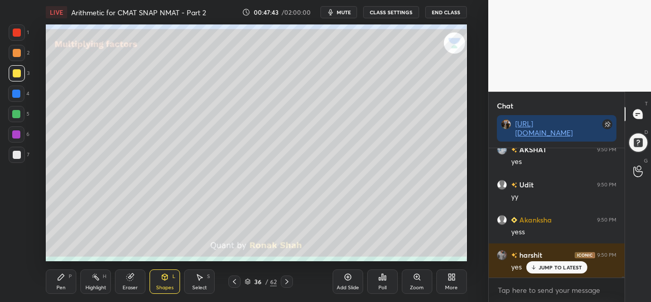
click at [15, 112] on div at bounding box center [16, 114] width 8 height 8
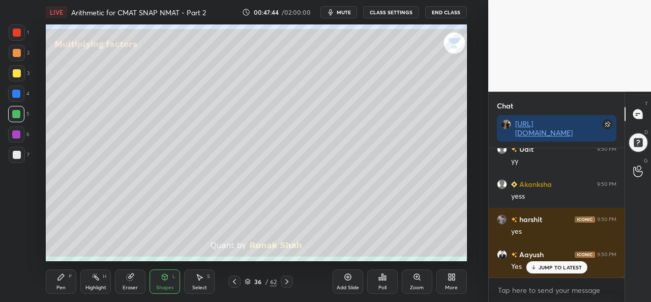
scroll to position [19423, 0]
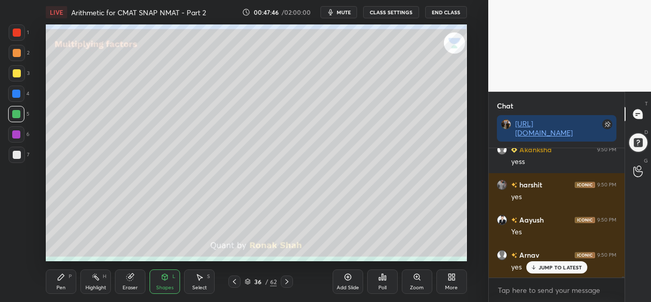
click at [51, 277] on div "Pen P" at bounding box center [61, 281] width 31 height 24
click at [14, 75] on div at bounding box center [17, 73] width 8 height 8
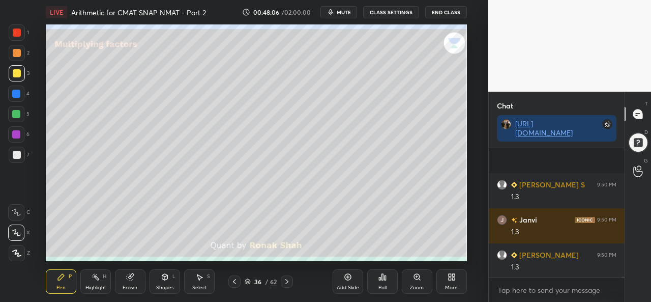
scroll to position [20124, 0]
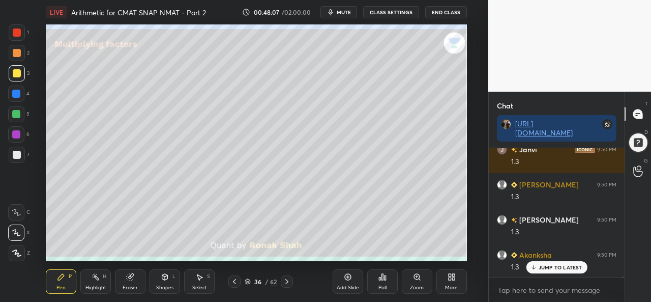
click at [16, 130] on div at bounding box center [16, 134] width 8 height 8
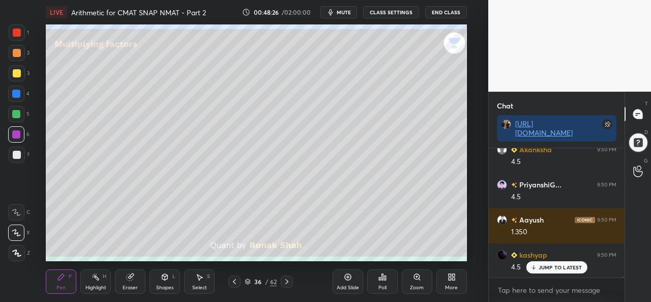
scroll to position [20862, 0]
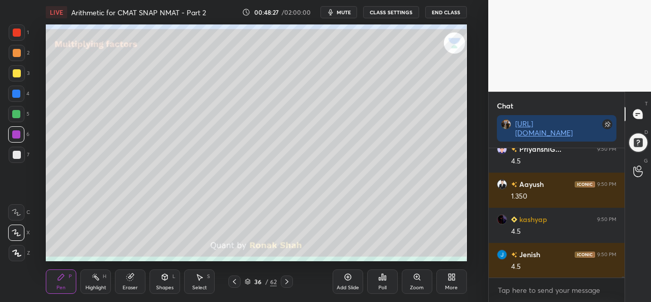
click at [17, 112] on div at bounding box center [16, 114] width 8 height 8
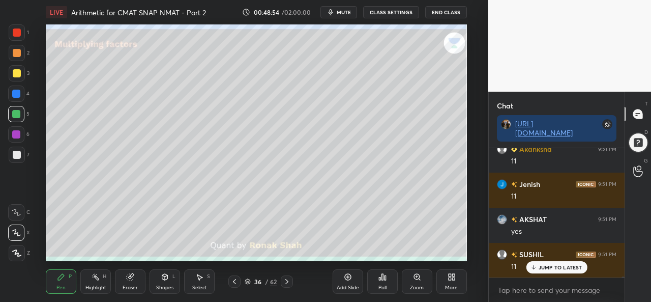
scroll to position [21177, 0]
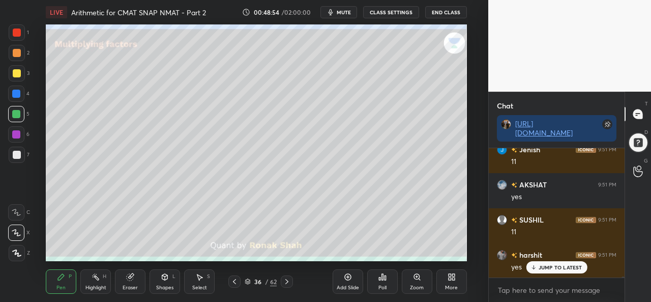
click at [18, 51] on div at bounding box center [17, 53] width 8 height 8
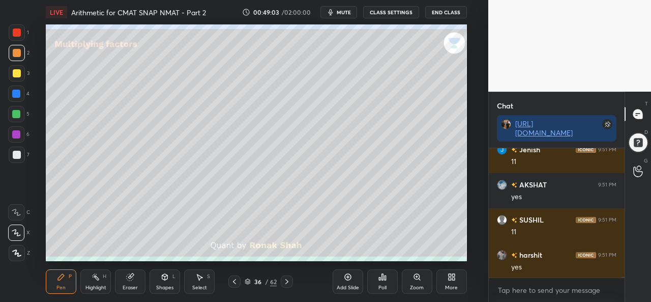
scroll to position [21212, 0]
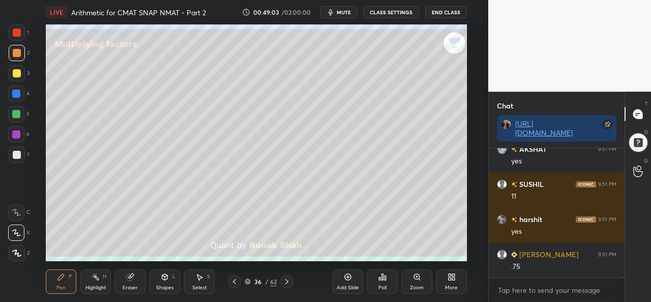
click at [200, 280] on icon at bounding box center [199, 277] width 8 height 8
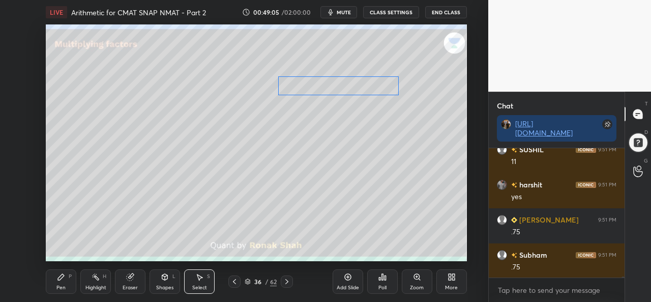
scroll to position [21353, 0]
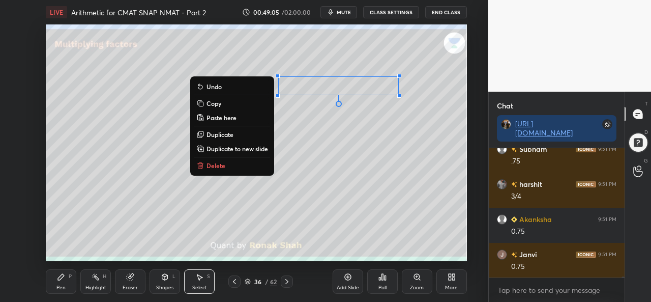
click at [56, 276] on div "Pen P" at bounding box center [61, 281] width 31 height 24
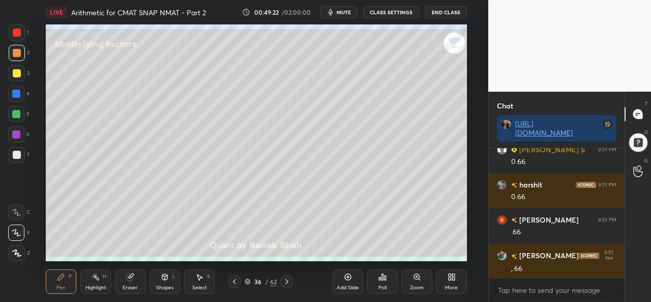
scroll to position [21984, 0]
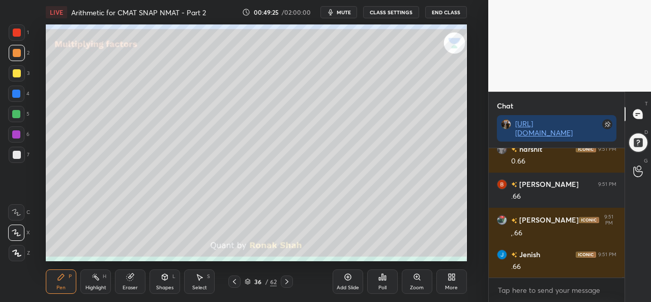
click at [12, 115] on div at bounding box center [16, 114] width 8 height 8
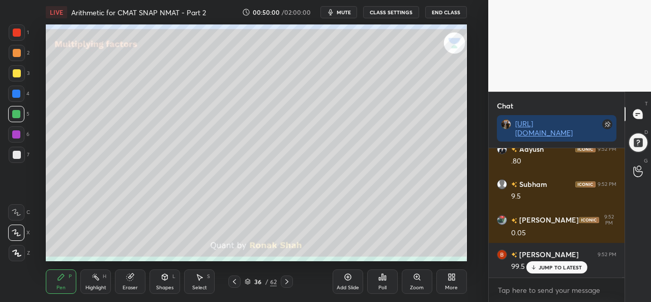
scroll to position [22510, 0]
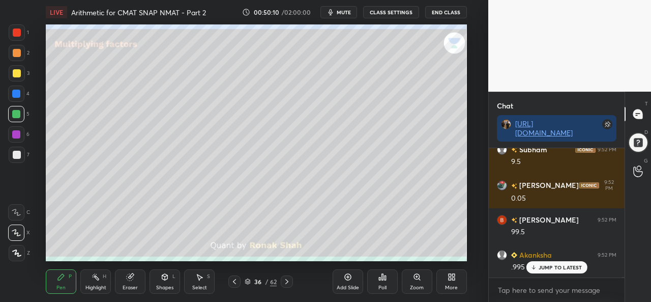
click at [543, 266] on p "JUMP TO LATEST" at bounding box center [560, 267] width 44 height 6
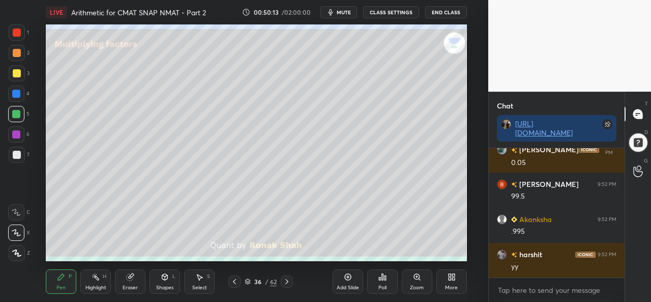
click at [205, 282] on div "Select S" at bounding box center [199, 281] width 31 height 24
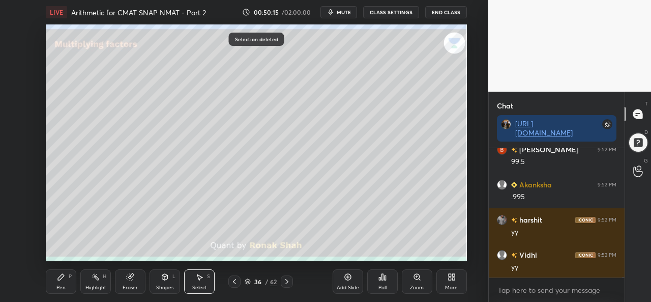
scroll to position [22616, 0]
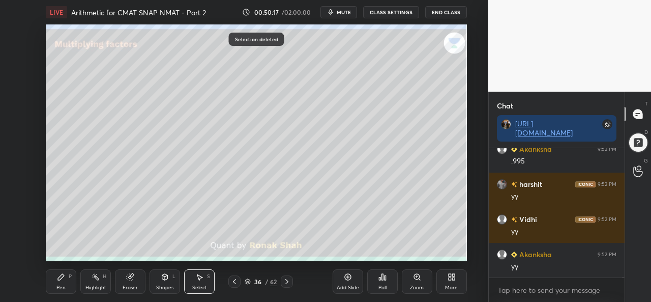
click at [48, 277] on div "Pen P" at bounding box center [61, 281] width 31 height 24
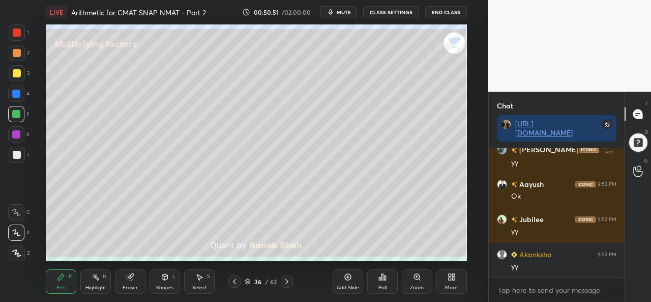
scroll to position [22791, 0]
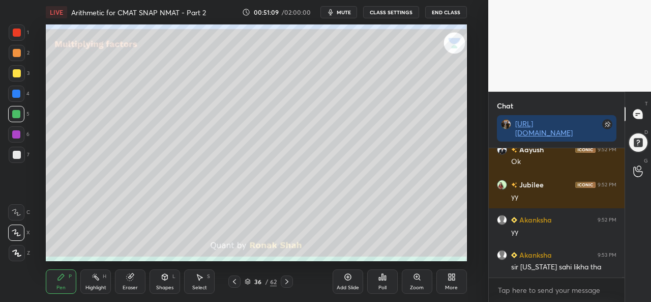
click at [14, 91] on div at bounding box center [16, 93] width 8 height 8
click at [288, 283] on icon at bounding box center [287, 281] width 8 height 8
click at [230, 281] on div at bounding box center [234, 281] width 12 height 12
click at [16, 149] on div at bounding box center [17, 154] width 16 height 16
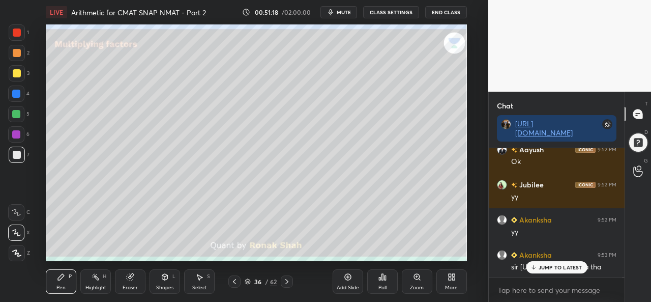
scroll to position [22878, 0]
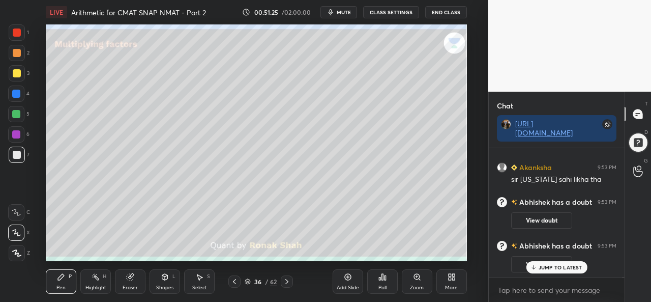
click at [543, 266] on p "JUMP TO LATEST" at bounding box center [560, 267] width 44 height 6
click at [548, 218] on button "View doubt" at bounding box center [541, 220] width 61 height 16
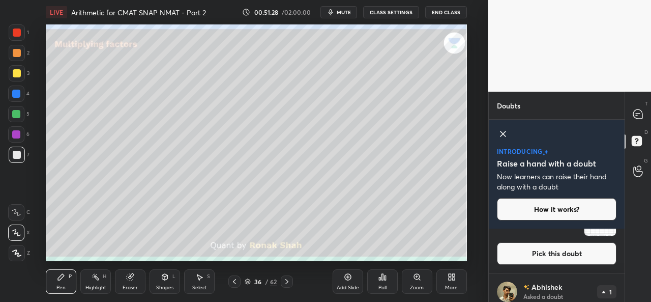
click at [504, 132] on icon at bounding box center [503, 134] width 12 height 12
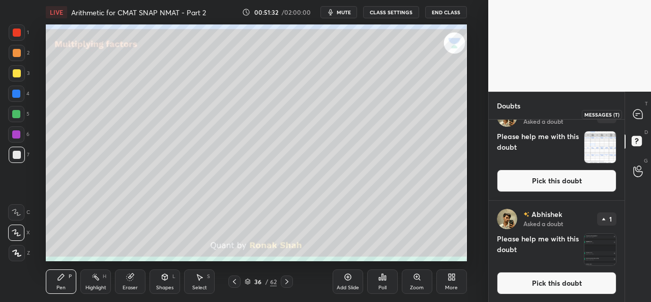
click at [637, 113] on icon at bounding box center [638, 113] width 4 height 0
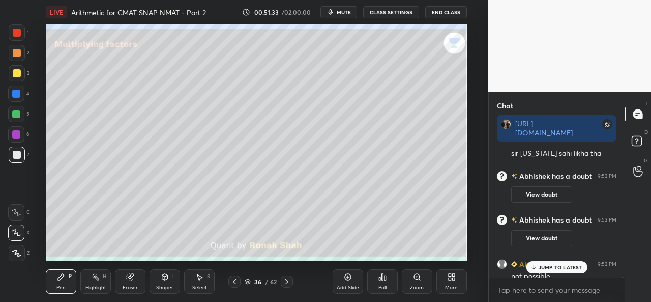
scroll to position [21927, 0]
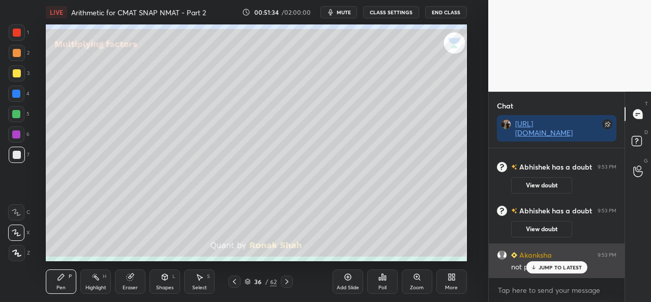
click at [549, 262] on div "JUMP TO LATEST" at bounding box center [556, 267] width 61 height 12
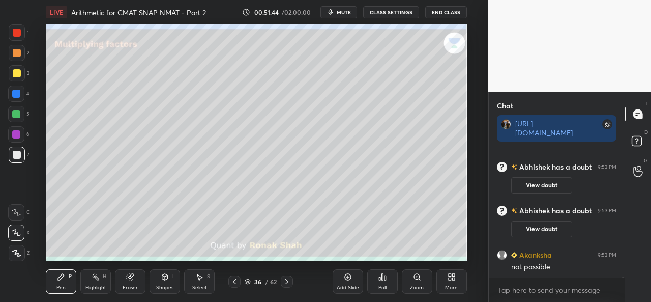
click at [193, 285] on div "Select" at bounding box center [199, 287] width 15 height 5
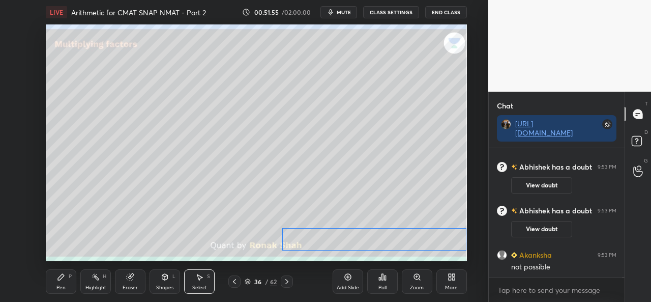
scroll to position [21963, 0]
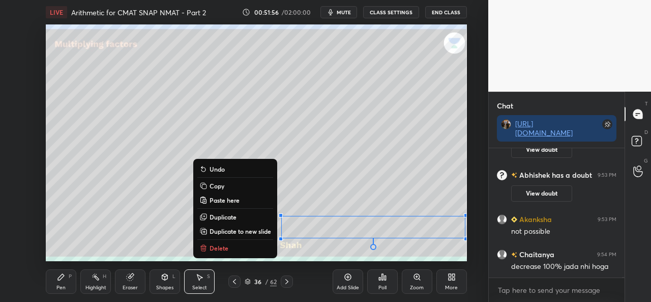
click at [63, 278] on icon at bounding box center [61, 277] width 8 height 8
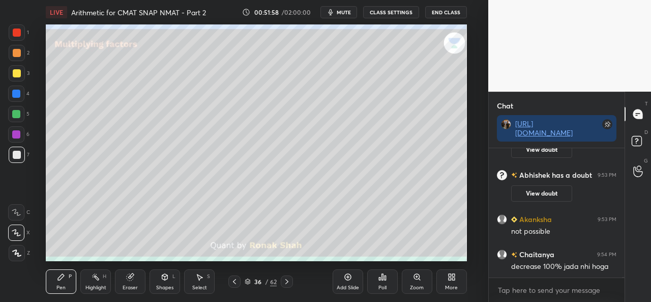
click at [18, 132] on div at bounding box center [16, 134] width 8 height 8
click at [435, 255] on div "Add Slide Poll Zoom More" at bounding box center [400, 281] width 134 height 57
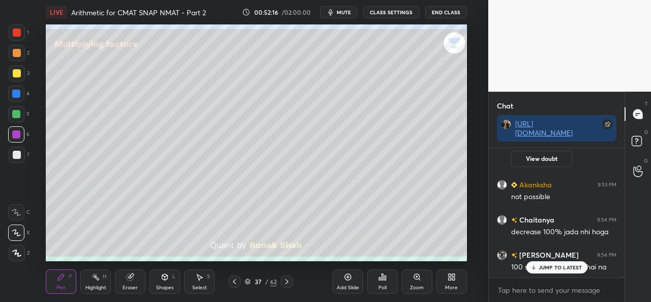
scroll to position [22033, 0]
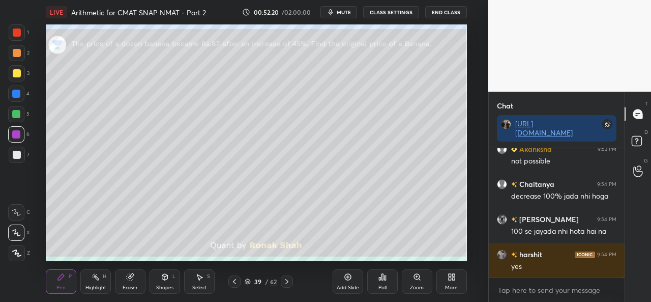
click at [17, 32] on div at bounding box center [17, 32] width 8 height 8
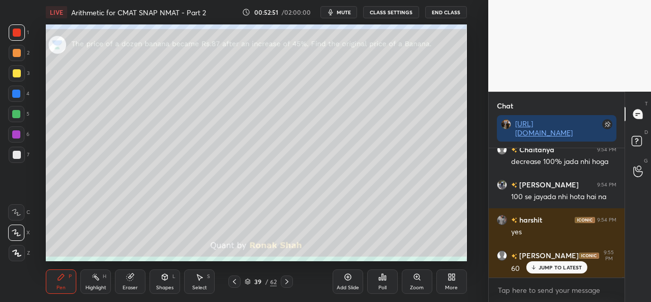
click at [18, 96] on div at bounding box center [16, 93] width 8 height 8
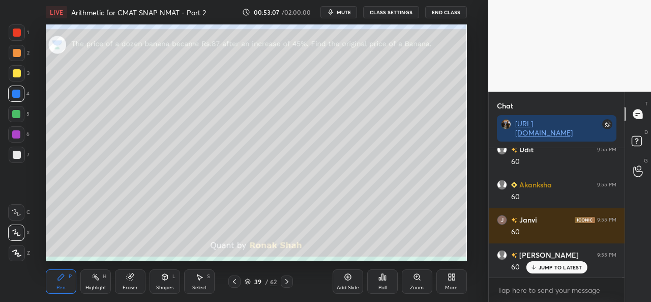
scroll to position [22244, 0]
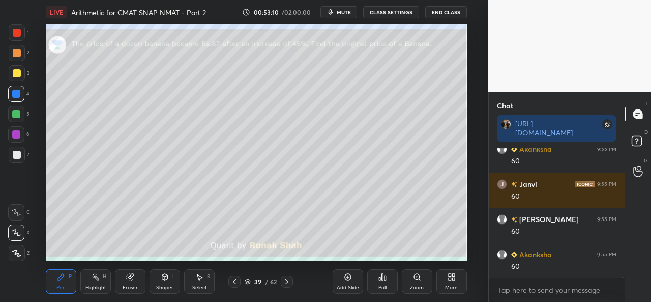
click at [17, 110] on div at bounding box center [16, 114] width 8 height 8
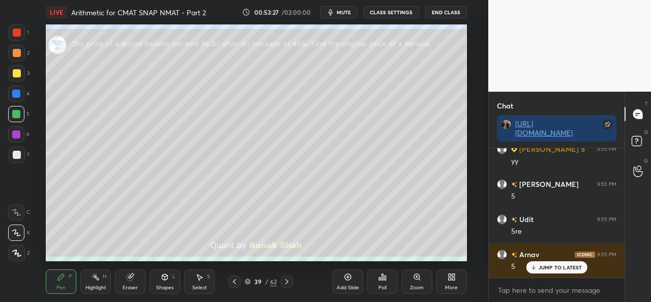
scroll to position [22489, 0]
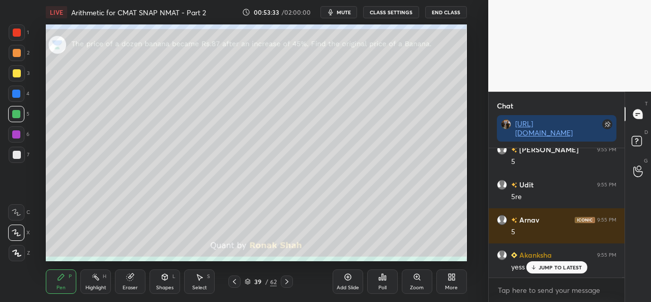
click at [470, 76] on div "Setting up your live class Poll for secs No correct answer Start poll" at bounding box center [256, 142] width 447 height 236
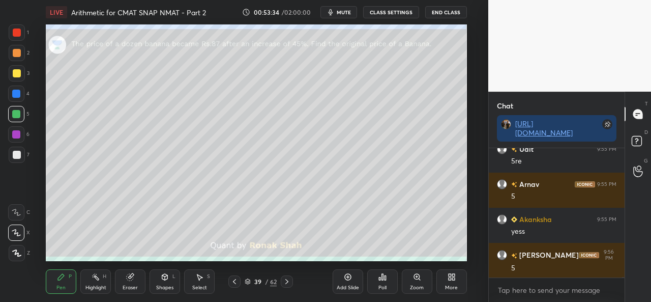
click at [13, 74] on div at bounding box center [17, 73] width 8 height 8
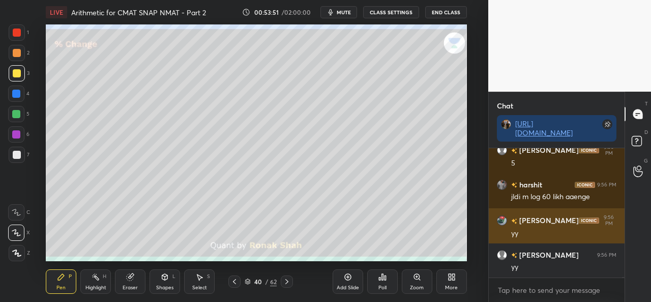
scroll to position [22665, 0]
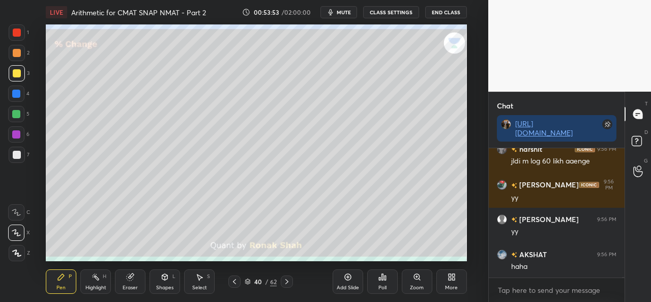
click at [14, 29] on div at bounding box center [17, 32] width 8 height 8
click at [15, 52] on div at bounding box center [17, 53] width 8 height 8
click at [16, 71] on div at bounding box center [17, 73] width 8 height 8
click at [18, 29] on div at bounding box center [17, 32] width 8 height 8
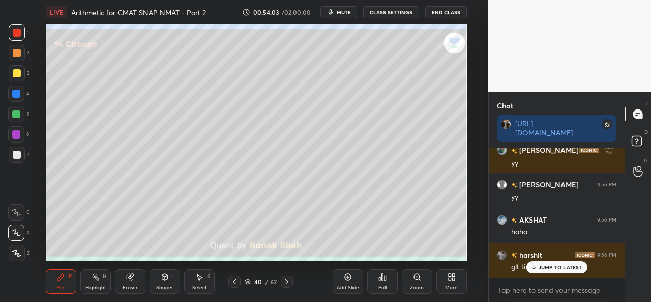
click at [553, 269] on p "JUMP TO LATEST" at bounding box center [560, 267] width 44 height 6
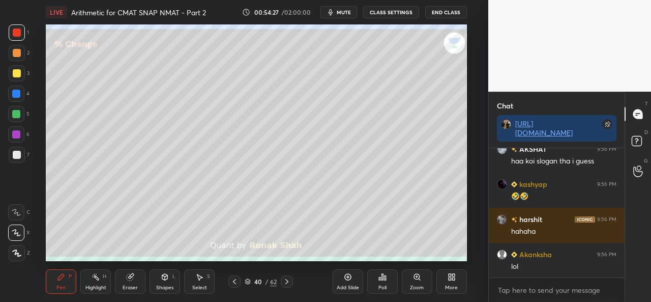
scroll to position [23050, 0]
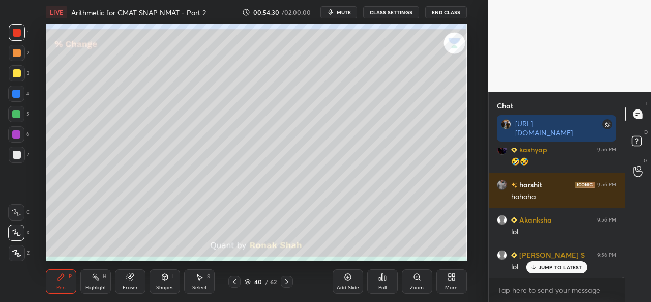
click at [553, 265] on p "JUMP TO LATEST" at bounding box center [560, 267] width 44 height 6
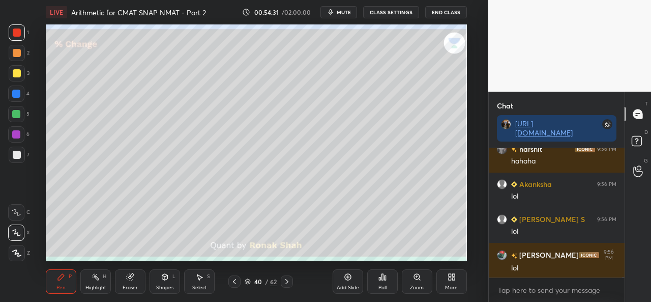
click at [19, 51] on div at bounding box center [17, 53] width 8 height 8
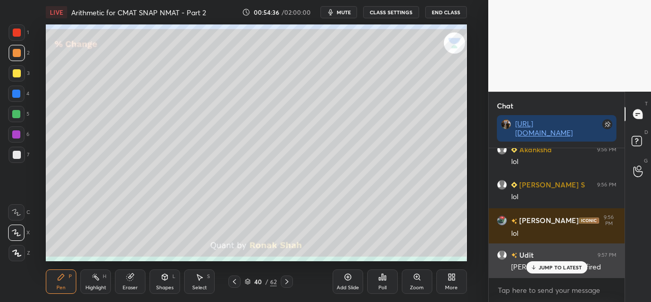
click at [545, 266] on p "JUMP TO LATEST" at bounding box center [560, 267] width 44 height 6
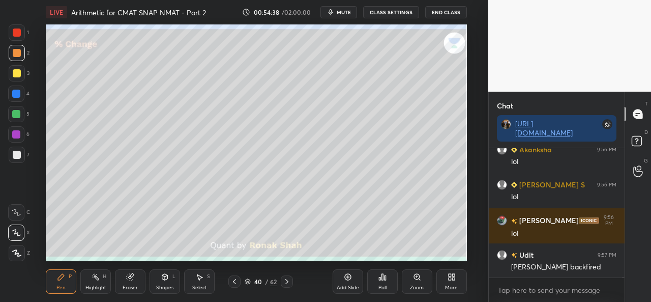
click at [201, 280] on icon at bounding box center [199, 277] width 8 height 8
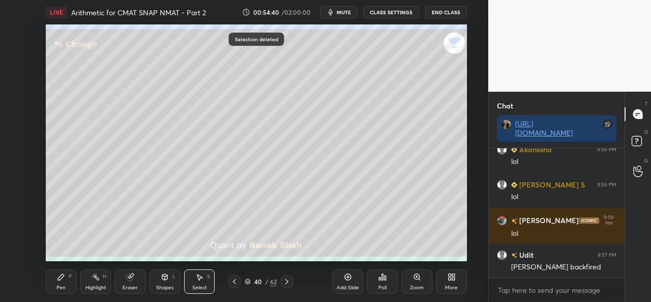
click at [63, 285] on div "Pen" at bounding box center [60, 287] width 9 height 5
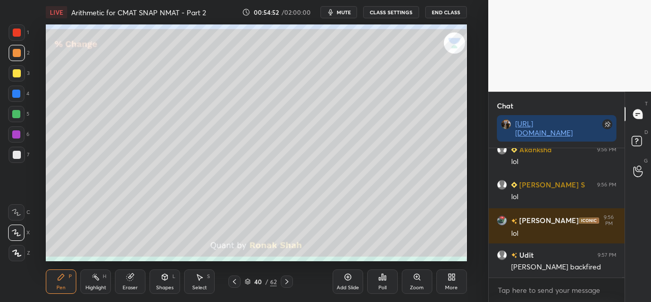
click at [7, 32] on div "1 2 3 4 5 6 7 C X Z C X Z E E Erase all H H" at bounding box center [16, 142] width 33 height 236
click at [19, 71] on div at bounding box center [17, 73] width 8 height 8
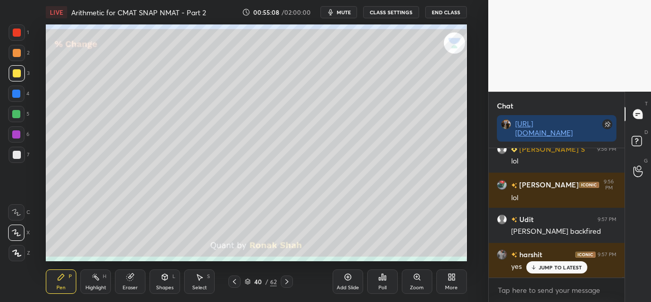
scroll to position [23190, 0]
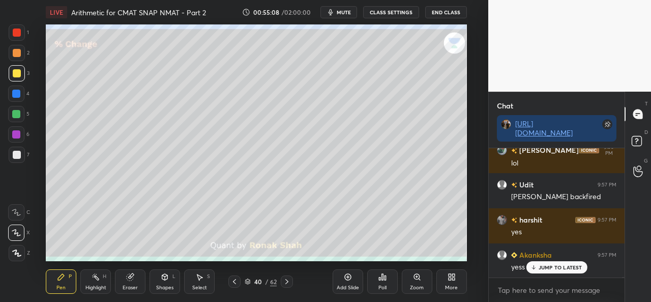
click at [14, 91] on div at bounding box center [16, 93] width 8 height 8
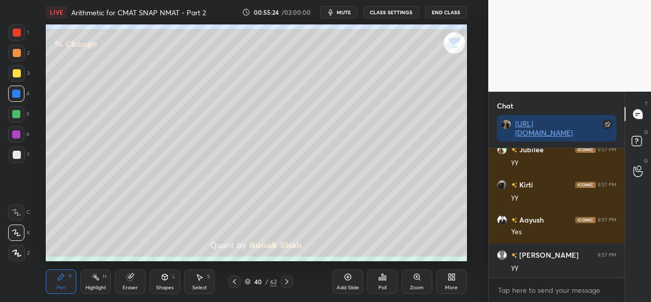
scroll to position [23647, 0]
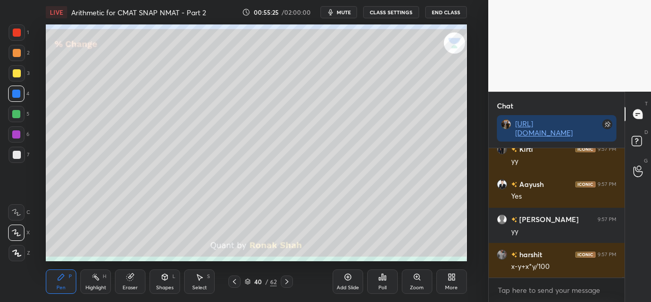
click at [14, 111] on div at bounding box center [16, 114] width 8 height 8
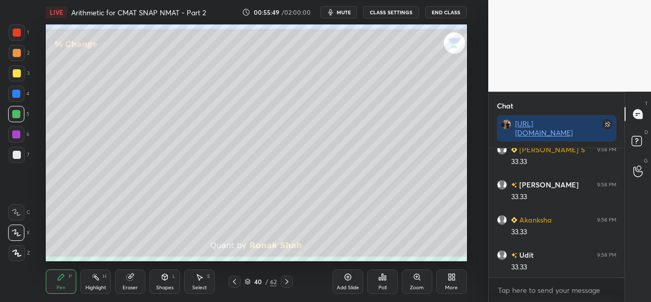
scroll to position [23857, 0]
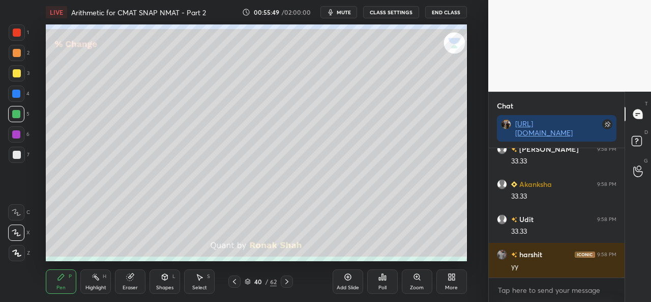
click at [21, 155] on div at bounding box center [17, 154] width 16 height 16
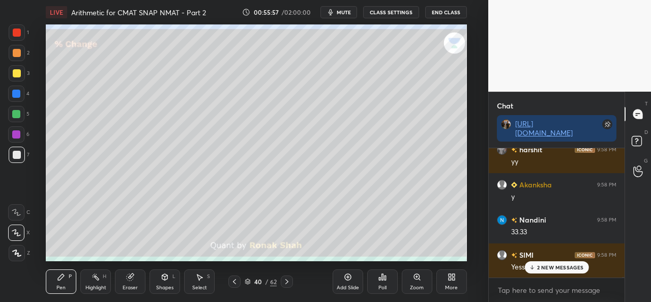
scroll to position [24032, 0]
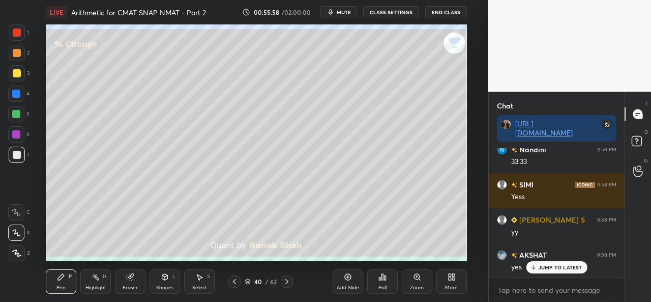
click at [549, 267] on p "JUMP TO LATEST" at bounding box center [560, 267] width 44 height 6
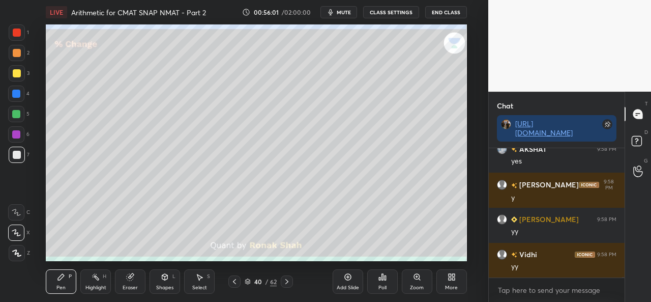
click at [347, 279] on icon at bounding box center [348, 277] width 8 height 8
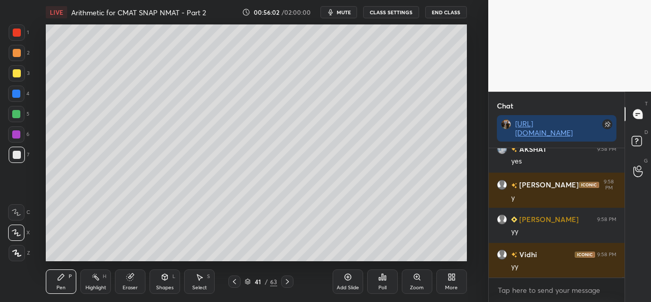
click at [169, 282] on div "Shapes L" at bounding box center [164, 281] width 31 height 24
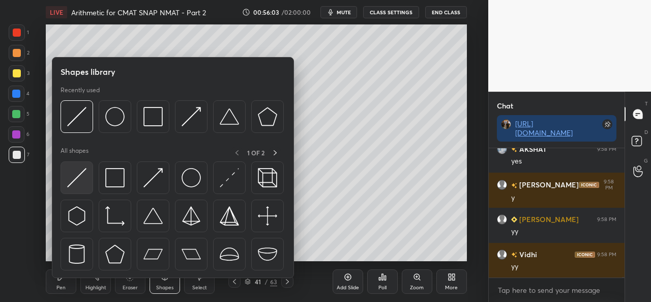
click at [78, 177] on img at bounding box center [76, 177] width 19 height 19
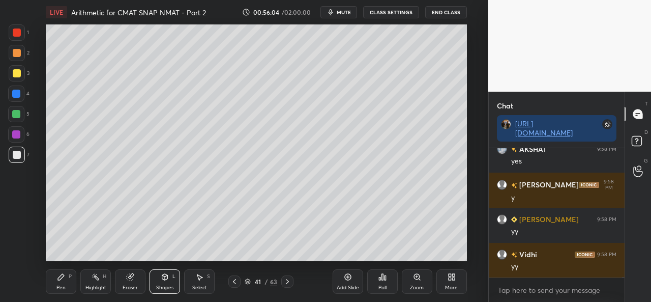
click at [18, 71] on div at bounding box center [17, 73] width 8 height 8
click at [50, 281] on div "Pen P" at bounding box center [61, 281] width 31 height 24
click at [18, 33] on div at bounding box center [17, 32] width 8 height 8
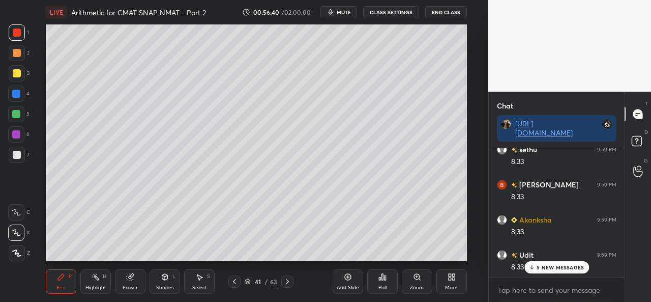
scroll to position [24559, 0]
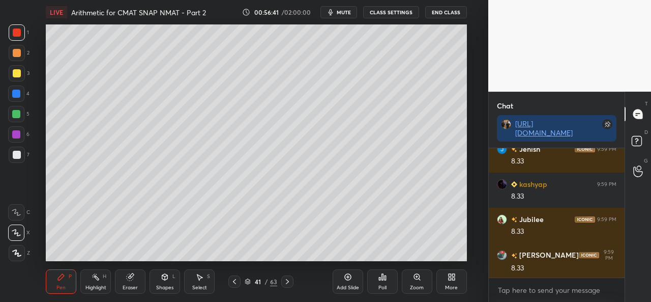
click at [13, 131] on div at bounding box center [16, 134] width 8 height 8
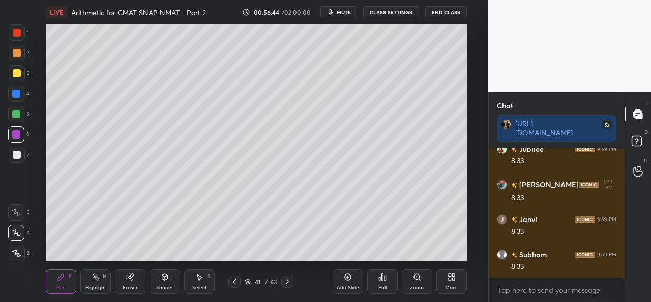
scroll to position [24664, 0]
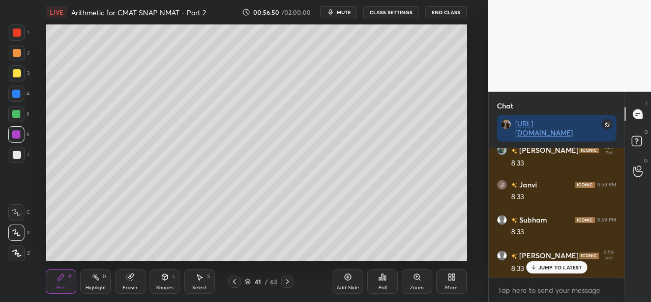
click at [199, 281] on icon at bounding box center [199, 277] width 8 height 8
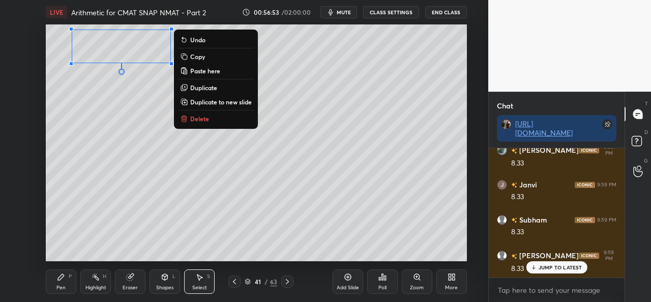
click at [57, 278] on icon at bounding box center [61, 277] width 8 height 8
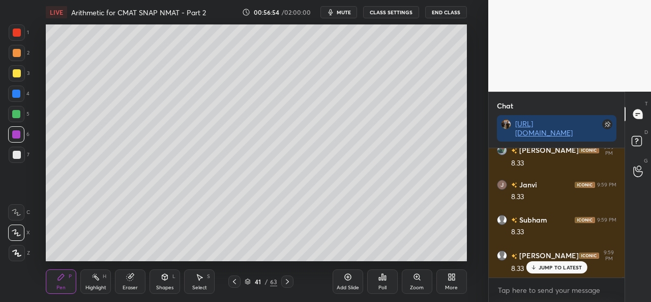
click at [15, 155] on div at bounding box center [17, 155] width 8 height 8
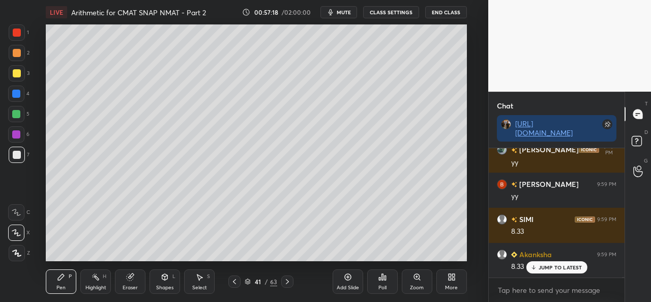
scroll to position [25225, 0]
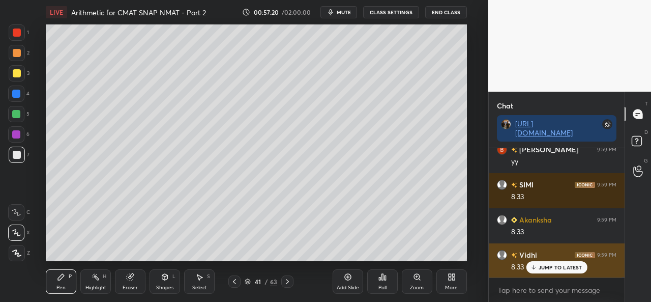
click at [543, 267] on p "JUMP TO LATEST" at bounding box center [560, 267] width 44 height 6
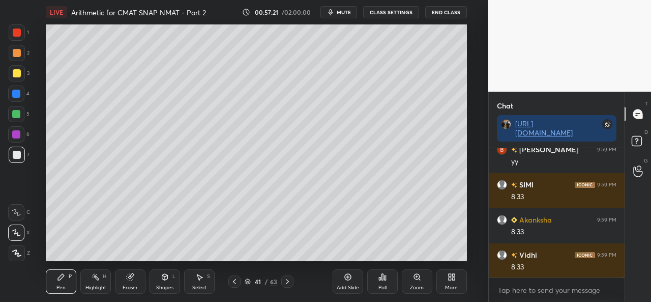
click at [16, 69] on div at bounding box center [17, 73] width 8 height 8
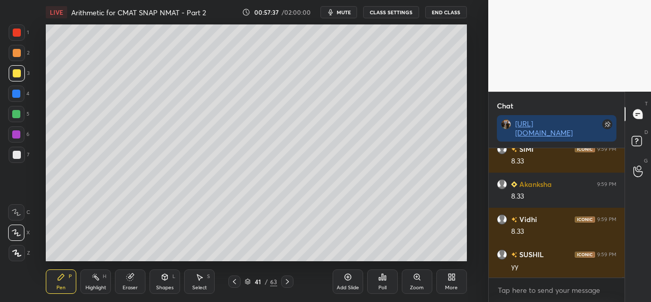
click at [20, 92] on div at bounding box center [16, 93] width 16 height 16
click at [196, 280] on icon at bounding box center [199, 277] width 8 height 8
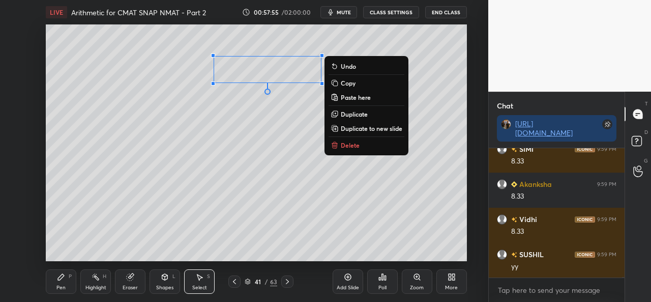
click at [281, 122] on div "0 ° Undo Copy Paste here Duplicate Duplicate to new slide Delete" at bounding box center [256, 142] width 420 height 236
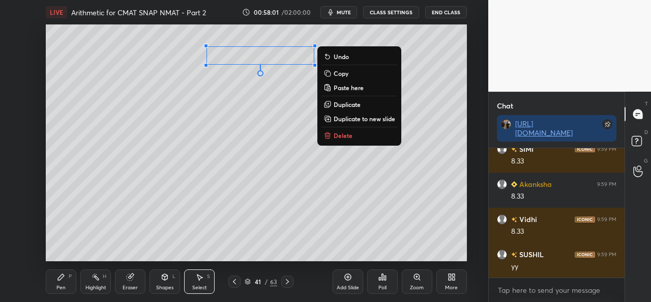
click at [54, 273] on div "Pen P" at bounding box center [61, 281] width 31 height 24
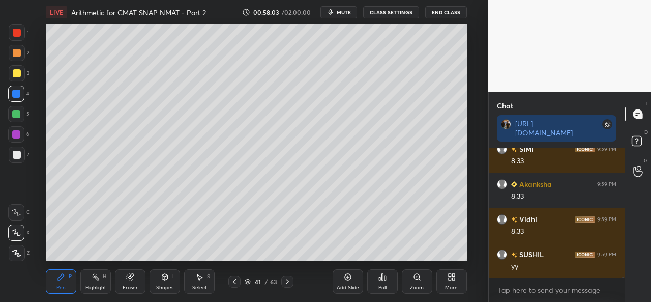
click at [17, 155] on div at bounding box center [17, 155] width 8 height 8
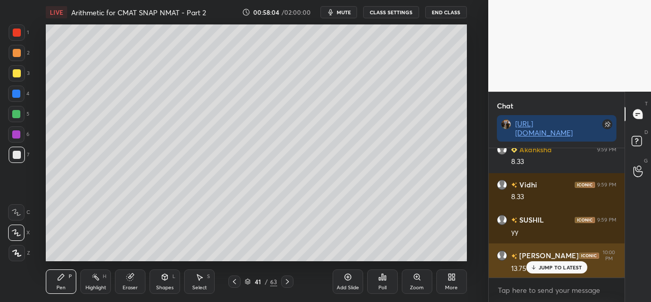
click at [538, 268] on p "JUMP TO LATEST" at bounding box center [560, 267] width 44 height 6
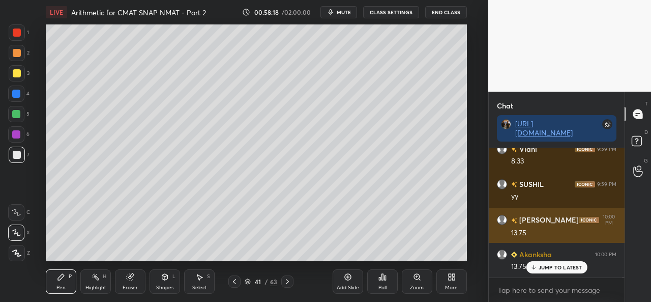
scroll to position [25365, 0]
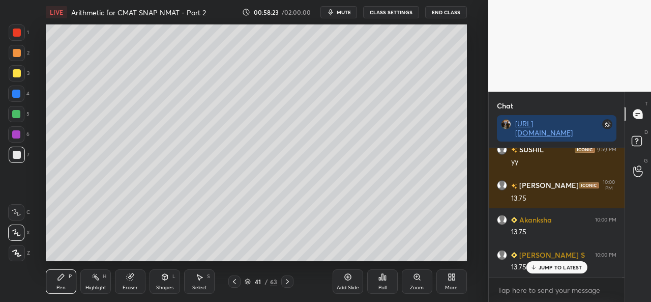
click at [12, 90] on div at bounding box center [16, 93] width 16 height 16
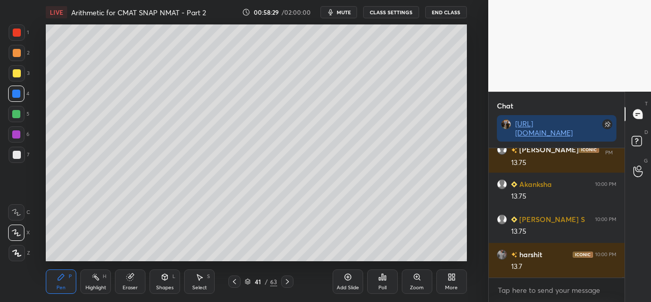
scroll to position [25436, 0]
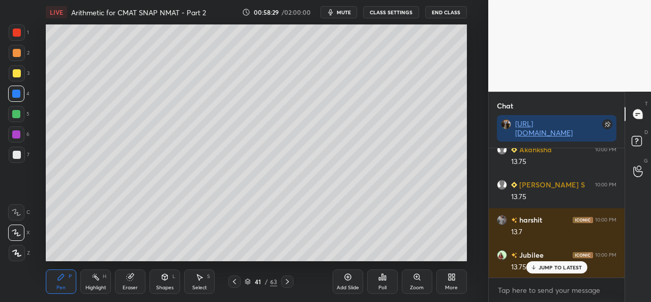
click at [21, 151] on div at bounding box center [17, 154] width 16 height 16
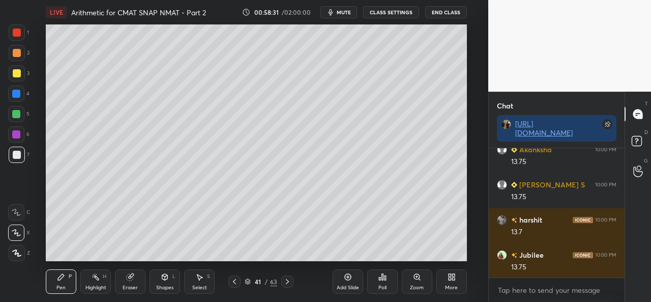
scroll to position [25471, 0]
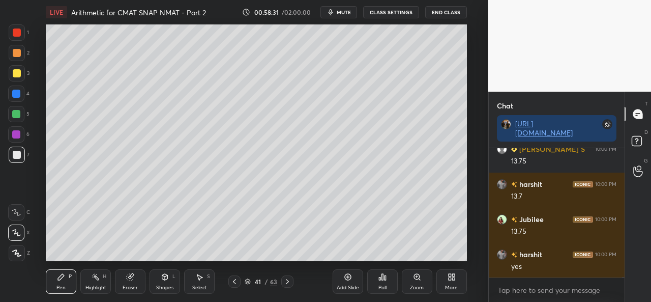
click at [14, 69] on div at bounding box center [17, 73] width 8 height 8
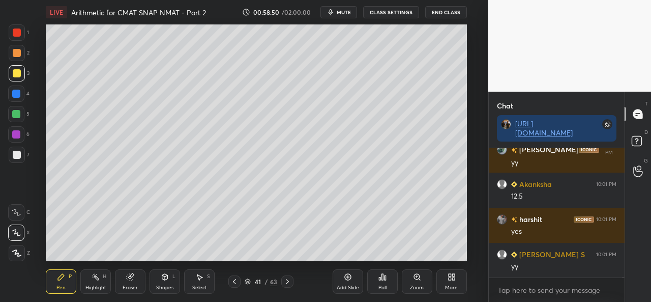
scroll to position [25646, 0]
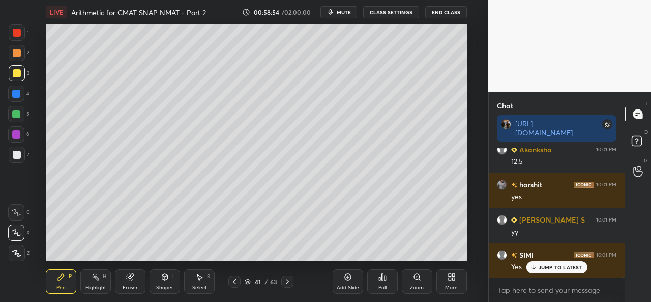
click at [347, 281] on icon at bounding box center [348, 277] width 8 height 8
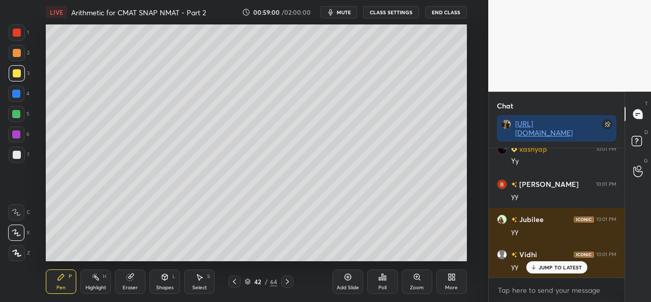
scroll to position [25937, 0]
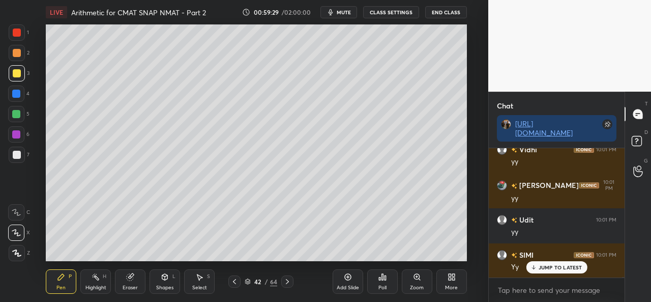
click at [18, 47] on div at bounding box center [17, 53] width 16 height 16
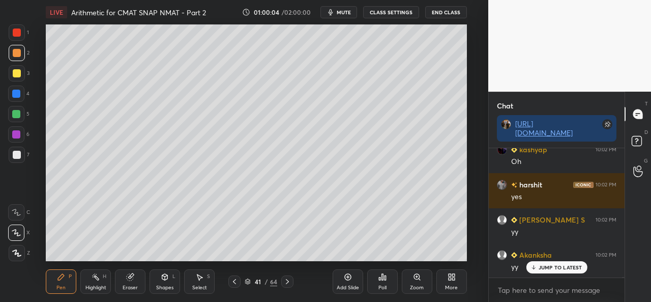
scroll to position [26323, 0]
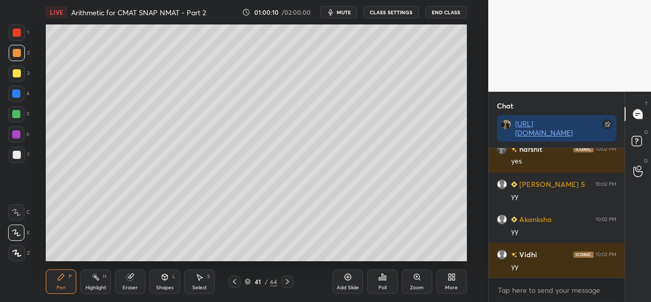
click at [19, 151] on div at bounding box center [17, 155] width 8 height 8
click at [19, 26] on div at bounding box center [17, 32] width 16 height 16
click at [13, 92] on div at bounding box center [16, 93] width 8 height 8
click at [12, 112] on div at bounding box center [16, 114] width 16 height 16
click at [196, 277] on icon at bounding box center [199, 277] width 8 height 8
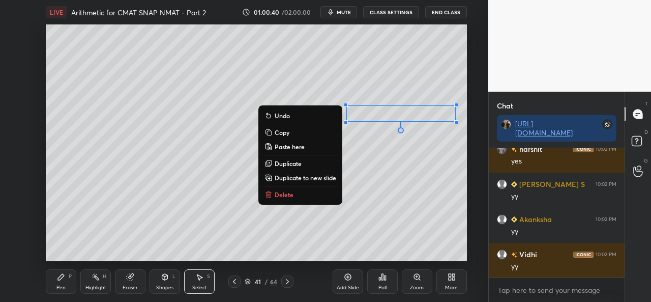
click at [62, 277] on icon at bounding box center [61, 277] width 6 height 6
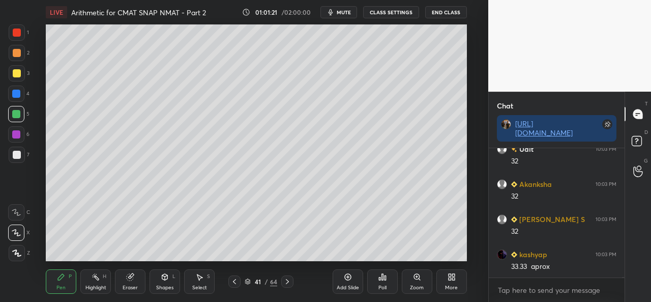
scroll to position [26742, 0]
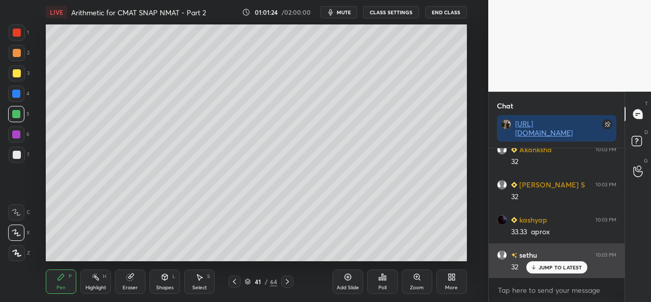
click at [556, 266] on p "JUMP TO LATEST" at bounding box center [560, 267] width 44 height 6
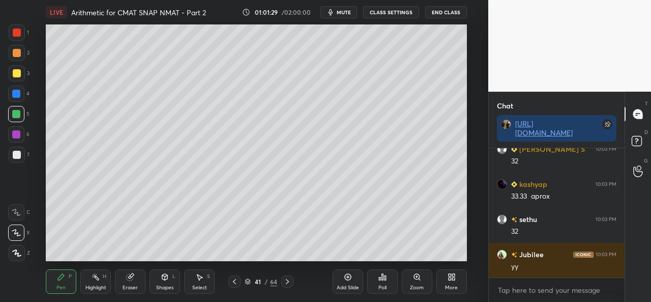
scroll to position [26812, 0]
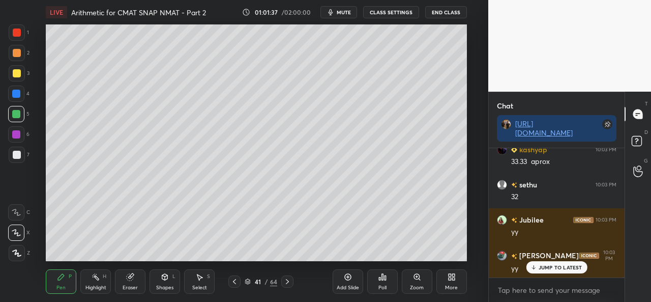
click at [17, 148] on div at bounding box center [17, 154] width 16 height 16
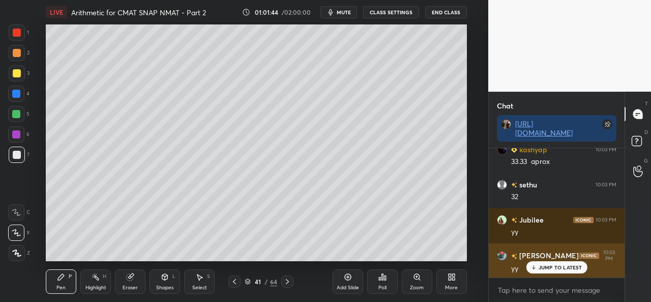
click at [546, 263] on div "JUMP TO LATEST" at bounding box center [556, 267] width 61 height 12
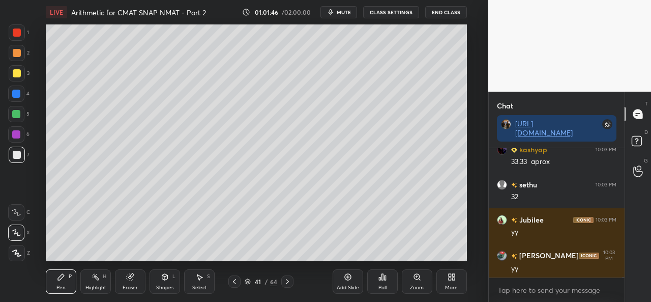
click at [289, 279] on icon at bounding box center [287, 281] width 8 height 8
click at [234, 278] on icon at bounding box center [234, 281] width 8 height 8
click at [350, 279] on icon at bounding box center [347, 277] width 7 height 7
click at [204, 276] on div "Select S" at bounding box center [199, 281] width 31 height 24
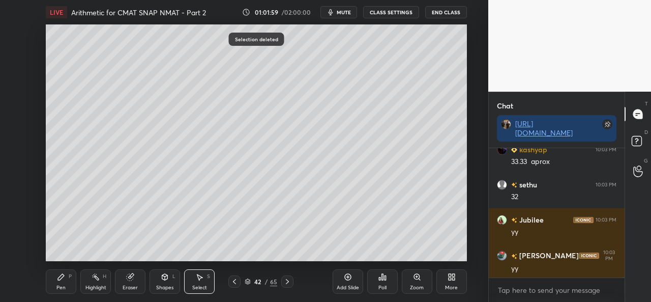
click at [66, 274] on div "Pen P" at bounding box center [61, 281] width 31 height 24
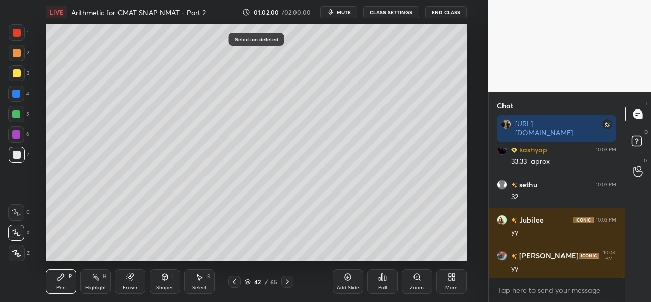
scroll to position [26848, 0]
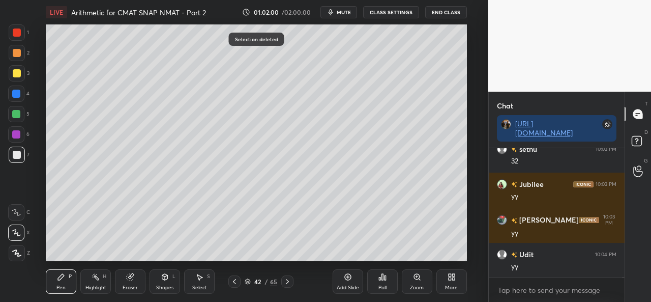
click at [18, 34] on div at bounding box center [17, 32] width 8 height 8
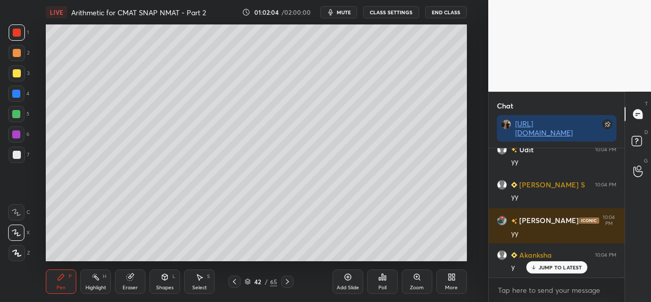
scroll to position [27023, 0]
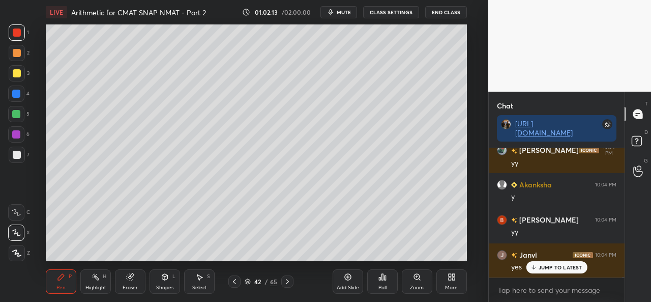
click at [16, 111] on div at bounding box center [16, 114] width 8 height 8
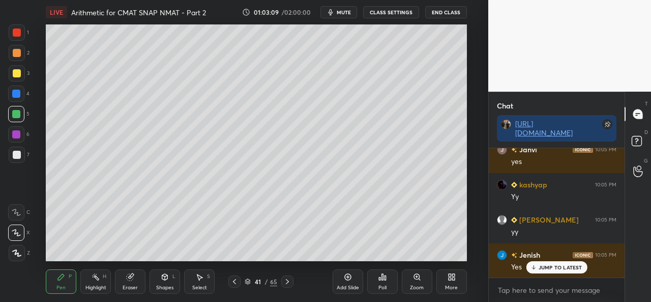
scroll to position [27339, 0]
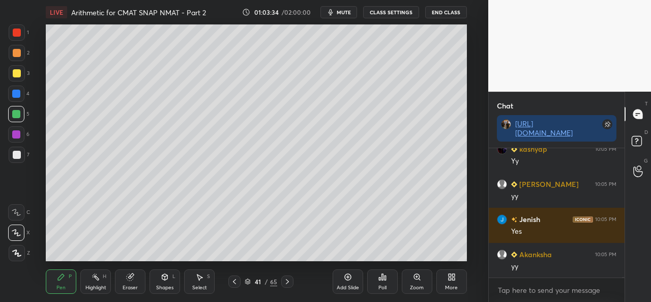
click at [137, 278] on div "Eraser" at bounding box center [130, 281] width 31 height 24
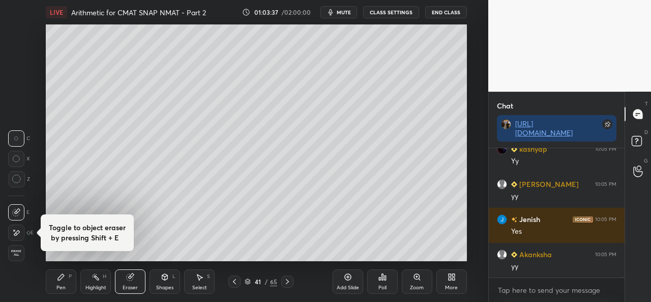
click at [70, 283] on div "Pen P" at bounding box center [61, 281] width 31 height 24
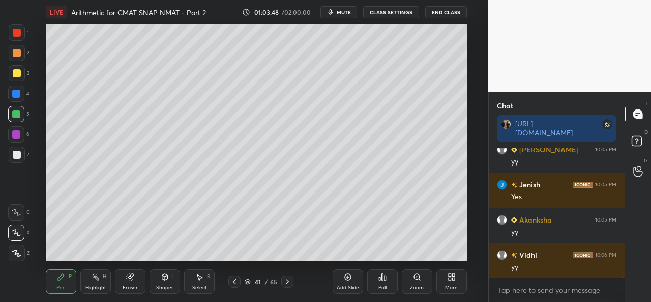
scroll to position [27514, 0]
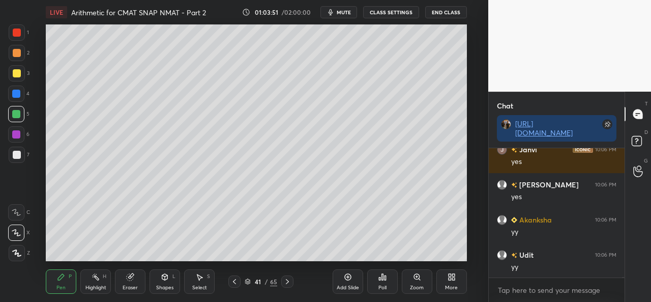
click at [13, 33] on div at bounding box center [17, 32] width 8 height 8
click at [16, 152] on div at bounding box center [17, 155] width 8 height 8
click at [16, 73] on div at bounding box center [17, 73] width 8 height 8
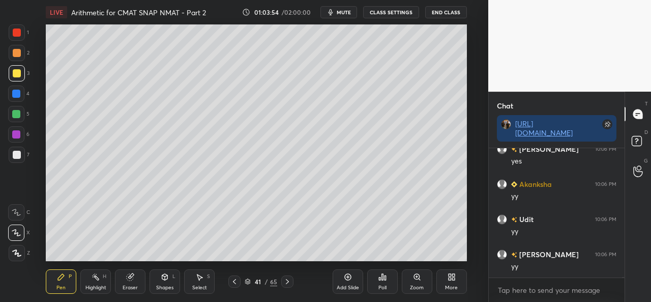
click at [18, 55] on div at bounding box center [17, 53] width 8 height 8
click at [15, 112] on div at bounding box center [16, 114] width 8 height 8
click at [15, 33] on div at bounding box center [17, 32] width 8 height 8
click at [14, 54] on div at bounding box center [17, 53] width 8 height 8
click at [18, 134] on div at bounding box center [16, 134] width 8 height 8
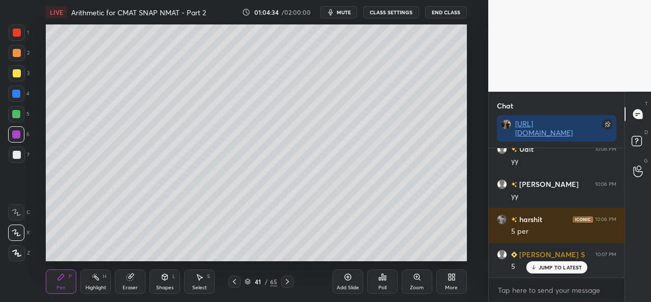
scroll to position [27654, 0]
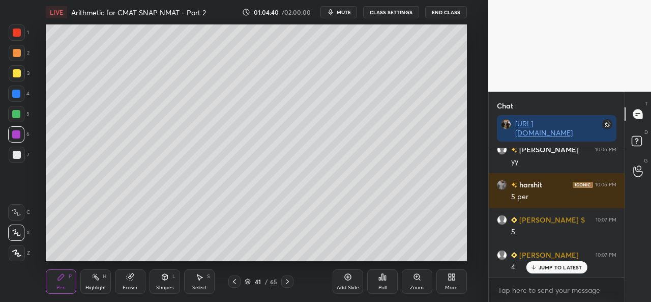
click at [19, 111] on div at bounding box center [16, 114] width 8 height 8
click at [195, 282] on div "Select S" at bounding box center [199, 281] width 31 height 24
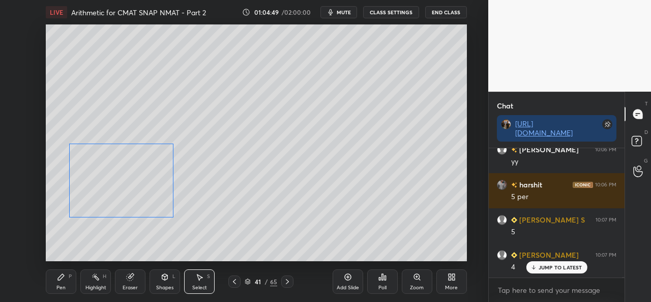
click at [147, 203] on div "0 ° Undo Copy Paste here Duplicate Duplicate to new slide Delete" at bounding box center [256, 142] width 420 height 236
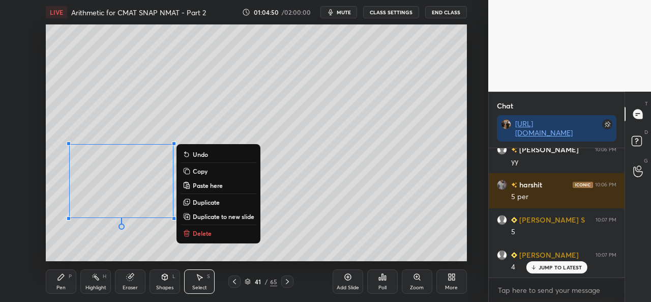
click at [72, 274] on div "Pen P" at bounding box center [61, 281] width 31 height 24
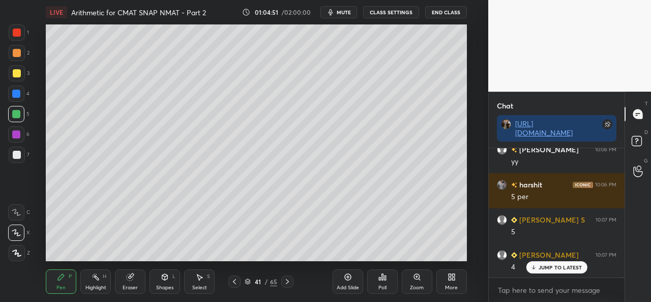
click at [16, 132] on div at bounding box center [16, 134] width 8 height 8
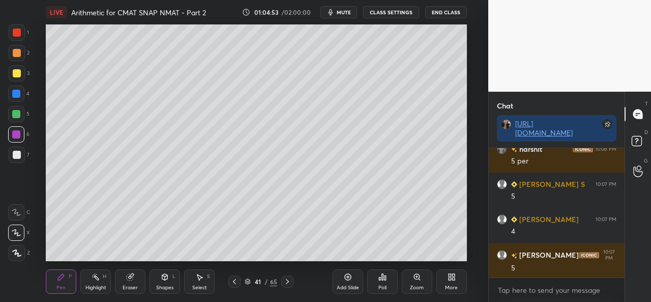
click at [14, 152] on div at bounding box center [17, 155] width 8 height 8
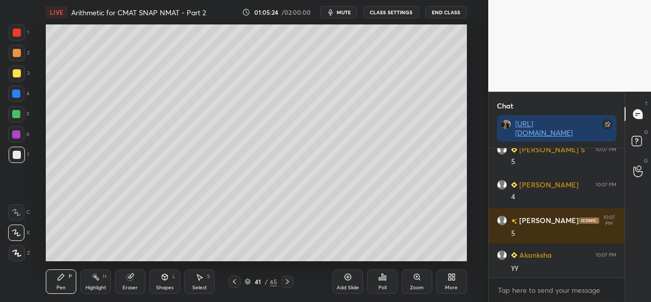
scroll to position [27760, 0]
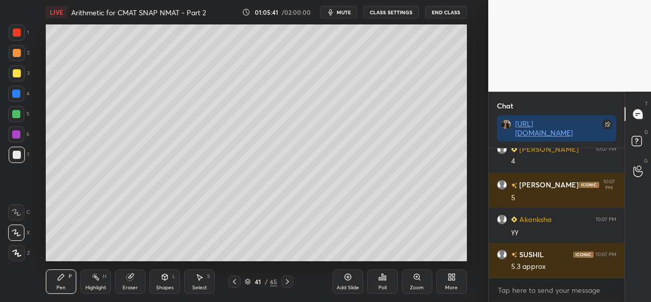
click at [14, 91] on div at bounding box center [16, 93] width 8 height 8
click at [7, 109] on div "1 2 3 4 5 6 7 C X Z C X Z E E Erase all H H" at bounding box center [16, 142] width 33 height 236
click at [14, 134] on div at bounding box center [16, 134] width 8 height 8
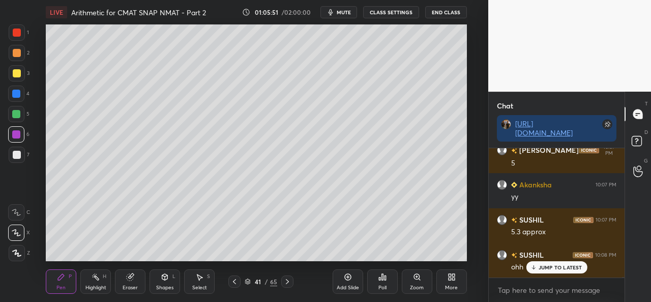
scroll to position [27805, 0]
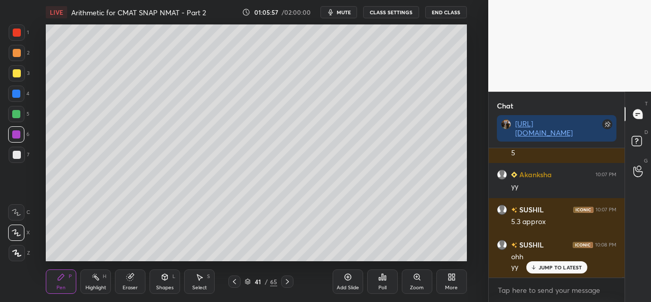
click at [14, 152] on div at bounding box center [17, 155] width 8 height 8
click at [13, 111] on div at bounding box center [16, 114] width 8 height 8
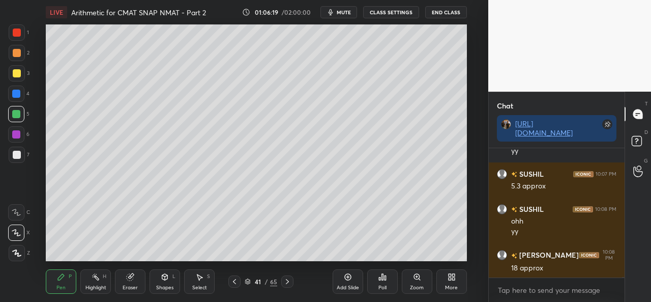
scroll to position [27875, 0]
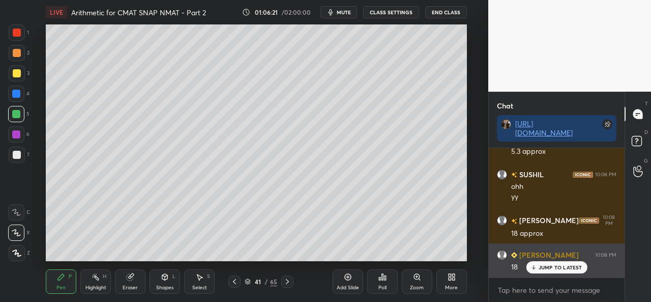
click at [553, 269] on p "JUMP TO LATEST" at bounding box center [560, 267] width 44 height 6
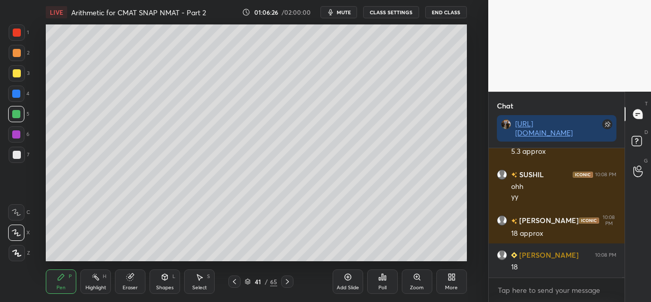
click at [18, 129] on div at bounding box center [16, 134] width 16 height 16
click at [17, 154] on div at bounding box center [17, 155] width 8 height 8
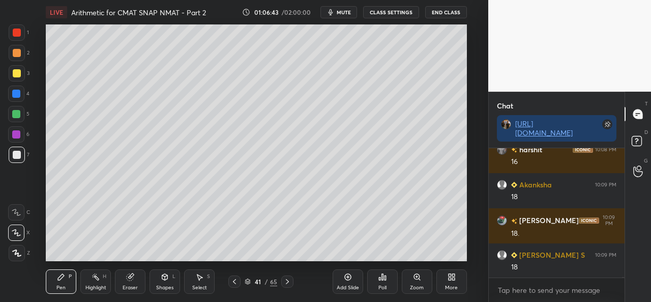
scroll to position [28121, 0]
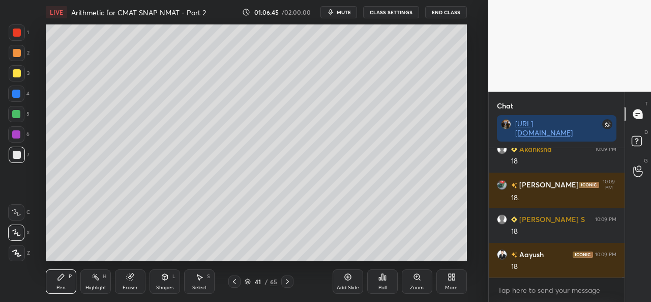
click at [17, 71] on div at bounding box center [17, 73] width 8 height 8
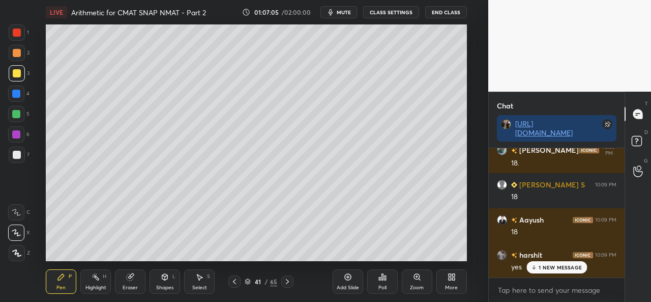
scroll to position [28191, 0]
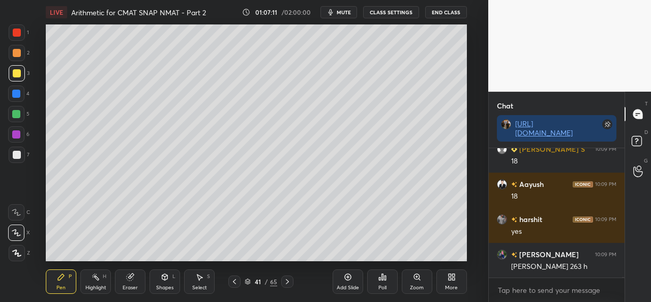
click at [203, 279] on icon at bounding box center [199, 277] width 8 height 8
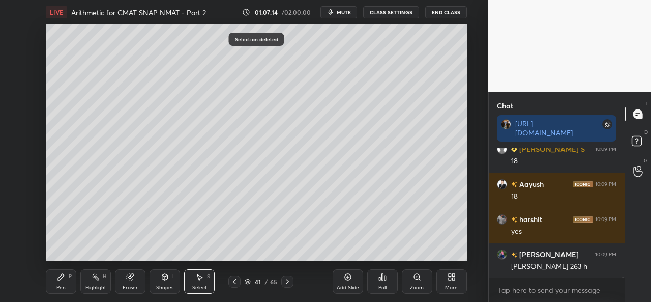
click at [65, 282] on div "Pen P" at bounding box center [61, 281] width 31 height 24
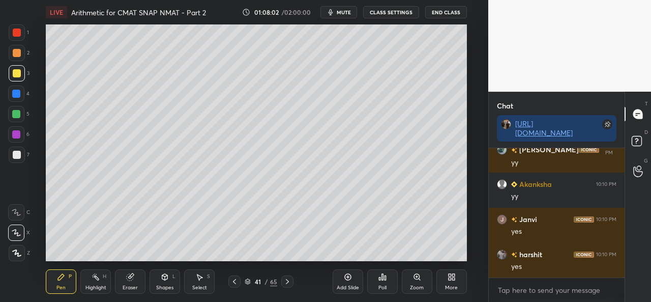
scroll to position [28342, 0]
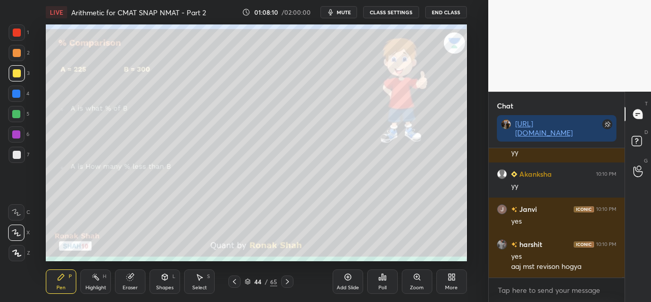
click at [15, 33] on div at bounding box center [17, 32] width 8 height 8
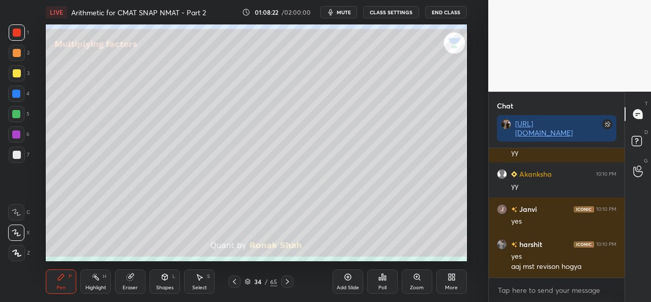
scroll to position [28376, 0]
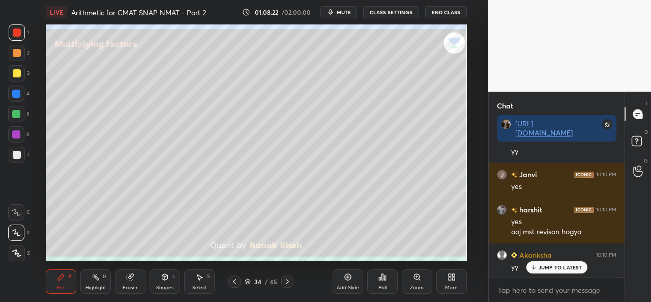
click at [13, 248] on div at bounding box center [17, 253] width 16 height 16
click at [19, 149] on div at bounding box center [17, 154] width 16 height 16
click at [19, 227] on div at bounding box center [16, 232] width 16 height 16
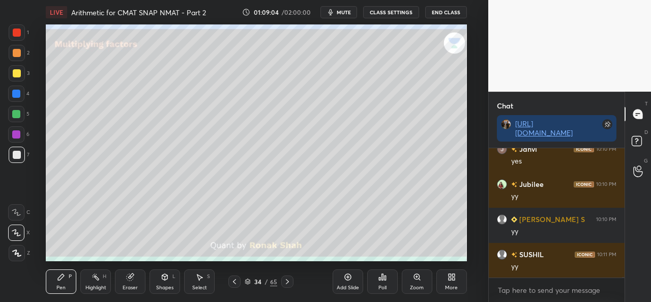
scroll to position [28727, 0]
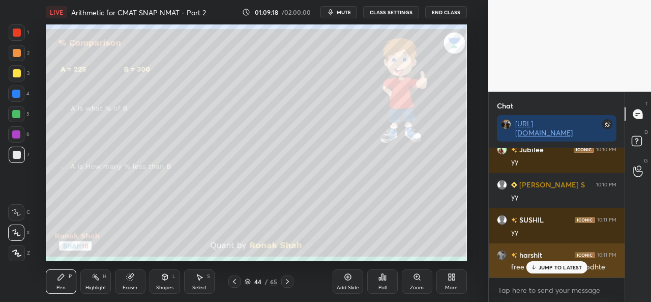
click at [540, 269] on p "JUMP TO LATEST" at bounding box center [560, 267] width 44 height 6
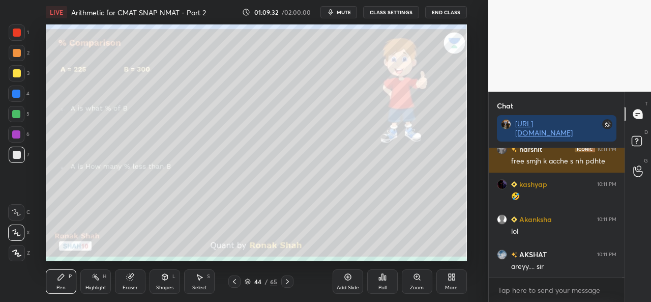
scroll to position [28868, 0]
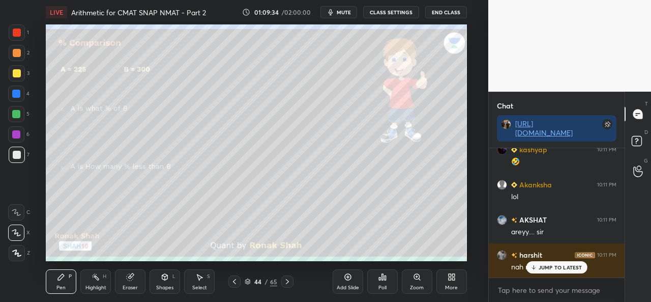
click at [211, 277] on div "Select S" at bounding box center [199, 281] width 31 height 24
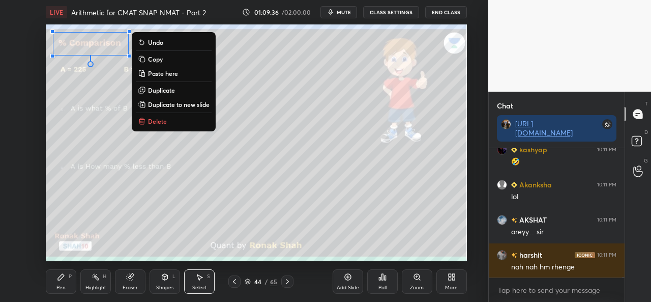
click at [546, 297] on div "Silsele" at bounding box center [563, 302] width 105 height 10
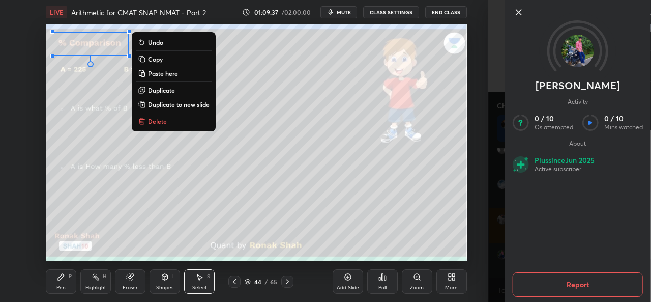
click at [517, 12] on icon at bounding box center [519, 12] width 12 height 12
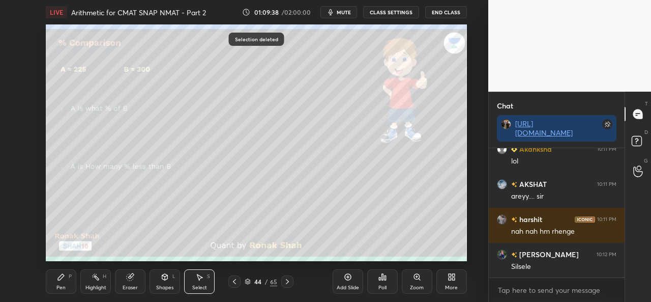
click at [53, 278] on div "Pen P" at bounding box center [61, 281] width 31 height 24
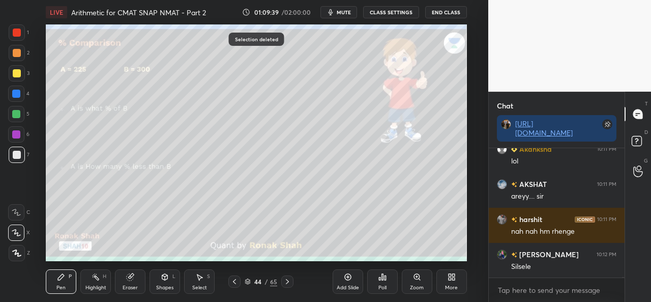
click at [13, 31] on div at bounding box center [17, 32] width 8 height 8
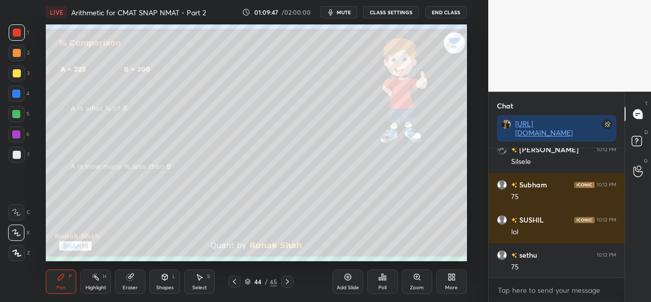
scroll to position [29043, 0]
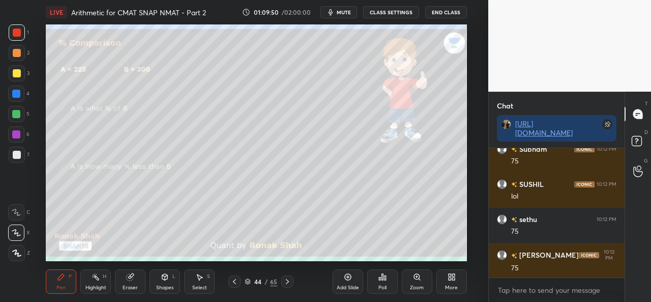
click at [19, 94] on div at bounding box center [16, 93] width 8 height 8
click at [195, 280] on icon at bounding box center [199, 277] width 8 height 8
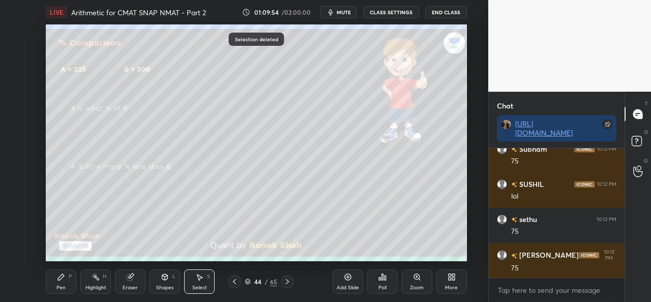
click at [57, 280] on icon at bounding box center [61, 277] width 8 height 8
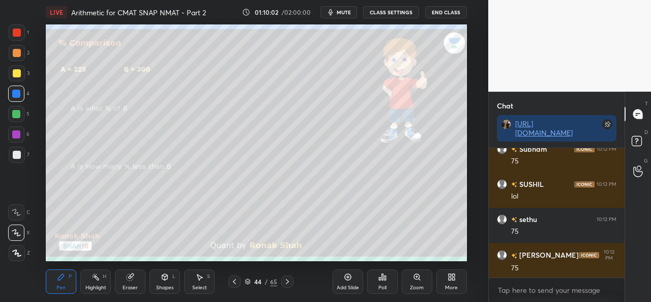
click at [344, 278] on icon at bounding box center [348, 277] width 8 height 8
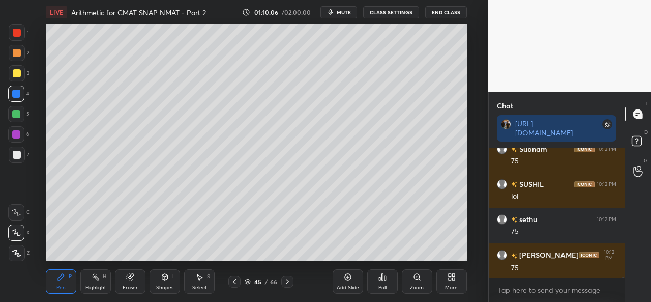
scroll to position [29078, 0]
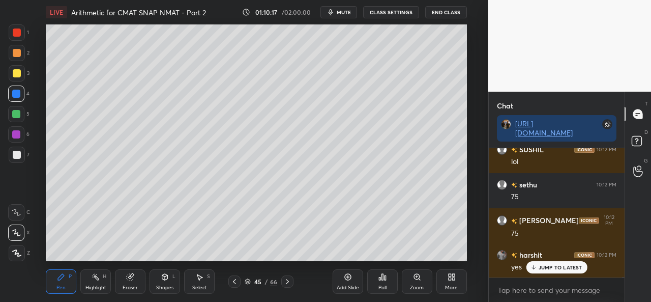
click at [16, 114] on div at bounding box center [16, 114] width 8 height 8
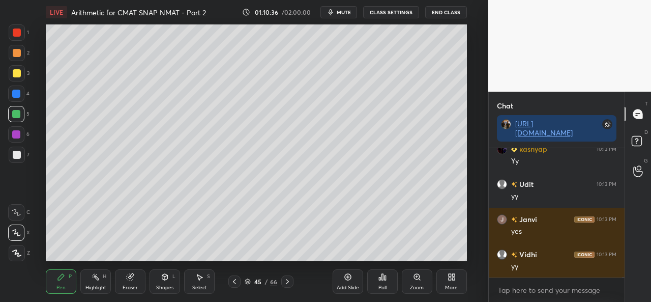
scroll to position [29289, 0]
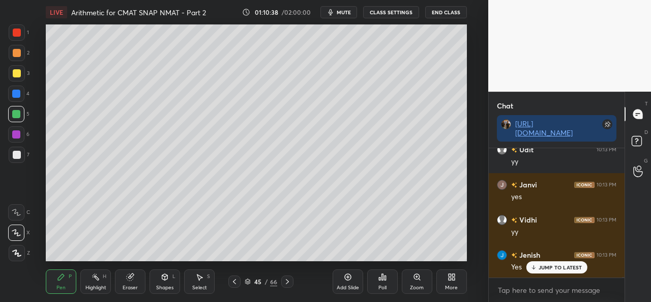
click at [196, 277] on icon at bounding box center [199, 277] width 8 height 8
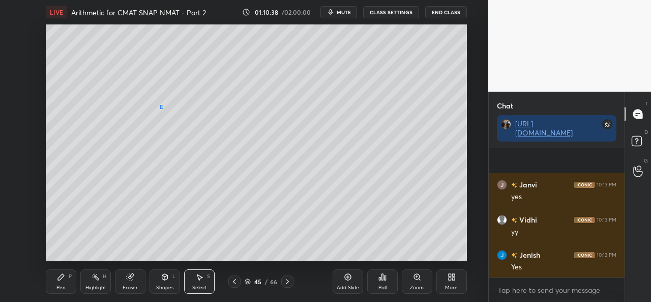
scroll to position [29349, 0]
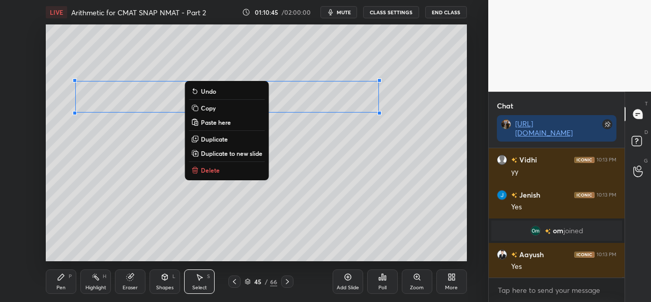
click at [62, 281] on div "Pen P" at bounding box center [61, 281] width 31 height 24
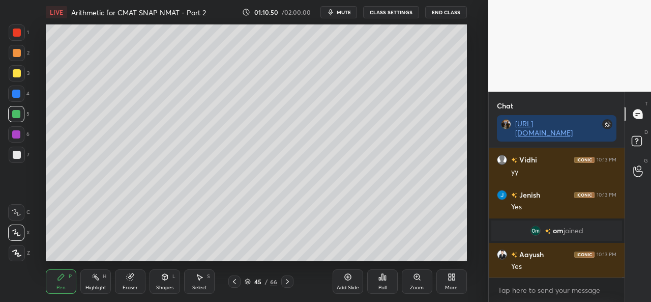
click at [17, 71] on div at bounding box center [17, 73] width 8 height 8
click at [201, 273] on icon at bounding box center [199, 277] width 8 height 8
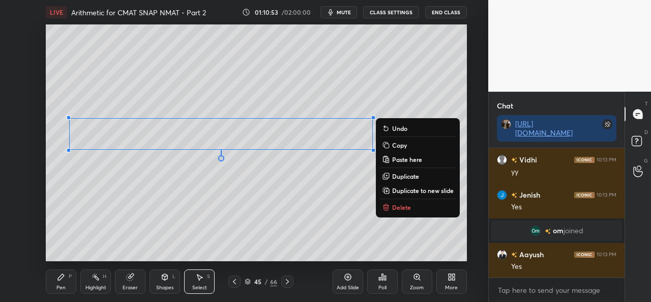
click at [55, 266] on div "Pen P Highlight H Eraser Shapes L Select S 45 / 66 Add Slide Poll Zoom More" at bounding box center [256, 281] width 420 height 41
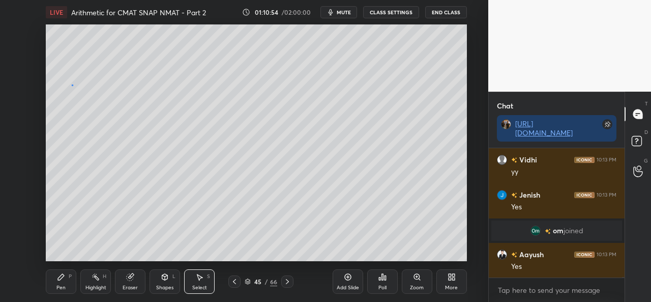
click at [72, 92] on div "0 ° Undo Copy Paste here Duplicate Duplicate to new slide Delete" at bounding box center [256, 142] width 420 height 236
click at [52, 274] on div "Pen P" at bounding box center [61, 281] width 31 height 24
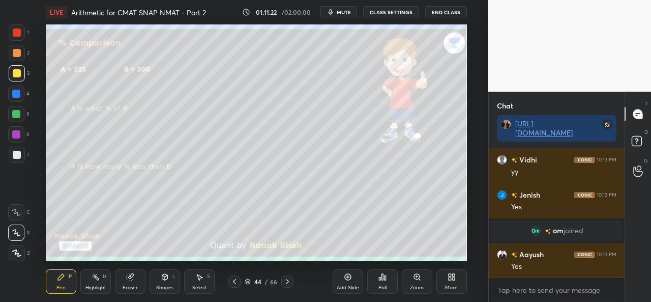
scroll to position [29383, 0]
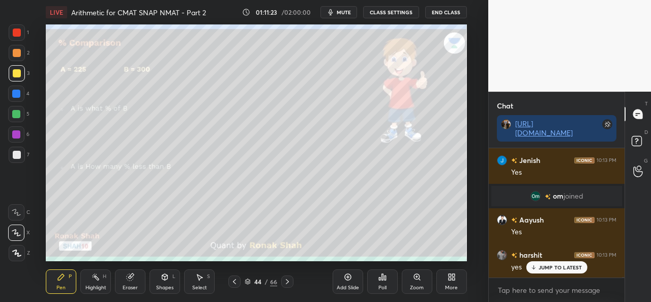
click at [15, 111] on div at bounding box center [16, 114] width 8 height 8
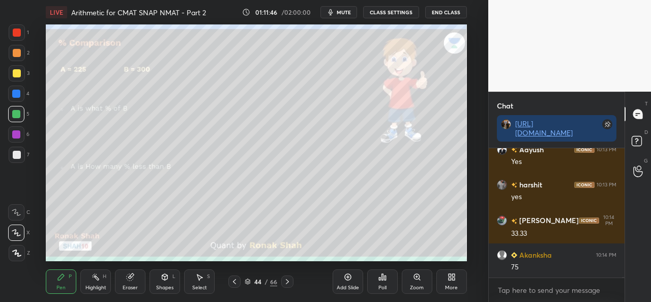
scroll to position [29489, 0]
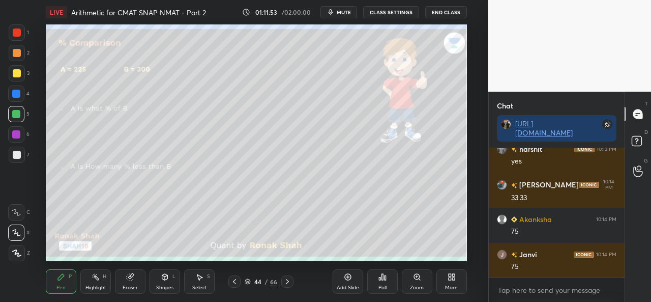
click at [16, 132] on div at bounding box center [16, 134] width 8 height 8
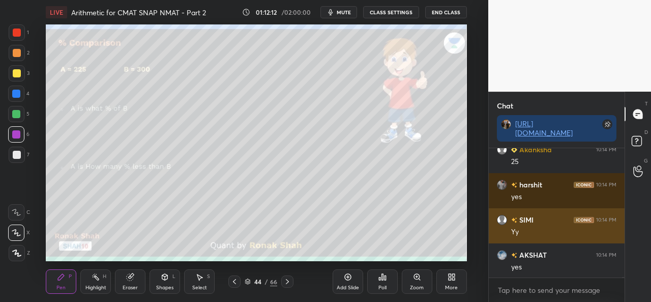
scroll to position [29770, 0]
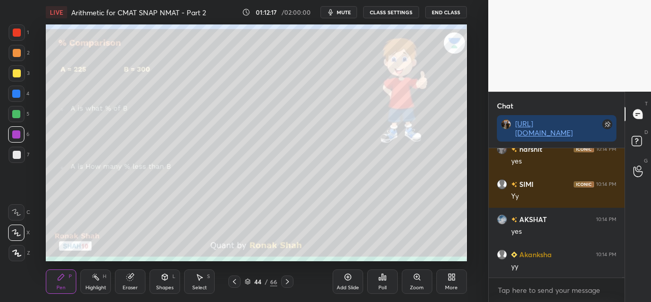
click at [16, 149] on div at bounding box center [17, 154] width 16 height 16
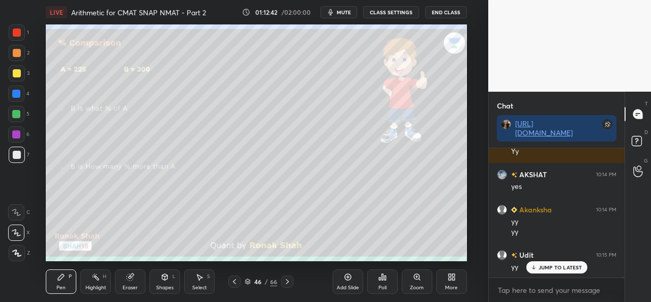
scroll to position [29850, 0]
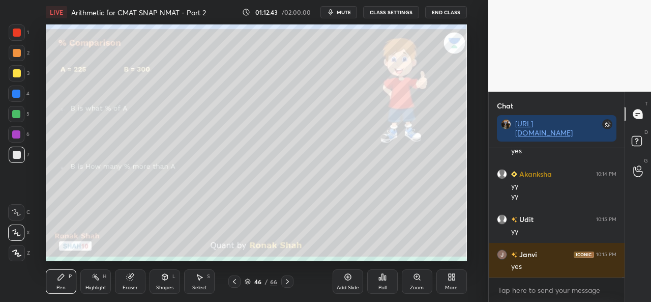
click at [15, 50] on div at bounding box center [17, 53] width 8 height 8
click at [15, 133] on div at bounding box center [16, 134] width 8 height 8
click at [17, 152] on div at bounding box center [17, 155] width 8 height 8
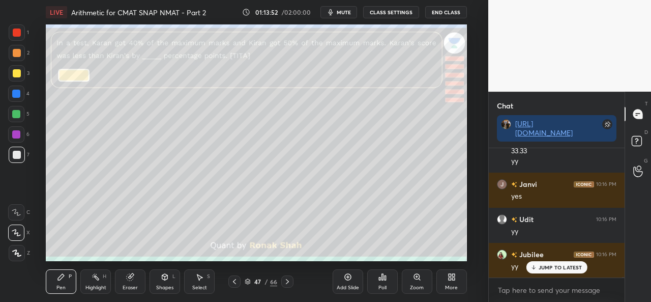
scroll to position [30175, 0]
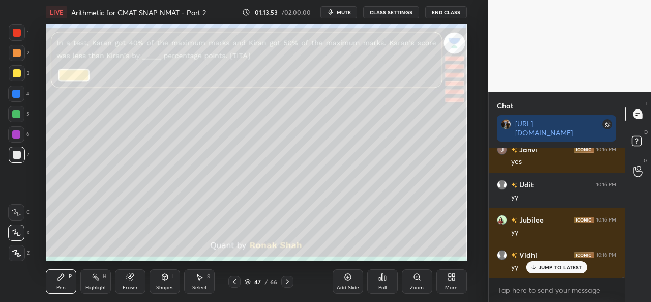
click at [13, 29] on div at bounding box center [17, 32] width 8 height 8
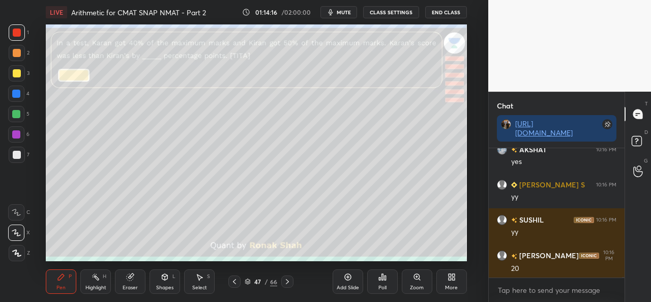
scroll to position [30351, 0]
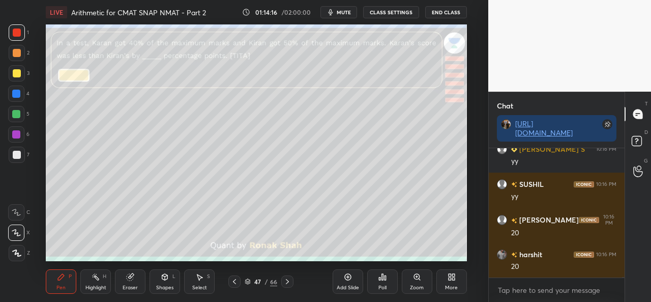
click at [200, 279] on icon at bounding box center [199, 277] width 8 height 8
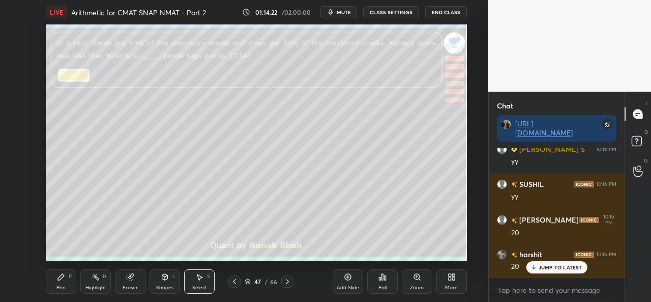
scroll to position [30386, 0]
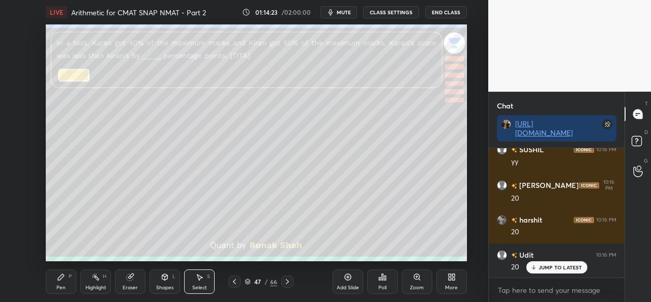
click at [55, 284] on div "Pen P" at bounding box center [61, 281] width 31 height 24
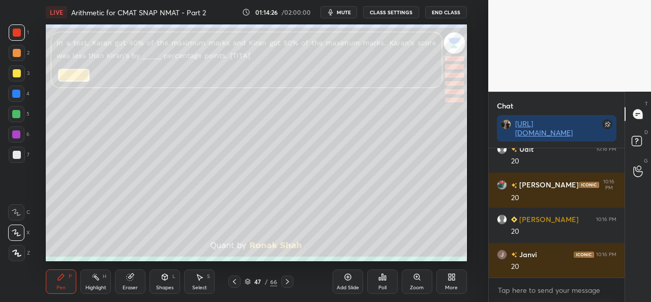
scroll to position [30596, 0]
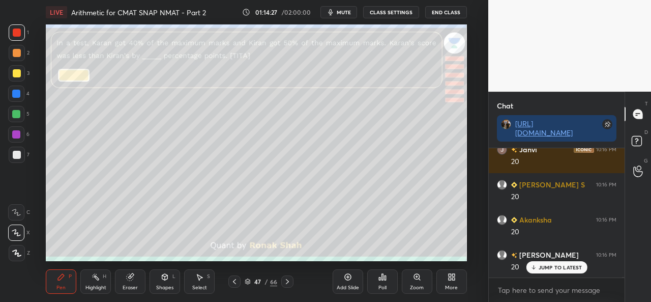
click at [17, 92] on div at bounding box center [16, 93] width 8 height 8
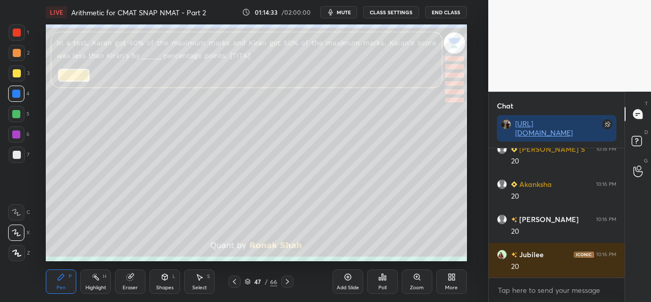
scroll to position [30666, 0]
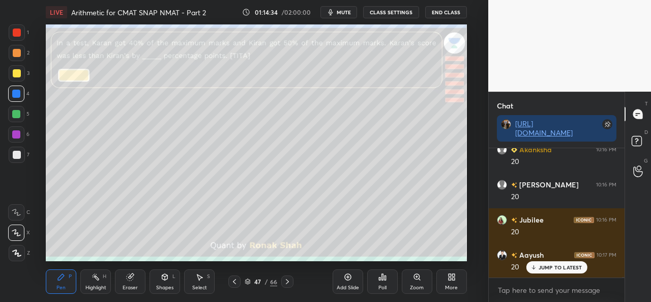
click at [14, 114] on div at bounding box center [16, 114] width 8 height 8
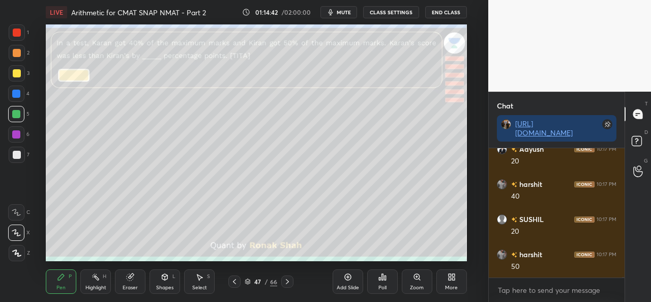
scroll to position [30782, 0]
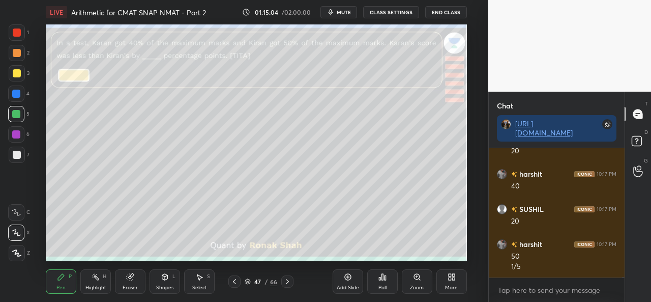
click at [18, 155] on div at bounding box center [17, 155] width 8 height 8
click at [355, 256] on div "Add Slide Poll Zoom More" at bounding box center [400, 281] width 134 height 57
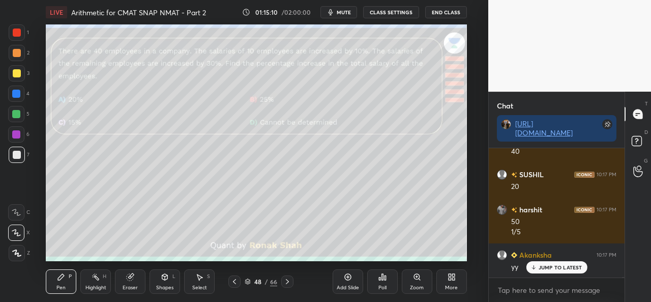
click at [21, 36] on div at bounding box center [17, 32] width 16 height 16
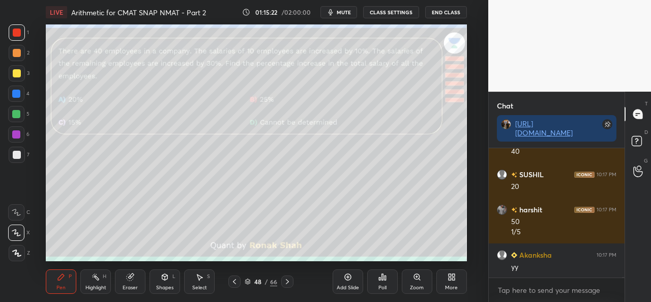
scroll to position [30853, 0]
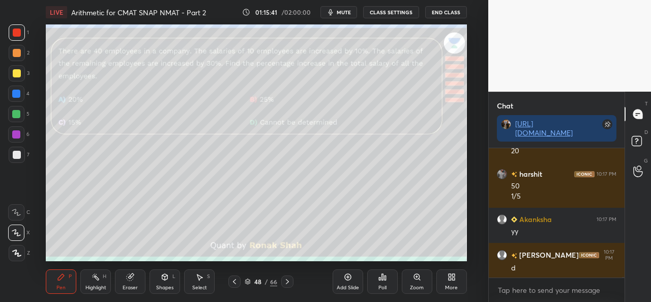
click at [382, 287] on div "Poll" at bounding box center [382, 287] width 8 height 5
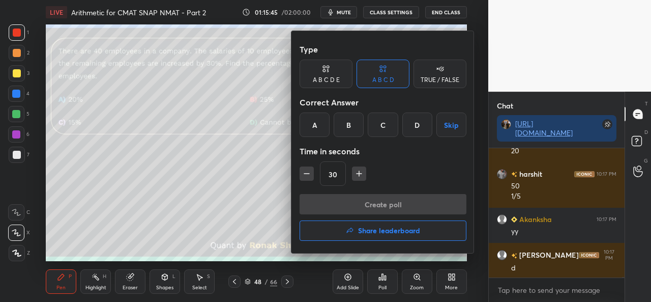
click at [421, 130] on div "D" at bounding box center [417, 124] width 30 height 24
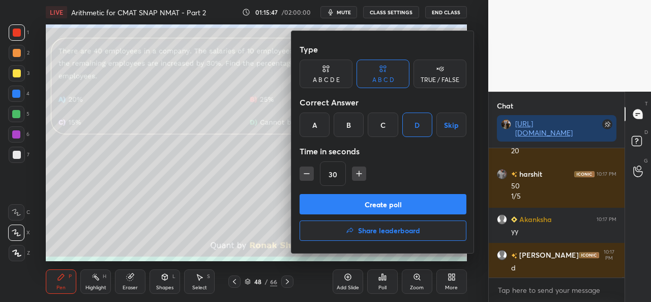
click at [391, 201] on button "Create poll" at bounding box center [382, 204] width 167 height 20
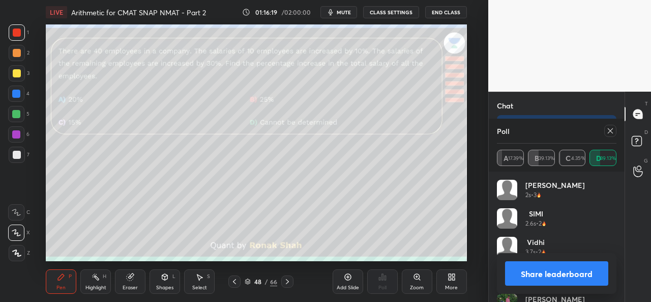
scroll to position [30940, 0]
click at [613, 132] on icon at bounding box center [610, 131] width 8 height 8
type textarea "x"
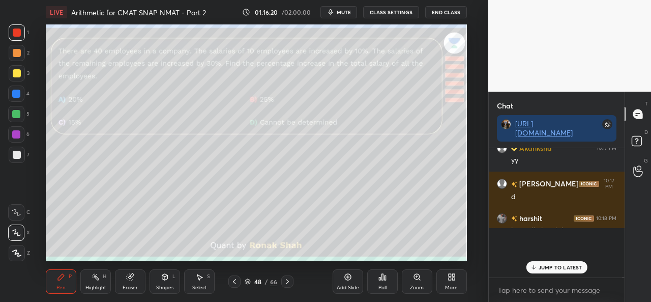
scroll to position [121, 133]
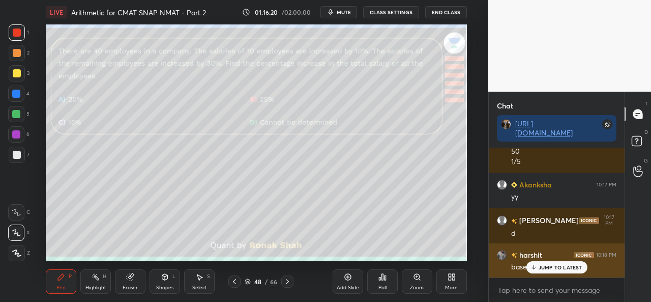
click at [555, 268] on p "JUMP TO LATEST" at bounding box center [560, 267] width 44 height 6
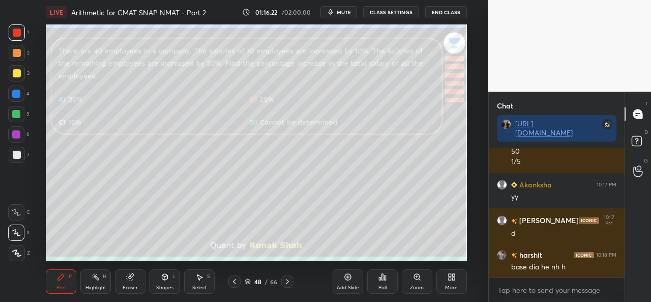
click at [17, 111] on div at bounding box center [16, 114] width 8 height 8
click at [23, 78] on div at bounding box center [17, 73] width 16 height 16
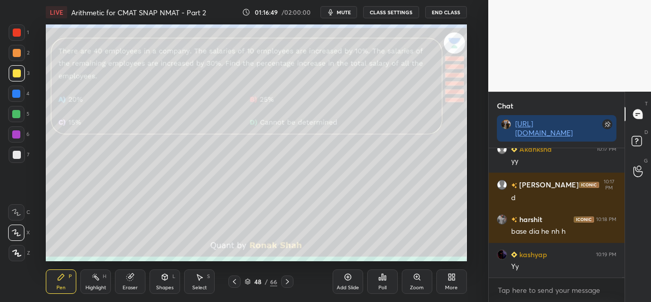
click at [13, 87] on div at bounding box center [16, 93] width 16 height 16
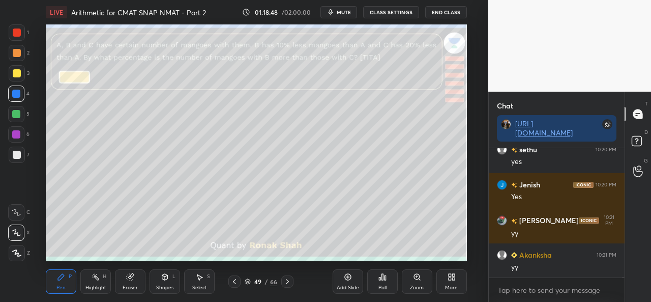
scroll to position [31484, 0]
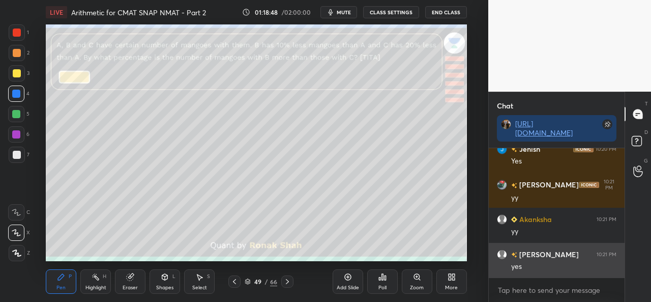
click at [554, 263] on div "yes" at bounding box center [563, 266] width 105 height 10
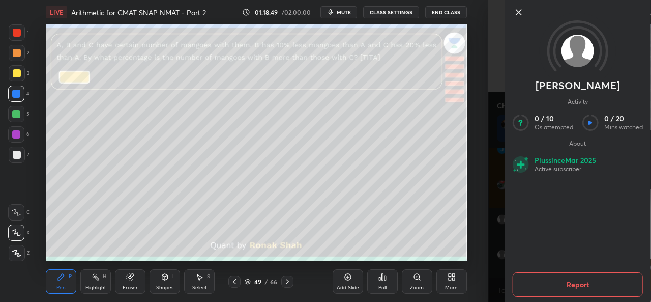
click at [521, 9] on icon at bounding box center [519, 12] width 12 height 12
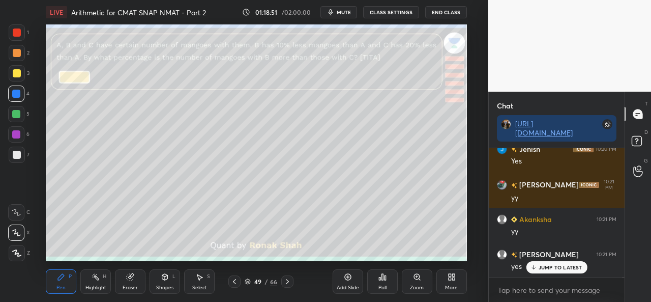
scroll to position [31519, 0]
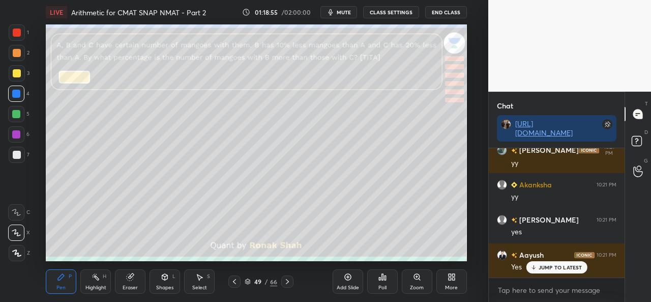
click at [14, 52] on div at bounding box center [17, 53] width 8 height 8
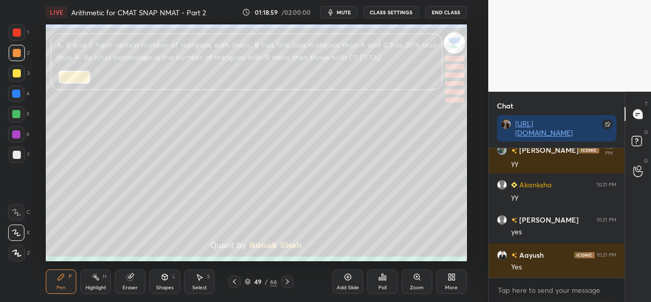
scroll to position [31554, 0]
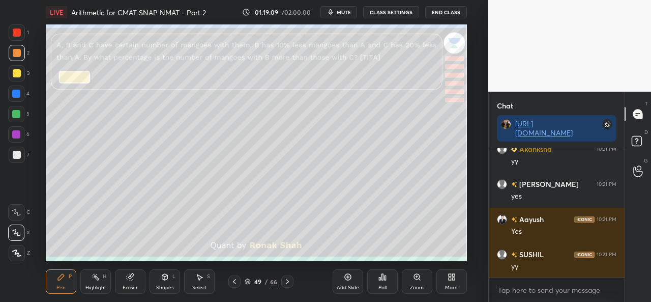
click at [383, 282] on div "Poll" at bounding box center [382, 281] width 31 height 24
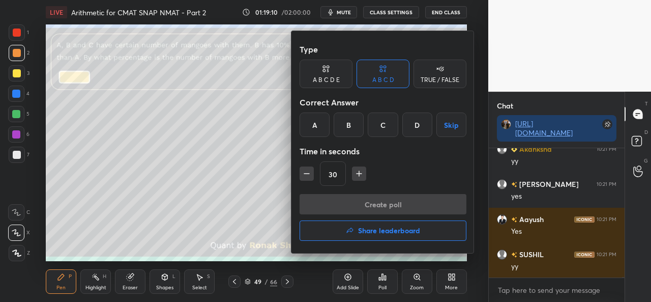
click at [388, 126] on div "C" at bounding box center [383, 124] width 30 height 24
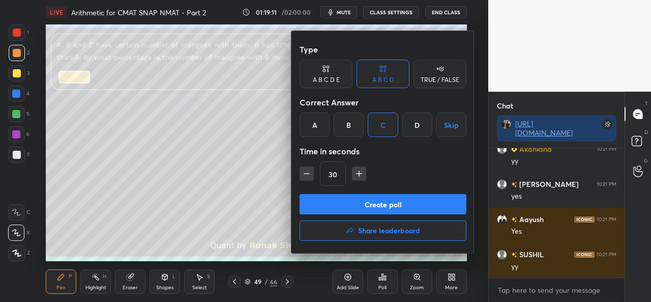
click at [358, 171] on icon "button" at bounding box center [359, 173] width 10 height 10
click at [362, 170] on icon "button" at bounding box center [359, 173] width 10 height 10
click at [359, 171] on icon "button" at bounding box center [359, 173] width 10 height 10
type input "75"
click at [389, 202] on button "Create poll" at bounding box center [382, 204] width 167 height 20
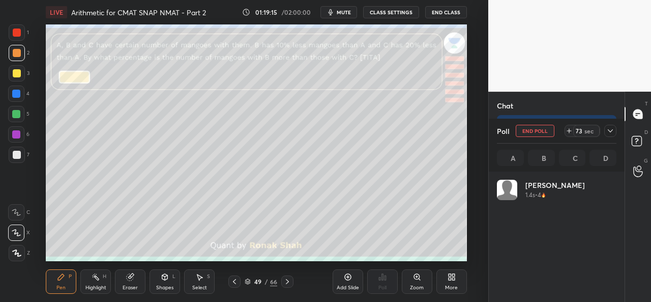
scroll to position [119, 116]
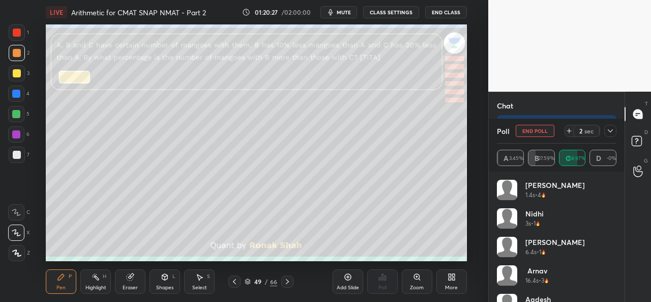
click at [537, 130] on button "End Poll" at bounding box center [535, 131] width 39 height 12
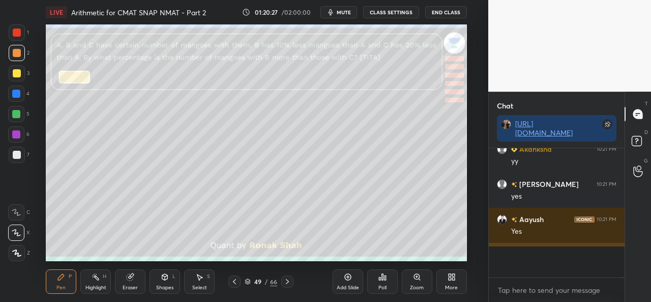
scroll to position [4, 3]
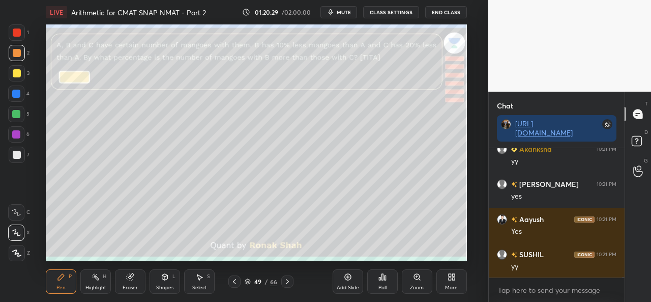
click at [15, 74] on div at bounding box center [17, 73] width 8 height 8
click at [208, 279] on div "S" at bounding box center [208, 276] width 3 height 5
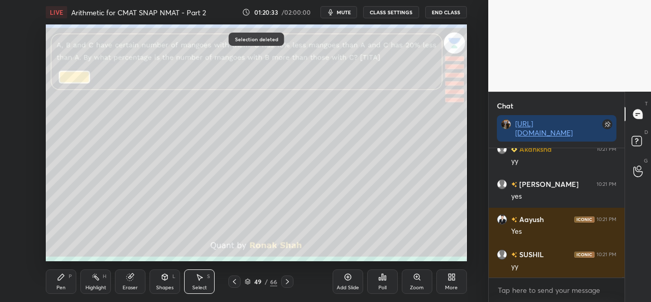
click at [72, 280] on div "Pen P" at bounding box center [61, 281] width 31 height 24
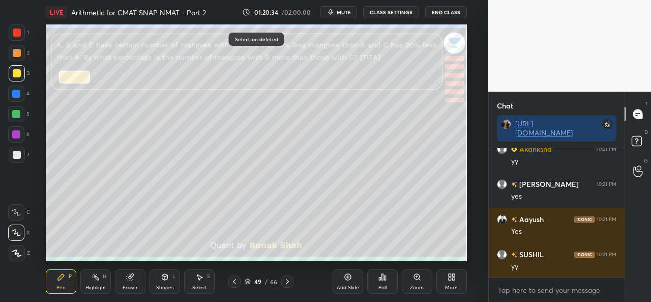
click at [19, 32] on div at bounding box center [17, 32] width 8 height 8
click at [15, 92] on div at bounding box center [16, 93] width 8 height 8
click at [20, 115] on div at bounding box center [16, 114] width 8 height 8
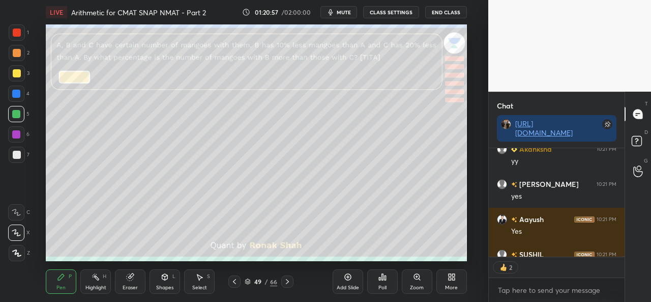
click at [17, 88] on div at bounding box center [16, 93] width 16 height 16
click at [20, 75] on div at bounding box center [17, 73] width 8 height 8
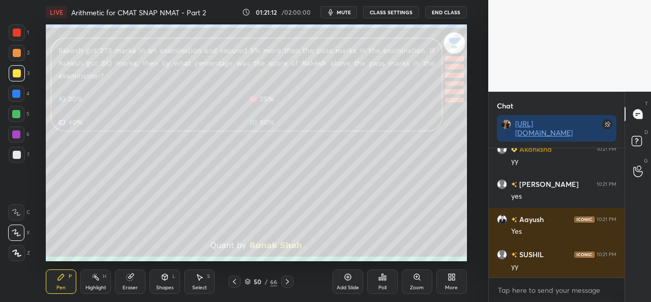
click at [19, 29] on div at bounding box center [17, 32] width 8 height 8
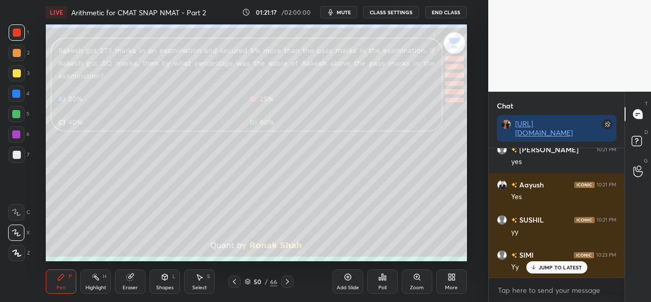
click at [379, 282] on div "Poll" at bounding box center [382, 281] width 31 height 24
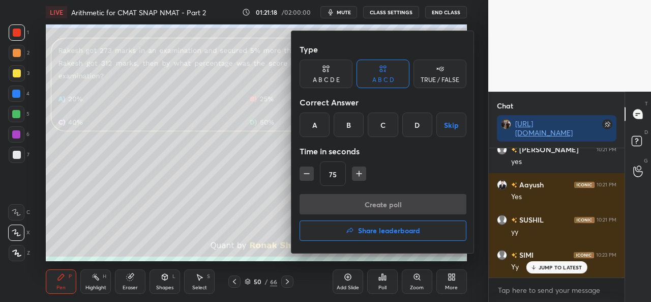
click at [314, 123] on div "A" at bounding box center [314, 124] width 30 height 24
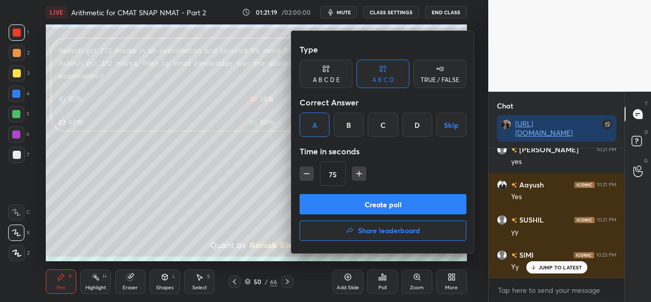
click at [377, 204] on button "Create poll" at bounding box center [382, 204] width 167 height 20
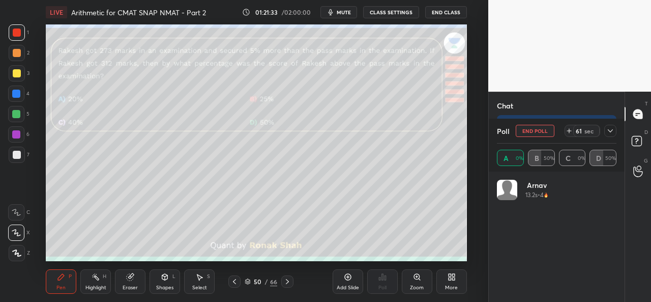
scroll to position [4, 3]
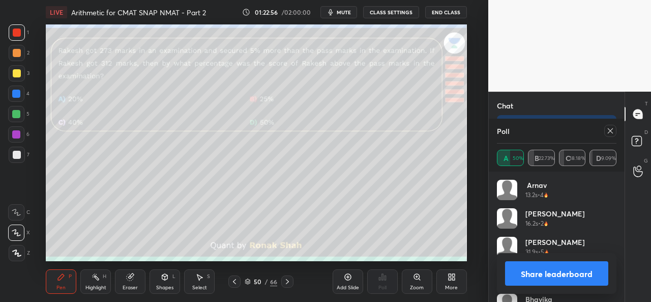
click at [605, 131] on div at bounding box center [610, 131] width 12 height 12
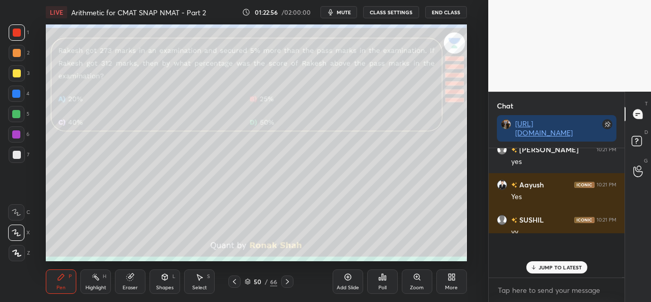
scroll to position [148, 133]
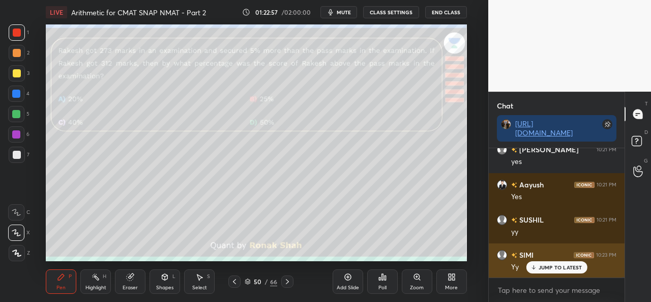
click at [547, 265] on p "JUMP TO LATEST" at bounding box center [560, 267] width 44 height 6
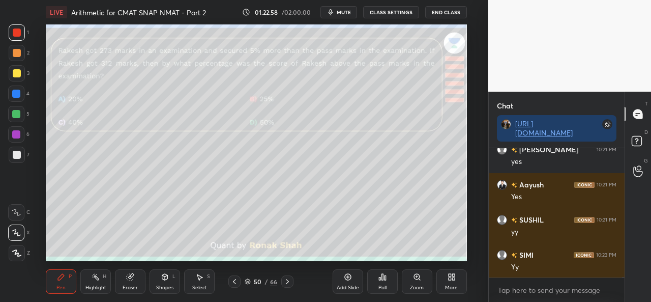
click at [161, 281] on icon at bounding box center [165, 277] width 8 height 8
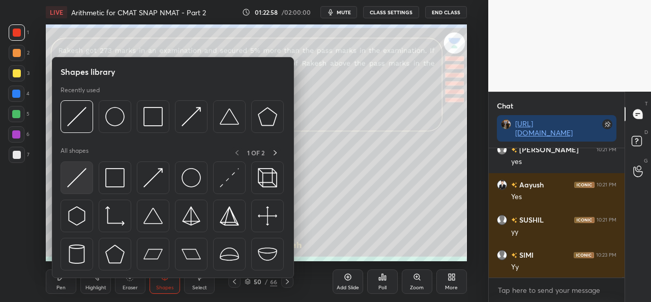
click at [75, 170] on img at bounding box center [76, 177] width 19 height 19
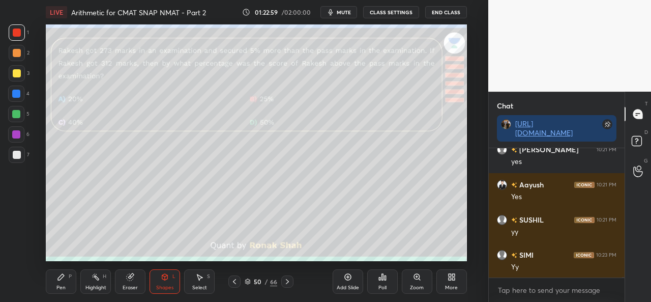
click at [14, 151] on div at bounding box center [17, 155] width 8 height 8
click at [63, 286] on div "Pen" at bounding box center [60, 287] width 9 height 5
click at [13, 92] on div at bounding box center [16, 93] width 8 height 8
click at [16, 155] on div at bounding box center [17, 155] width 8 height 8
click at [18, 73] on div at bounding box center [17, 73] width 8 height 8
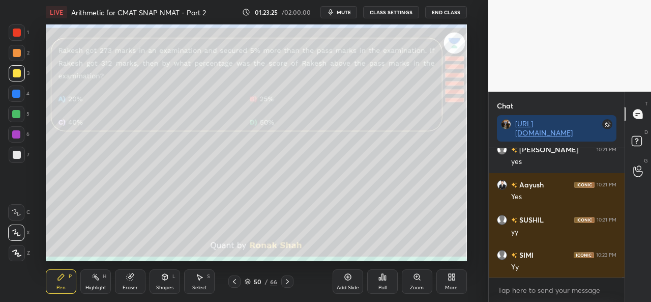
click at [16, 130] on div at bounding box center [16, 134] width 16 height 16
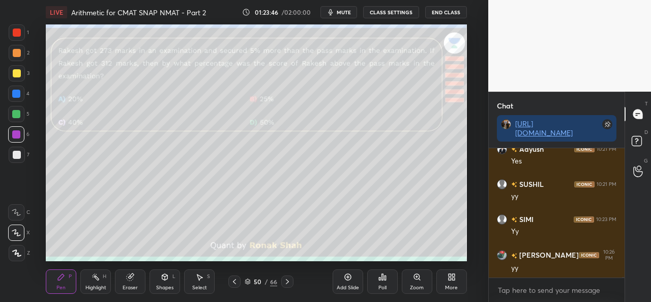
click at [349, 280] on icon at bounding box center [348, 277] width 8 height 8
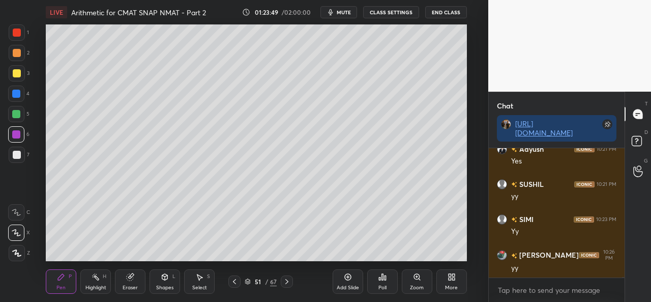
click at [18, 72] on div at bounding box center [17, 73] width 8 height 8
click at [202, 281] on icon at bounding box center [199, 277] width 8 height 8
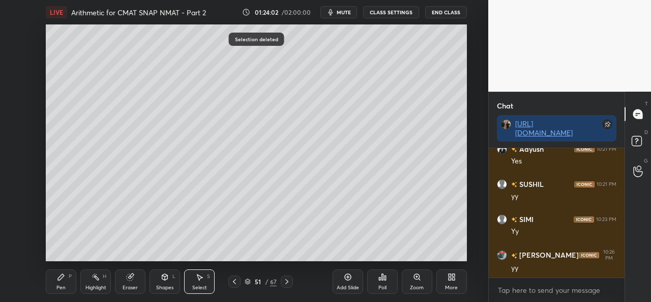
click at [61, 277] on icon at bounding box center [61, 277] width 6 height 6
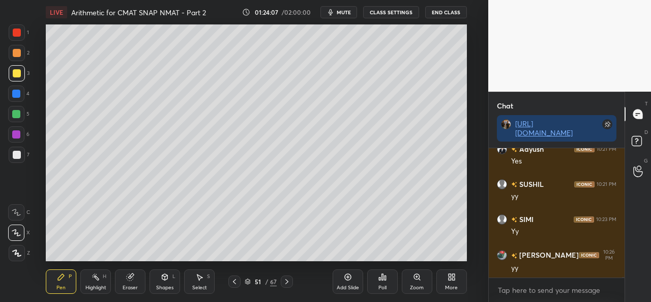
click at [201, 278] on icon at bounding box center [199, 277] width 8 height 8
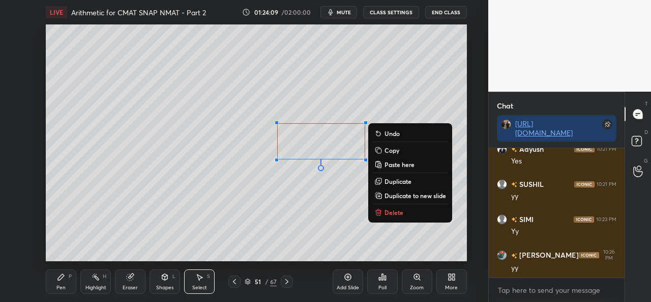
click at [66, 279] on div "Pen P" at bounding box center [61, 281] width 31 height 24
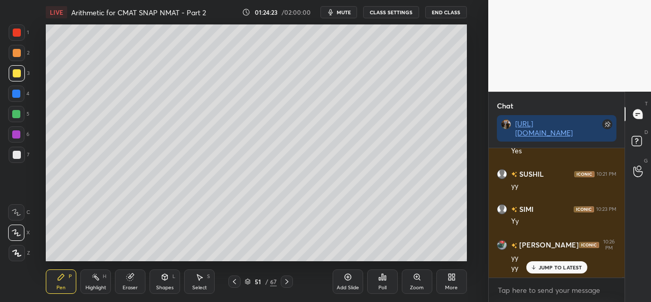
scroll to position [31669, 0]
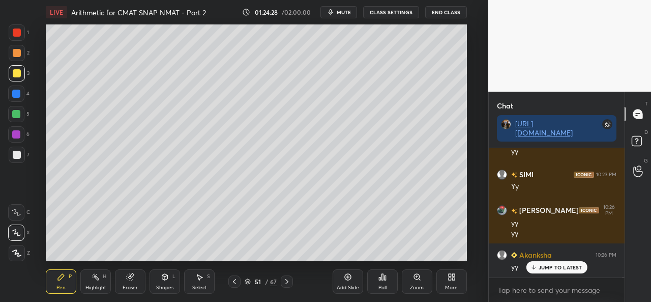
click at [13, 112] on div at bounding box center [16, 114] width 8 height 8
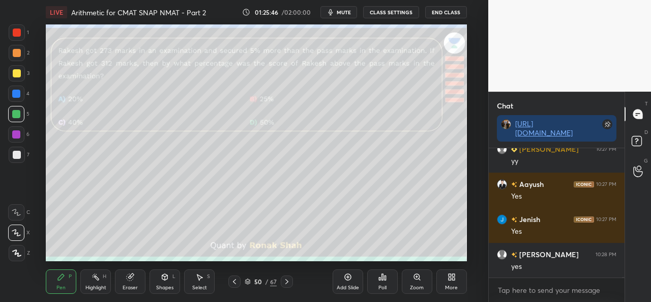
scroll to position [32020, 0]
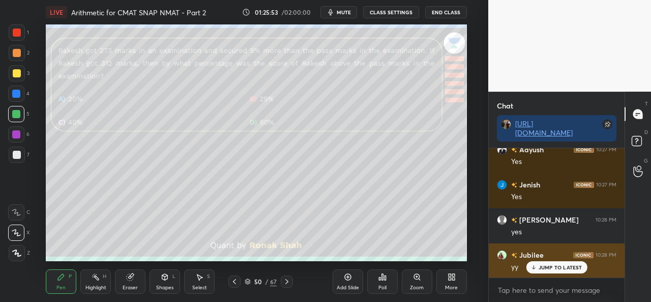
click at [559, 268] on p "JUMP TO LATEST" at bounding box center [560, 267] width 44 height 6
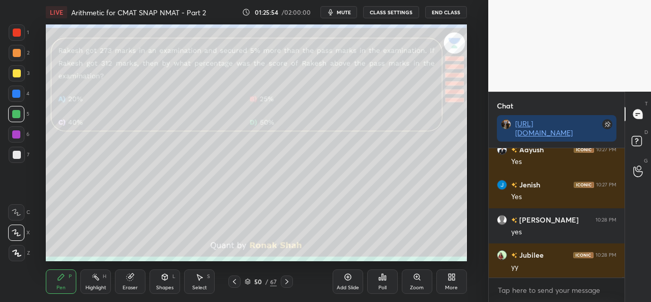
click at [204, 283] on div "Select S" at bounding box center [199, 281] width 31 height 24
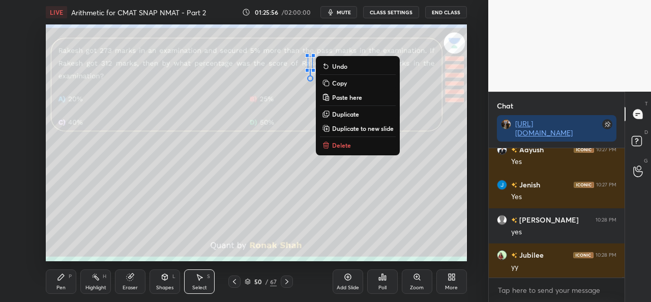
click at [306, 233] on div "0 ° Undo Copy Paste here Duplicate Duplicate to new slide Delete" at bounding box center [256, 142] width 420 height 236
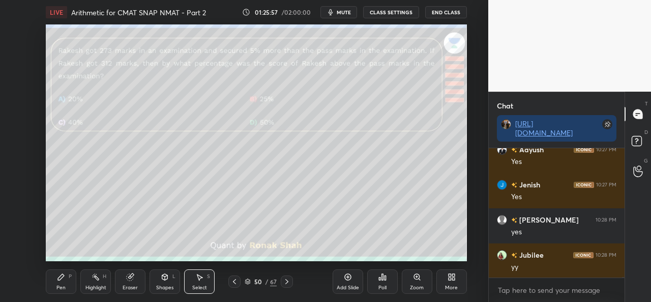
click at [43, 280] on div "LIVE Arithmetic for CMAT SNAP NMAT - Part 2 01:25:57 / 02:00:00 mute CLASS SETT…" at bounding box center [256, 151] width 447 height 302
click at [63, 286] on div "Pen" at bounding box center [60, 287] width 9 height 5
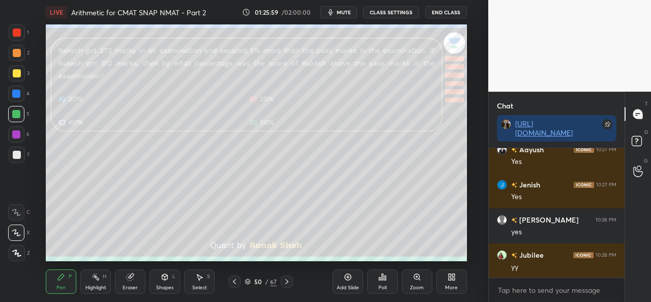
click at [17, 30] on div at bounding box center [17, 32] width 8 height 8
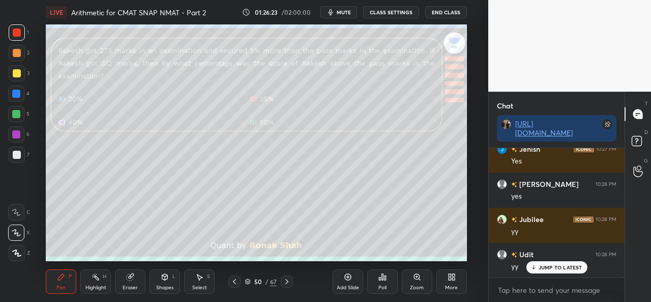
scroll to position [32090, 0]
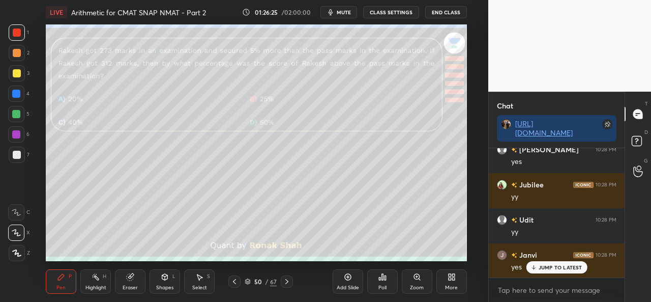
click at [18, 70] on div at bounding box center [17, 73] width 8 height 8
click at [16, 32] on div at bounding box center [17, 32] width 8 height 8
click at [15, 74] on div at bounding box center [17, 73] width 8 height 8
click at [11, 129] on div at bounding box center [16, 134] width 16 height 16
click at [395, 253] on div "Poll" at bounding box center [382, 281] width 31 height 57
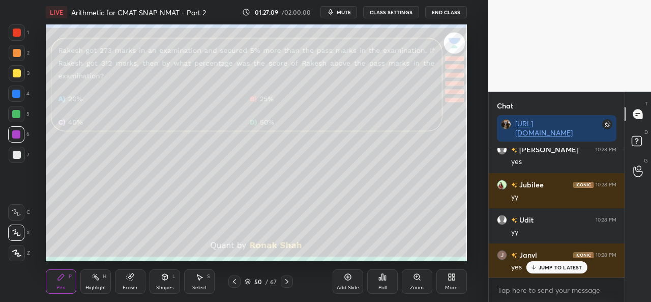
click at [403, 255] on div "Add Slide Poll Zoom More" at bounding box center [400, 281] width 134 height 57
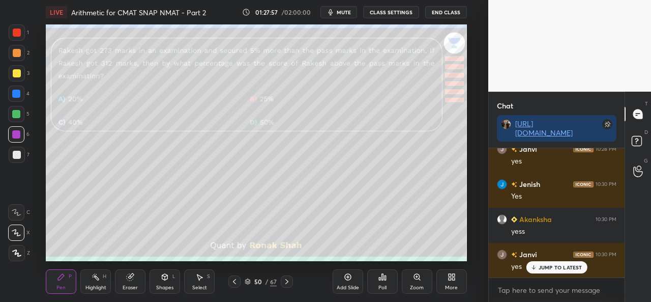
scroll to position [32230, 0]
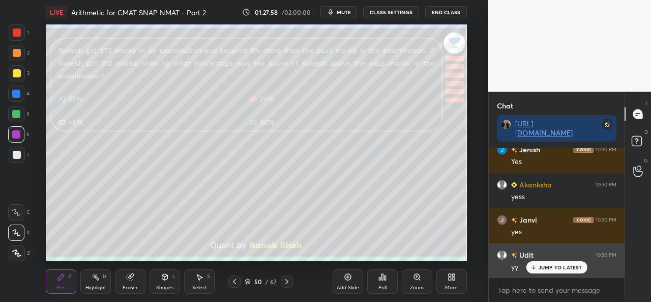
click at [545, 263] on div "JUMP TO LATEST" at bounding box center [556, 267] width 61 height 12
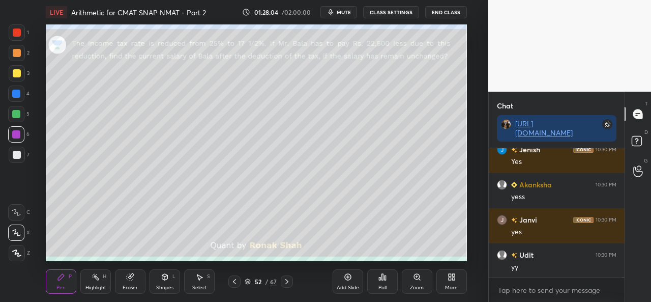
click at [15, 26] on div at bounding box center [17, 32] width 16 height 16
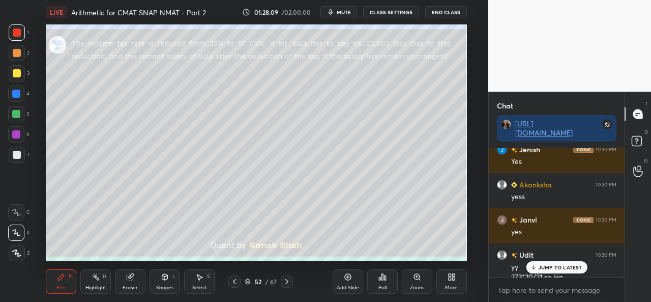
scroll to position [32241, 0]
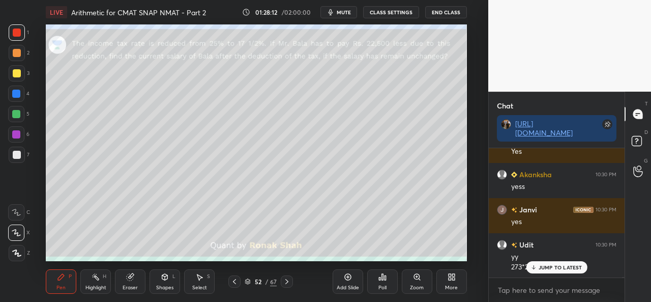
click at [556, 261] on div "JUMP TO LATEST" at bounding box center [556, 267] width 61 height 12
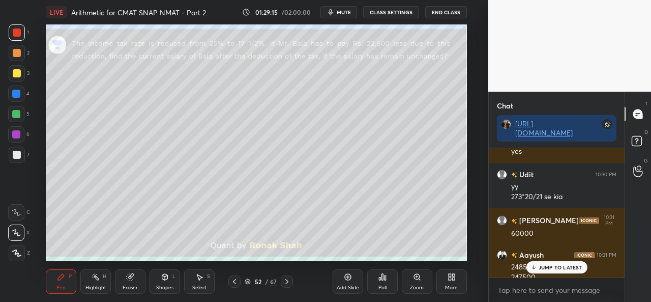
scroll to position [32321, 0]
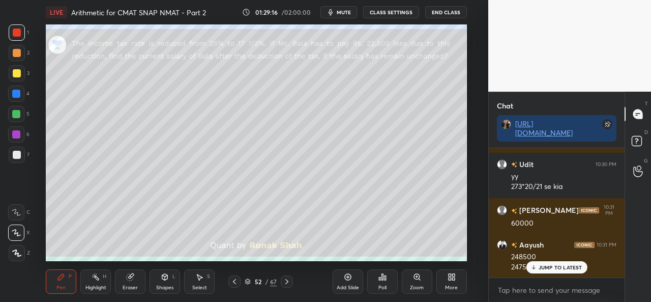
click at [544, 267] on p "JUMP TO LATEST" at bounding box center [560, 267] width 44 height 6
click at [17, 70] on div at bounding box center [17, 73] width 8 height 8
click at [196, 278] on icon at bounding box center [199, 277] width 8 height 8
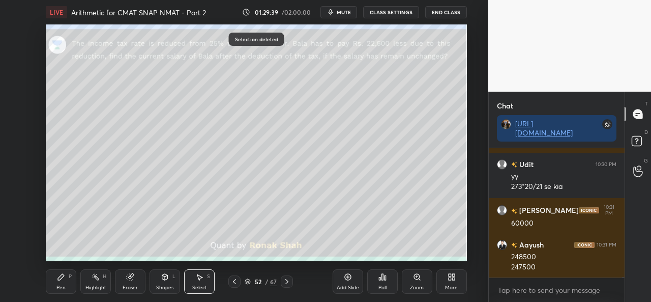
click at [61, 281] on div "Pen P" at bounding box center [61, 281] width 31 height 24
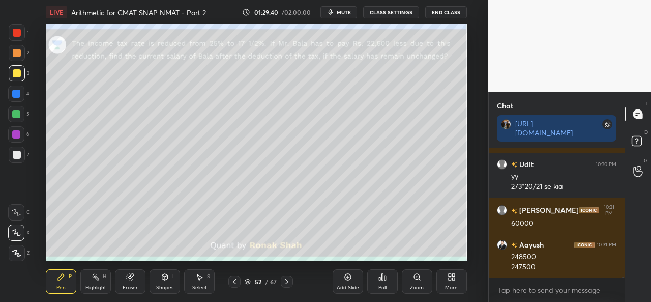
click at [17, 49] on div at bounding box center [17, 53] width 8 height 8
click at [19, 94] on div at bounding box center [16, 93] width 8 height 8
click at [15, 111] on div at bounding box center [16, 114] width 8 height 8
click at [13, 91] on div at bounding box center [16, 93] width 8 height 8
click at [18, 116] on div at bounding box center [16, 114] width 8 height 8
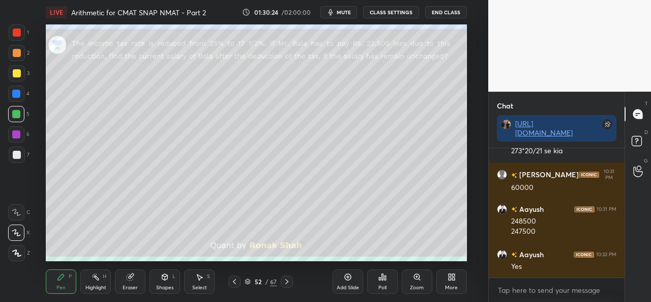
scroll to position [32391, 0]
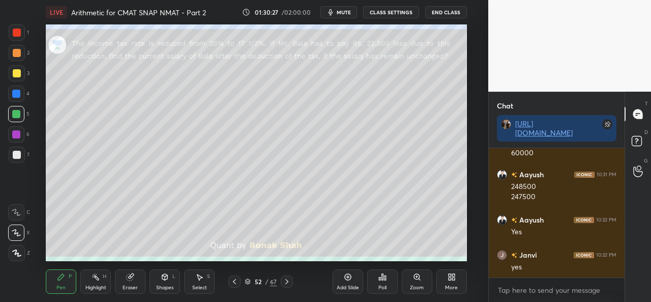
click at [161, 282] on div "Shapes L" at bounding box center [164, 281] width 31 height 24
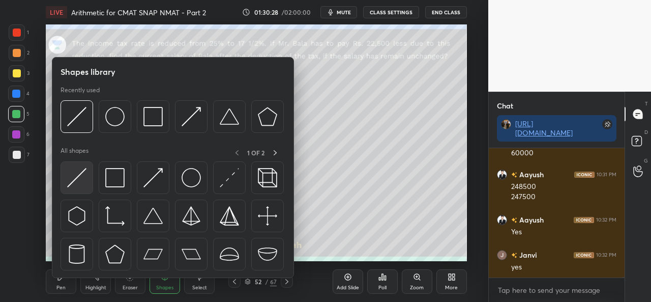
click at [77, 179] on img at bounding box center [76, 177] width 19 height 19
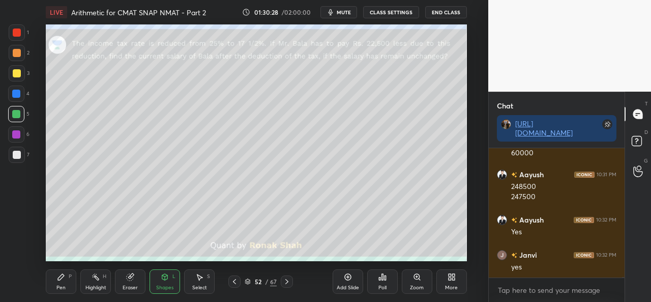
scroll to position [32427, 0]
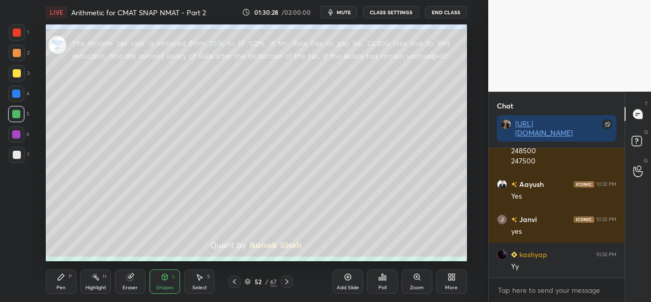
click at [21, 155] on div at bounding box center [17, 154] width 16 height 16
click at [59, 276] on icon at bounding box center [61, 277] width 8 height 8
click at [16, 69] on div at bounding box center [17, 73] width 16 height 16
click at [15, 34] on div at bounding box center [17, 32] width 8 height 8
click at [17, 91] on div at bounding box center [16, 93] width 8 height 8
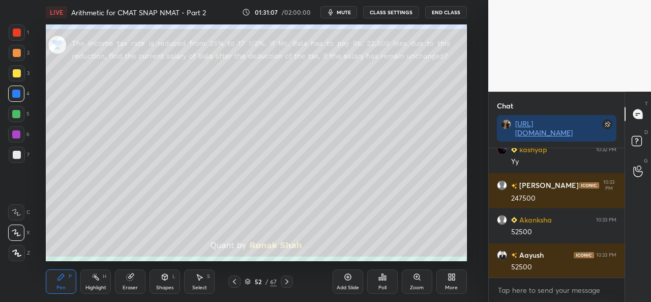
scroll to position [32567, 0]
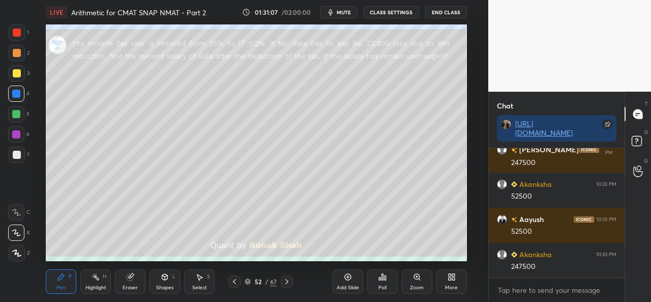
click at [13, 154] on div at bounding box center [17, 155] width 8 height 8
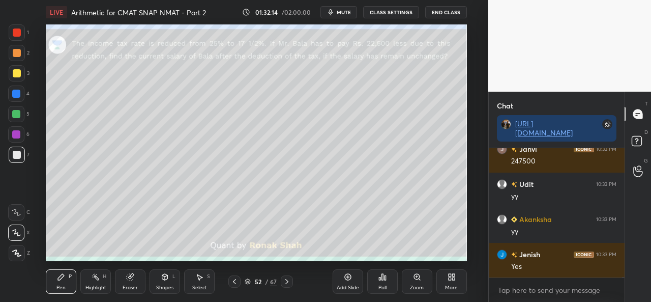
scroll to position [32742, 0]
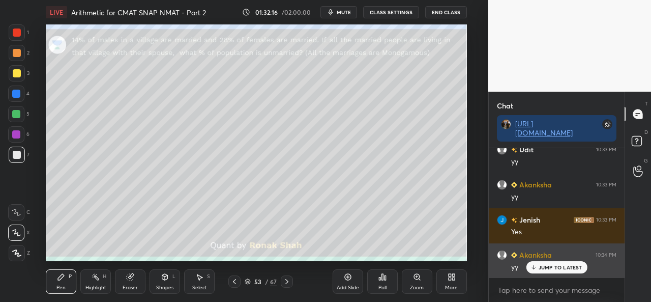
click at [545, 266] on p "JUMP TO LATEST" at bounding box center [560, 267] width 44 height 6
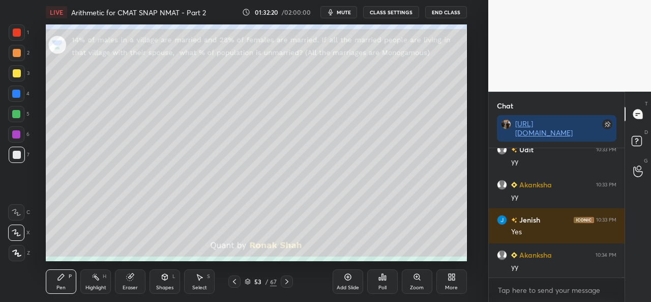
click at [207, 283] on div "Select S" at bounding box center [199, 281] width 31 height 24
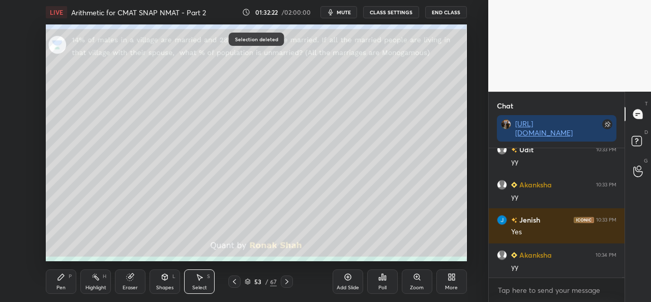
click at [69, 281] on div "Pen P" at bounding box center [61, 281] width 31 height 24
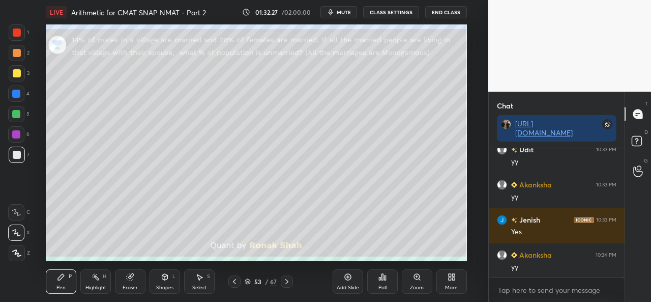
click at [15, 38] on div at bounding box center [17, 32] width 16 height 16
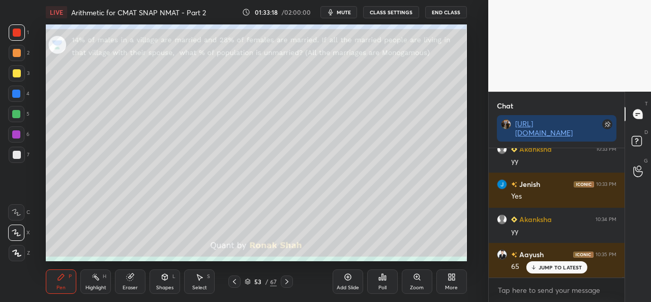
scroll to position [32812, 0]
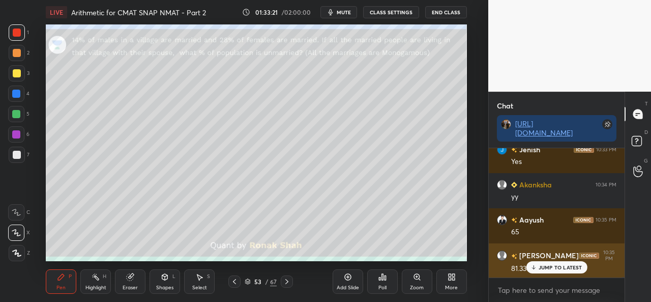
click at [551, 264] on p "JUMP TO LATEST" at bounding box center [560, 267] width 44 height 6
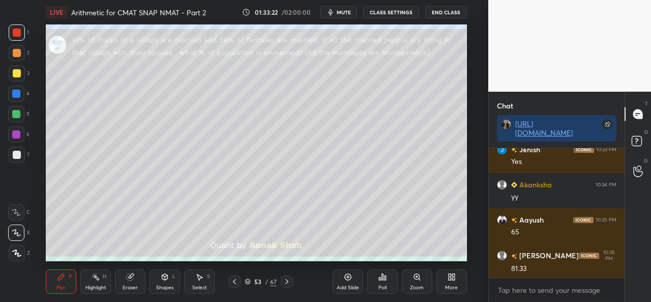
click at [14, 89] on div at bounding box center [16, 93] width 8 height 8
click at [345, 277] on icon at bounding box center [348, 277] width 8 height 8
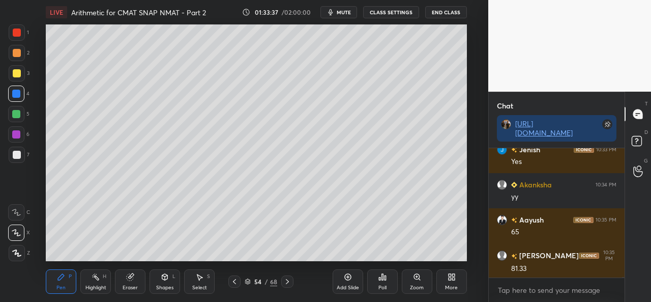
click at [15, 70] on div at bounding box center [17, 73] width 8 height 8
click at [13, 89] on div at bounding box center [16, 93] width 16 height 16
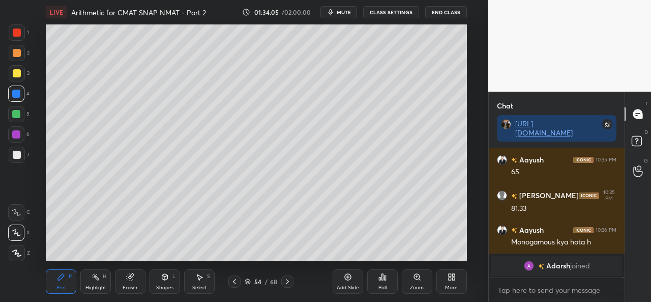
scroll to position [29666, 0]
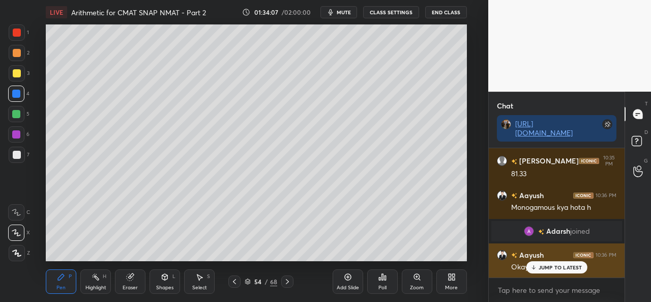
click at [545, 265] on p "JUMP TO LATEST" at bounding box center [560, 267] width 44 height 6
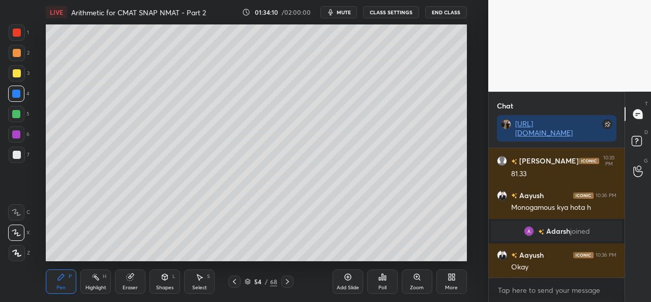
click at [10, 70] on div at bounding box center [17, 73] width 16 height 16
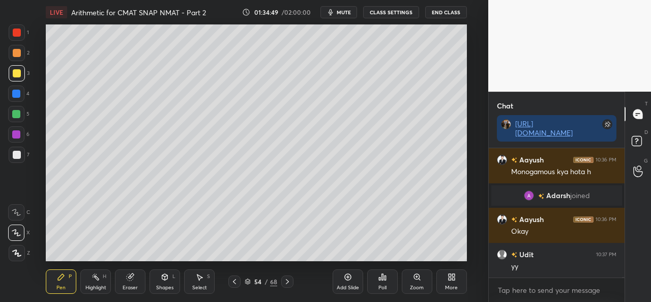
click at [15, 112] on div at bounding box center [16, 114] width 8 height 8
click at [23, 29] on div at bounding box center [17, 32] width 16 height 16
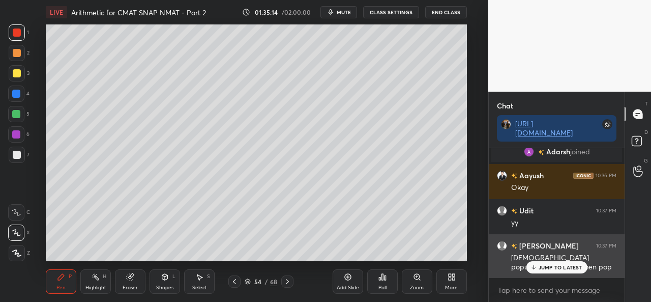
click at [554, 266] on p "JUMP TO LATEST" at bounding box center [560, 267] width 44 height 6
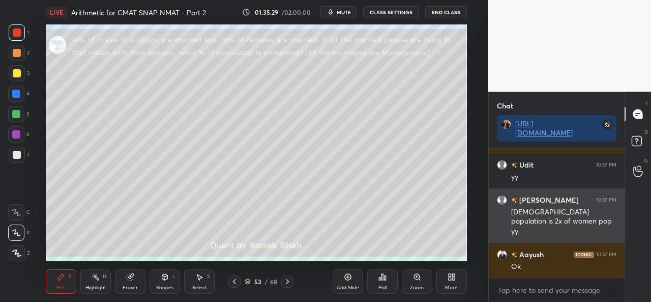
scroll to position [29825, 0]
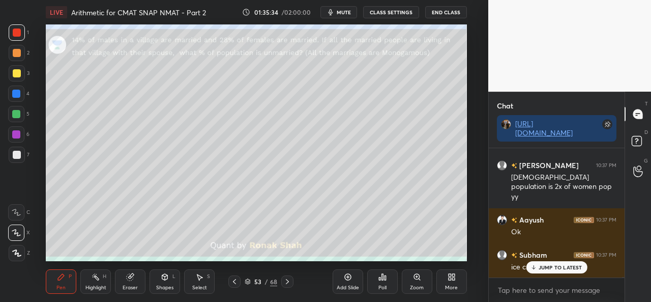
click at [15, 94] on div at bounding box center [16, 93] width 8 height 8
click at [20, 113] on div at bounding box center [16, 114] width 16 height 16
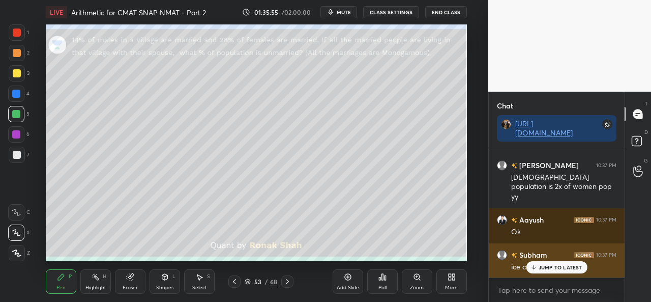
click at [543, 264] on p "JUMP TO LATEST" at bounding box center [560, 267] width 44 height 6
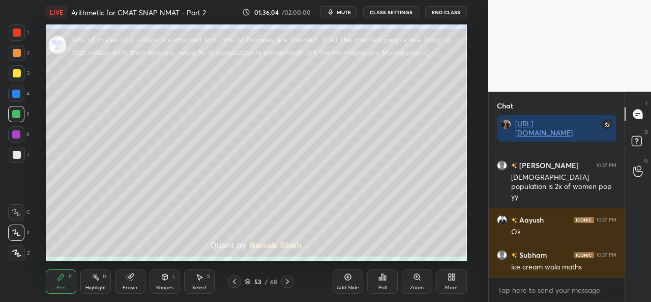
click at [20, 133] on div at bounding box center [16, 134] width 8 height 8
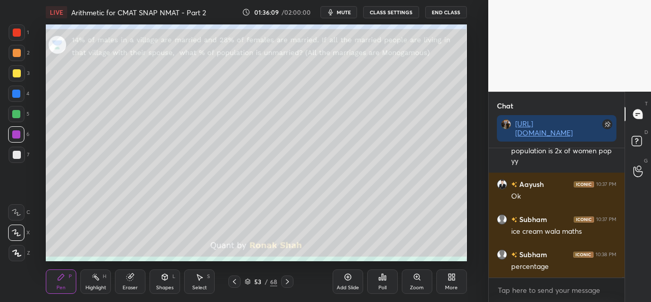
click at [13, 112] on div at bounding box center [16, 114] width 8 height 8
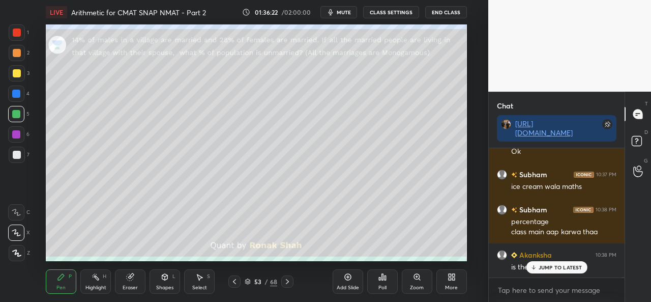
scroll to position [29941, 0]
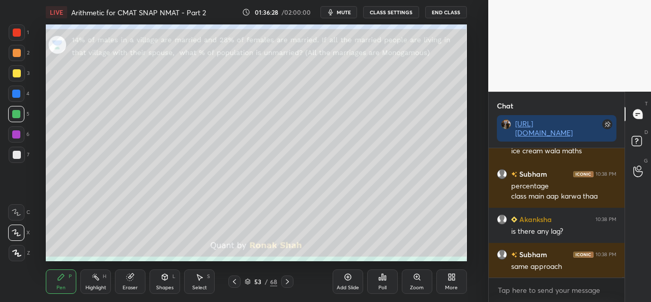
click at [13, 75] on div at bounding box center [17, 73] width 8 height 8
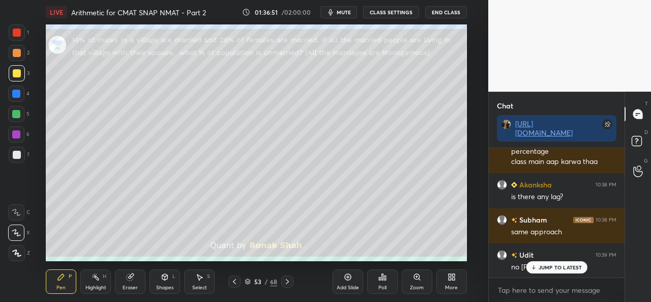
click at [24, 157] on div at bounding box center [17, 154] width 16 height 16
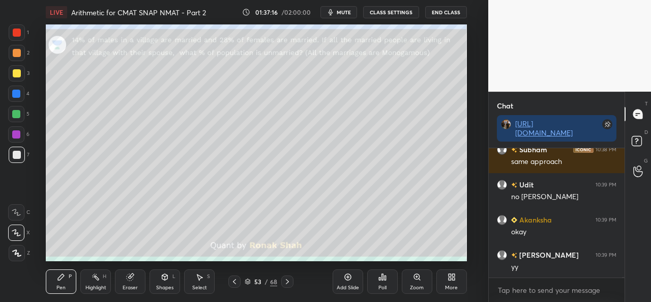
scroll to position [30082, 0]
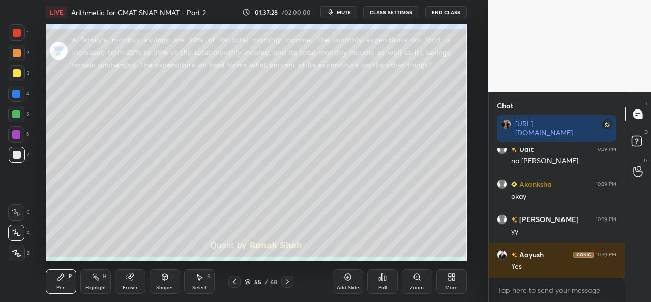
click at [10, 31] on div at bounding box center [17, 32] width 16 height 16
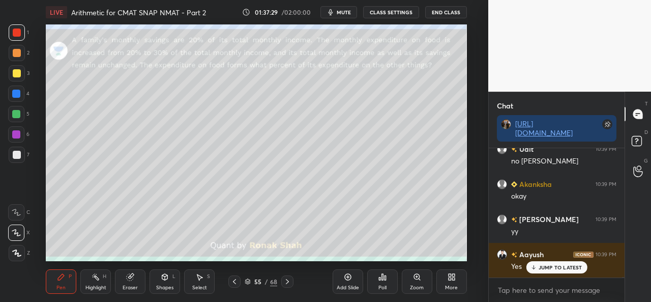
scroll to position [30125, 0]
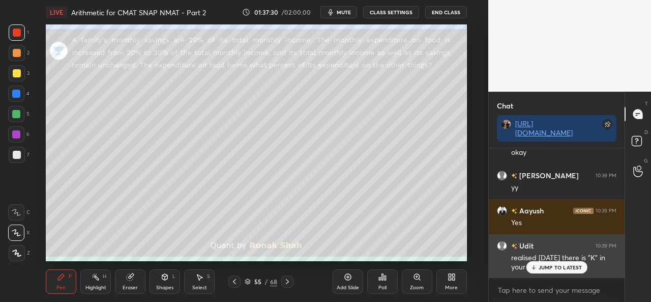
click at [551, 268] on p "JUMP TO LATEST" at bounding box center [560, 267] width 44 height 6
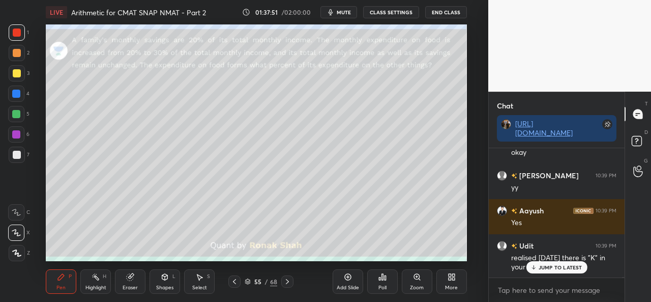
click at [557, 270] on p "JUMP TO LATEST" at bounding box center [560, 267] width 44 height 6
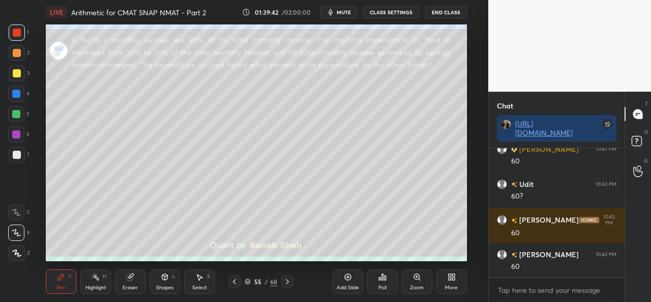
scroll to position [30336, 0]
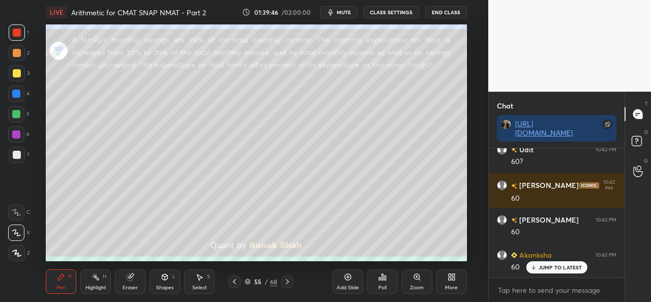
click at [13, 153] on div at bounding box center [17, 155] width 8 height 8
click at [16, 47] on div at bounding box center [17, 53] width 16 height 16
click at [199, 275] on icon at bounding box center [200, 277] width 6 height 6
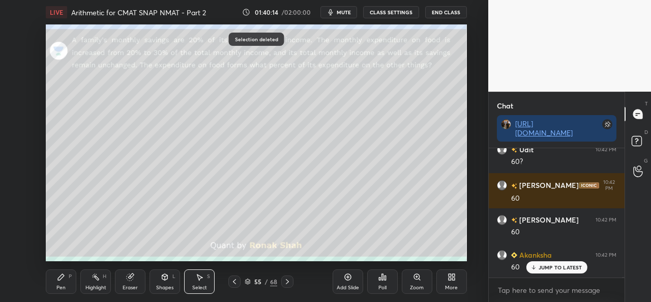
click at [71, 279] on div "P" at bounding box center [70, 276] width 3 height 5
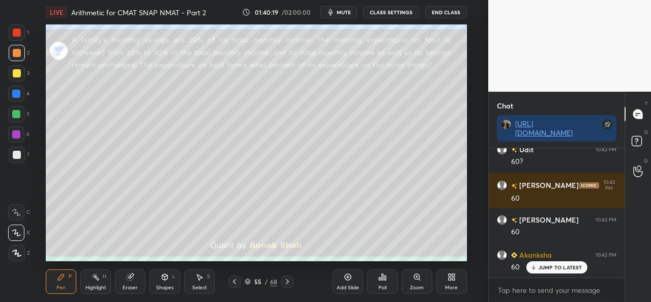
click at [21, 110] on div at bounding box center [16, 114] width 16 height 16
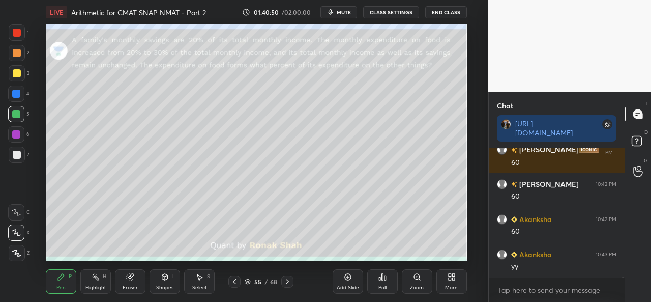
click at [196, 285] on div "Select" at bounding box center [199, 287] width 15 height 5
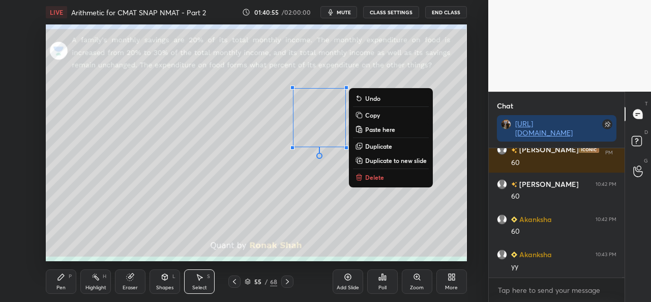
click at [66, 280] on div "Pen P" at bounding box center [61, 281] width 31 height 24
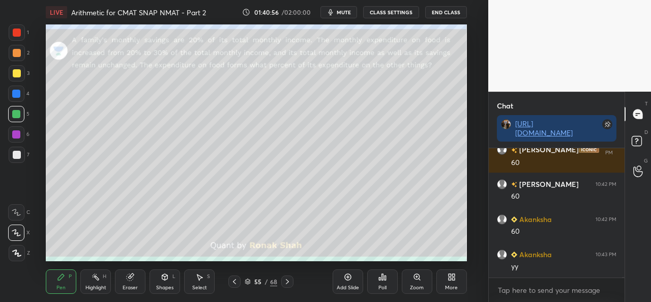
click at [15, 92] on div at bounding box center [16, 93] width 8 height 8
click at [15, 72] on div at bounding box center [17, 73] width 8 height 8
click at [19, 49] on div at bounding box center [17, 53] width 8 height 8
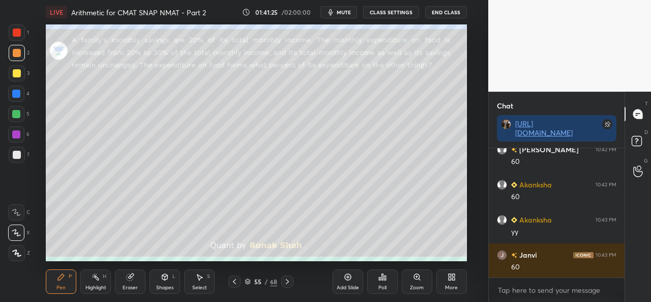
scroll to position [30442, 0]
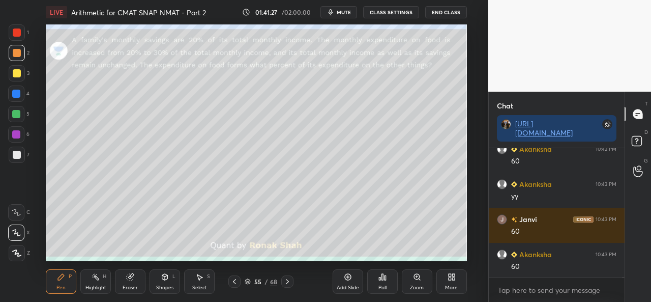
click at [16, 91] on div at bounding box center [16, 93] width 8 height 8
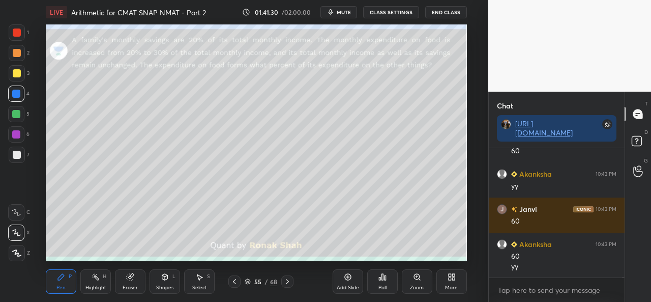
click at [17, 72] on div at bounding box center [17, 73] width 8 height 8
click at [15, 115] on div at bounding box center [16, 114] width 8 height 8
click at [15, 155] on div at bounding box center [17, 155] width 8 height 8
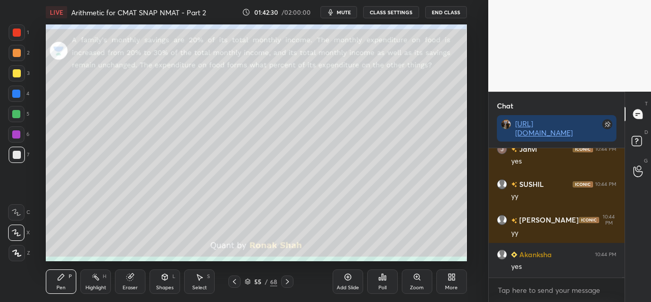
scroll to position [30627, 0]
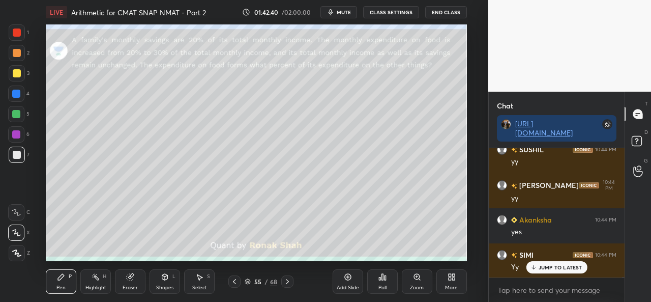
click at [17, 33] on div at bounding box center [17, 32] width 8 height 8
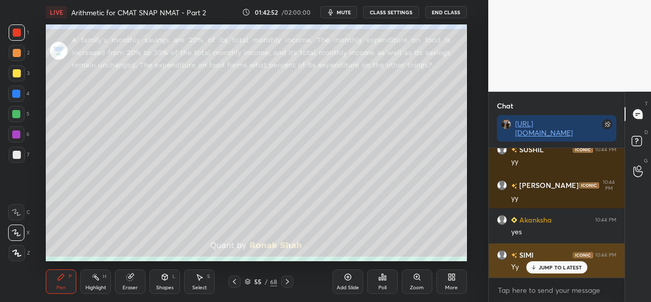
click at [547, 265] on p "JUMP TO LATEST" at bounding box center [560, 267] width 44 height 6
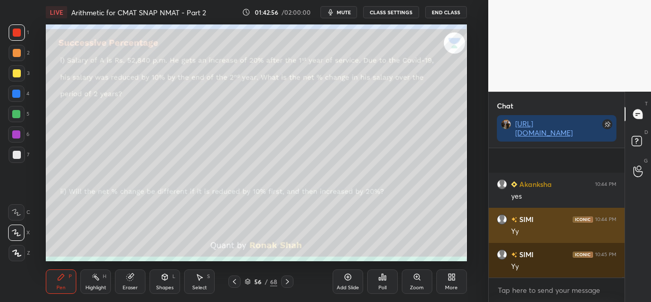
scroll to position [30733, 0]
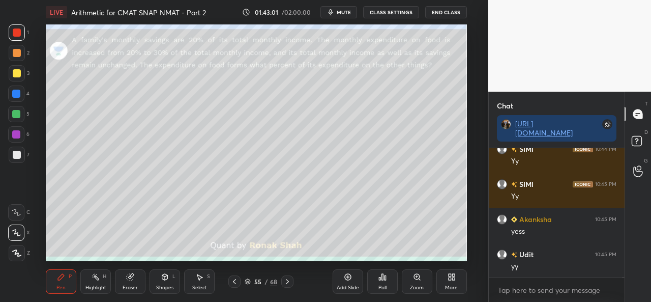
click at [348, 280] on icon at bounding box center [347, 277] width 7 height 7
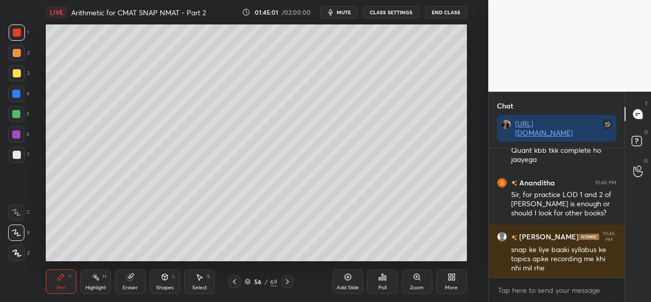
scroll to position [31023, 0]
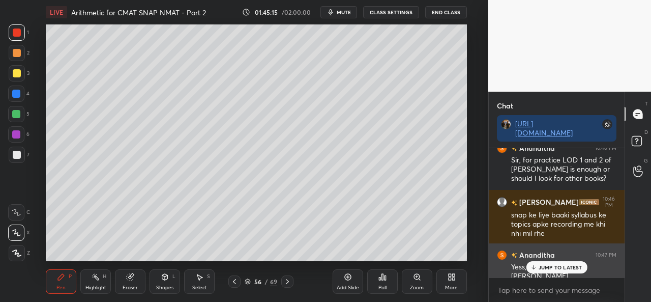
click at [554, 262] on div "JUMP TO LATEST" at bounding box center [556, 267] width 61 height 12
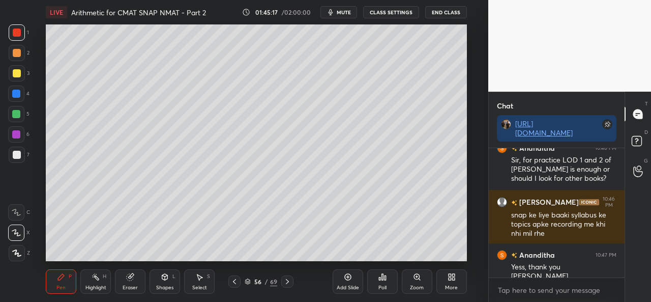
click at [11, 112] on div at bounding box center [16, 114] width 16 height 16
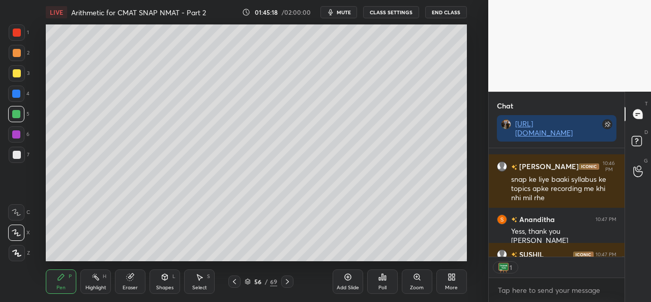
scroll to position [31115, 0]
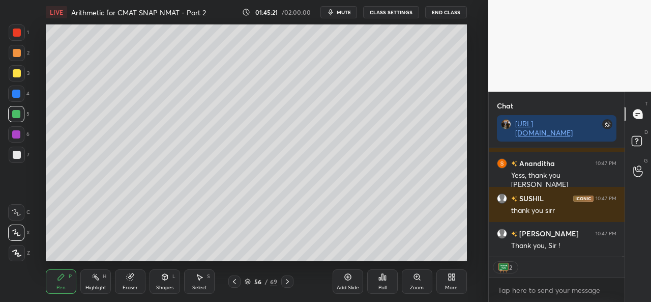
click at [448, 15] on button "End Class" at bounding box center [446, 12] width 42 height 12
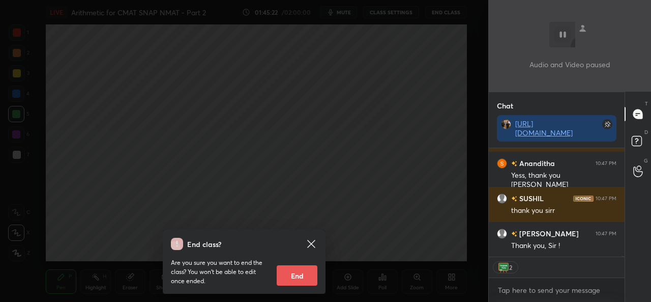
click at [302, 279] on button "End" at bounding box center [297, 275] width 41 height 20
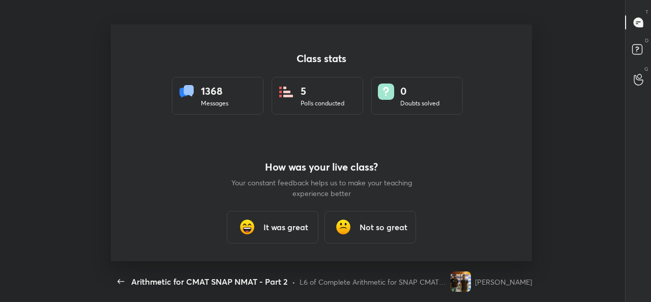
scroll to position [3, 1]
click at [284, 218] on div "It was great" at bounding box center [273, 226] width 92 height 33
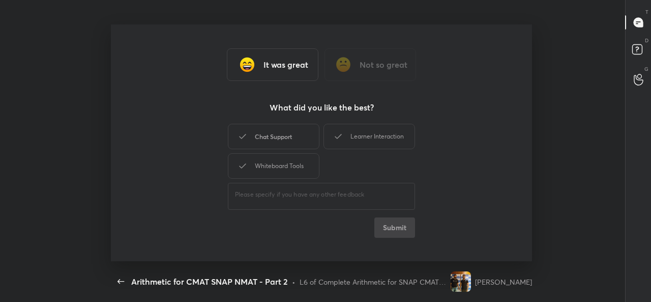
click at [275, 131] on div "Chat Support" at bounding box center [274, 136] width 92 height 25
click at [397, 228] on button "Submit" at bounding box center [394, 227] width 41 height 20
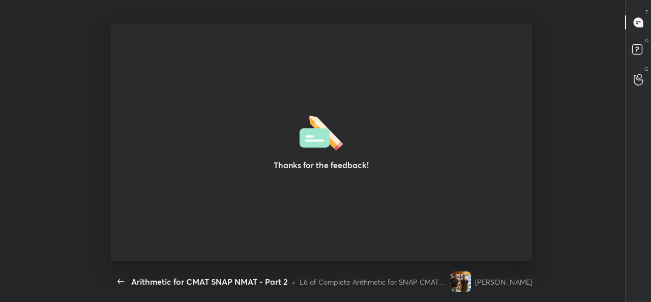
type textarea "x"
